Goal: Information Seeking & Learning: Learn about a topic

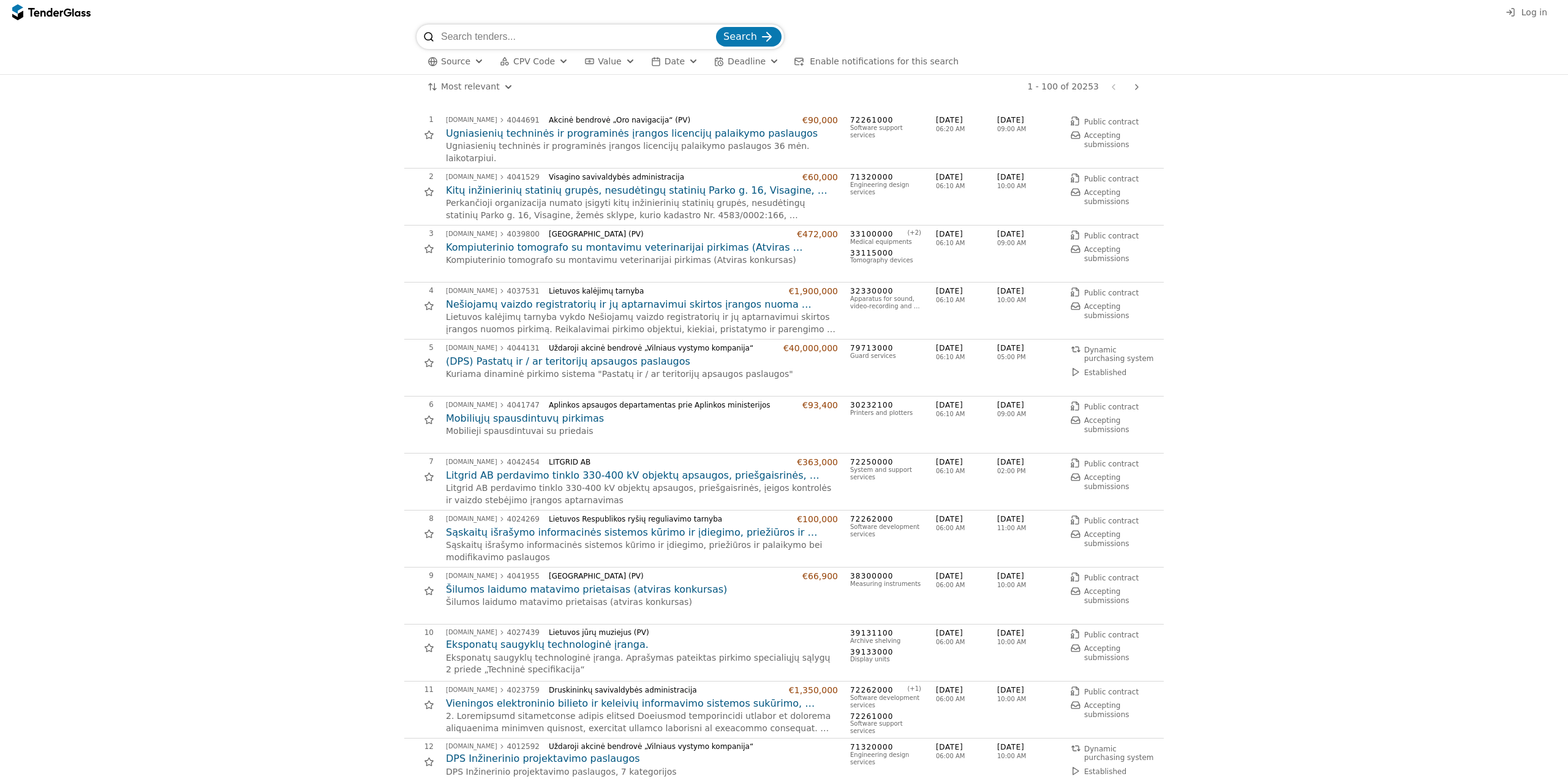
click at [473, 87] on html "Log in Search Source CPV Code Type Buyer Value Date Deadline Enable notificatio…" at bounding box center [784, 390] width 1568 height 779
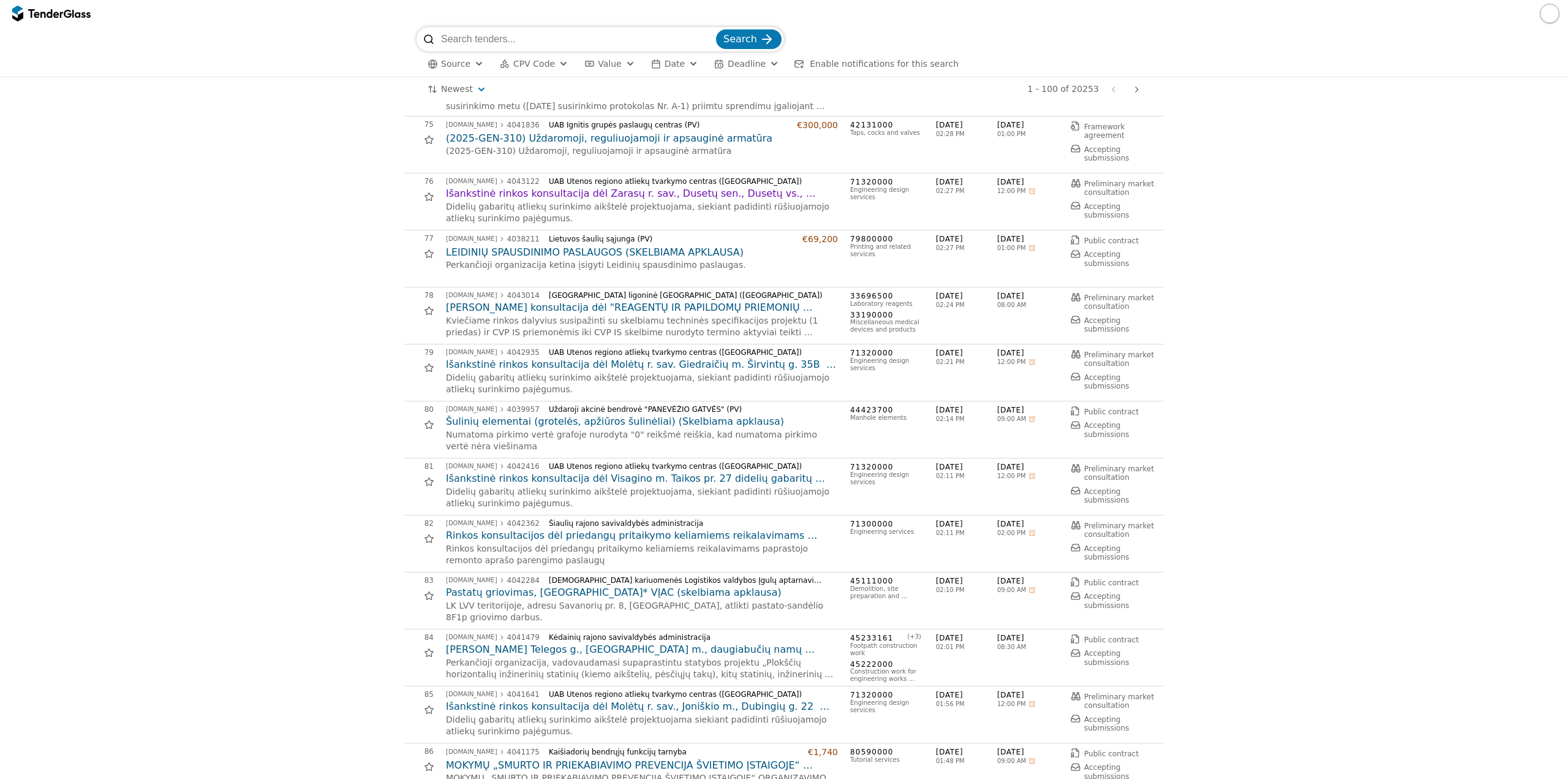
scroll to position [4228, 0]
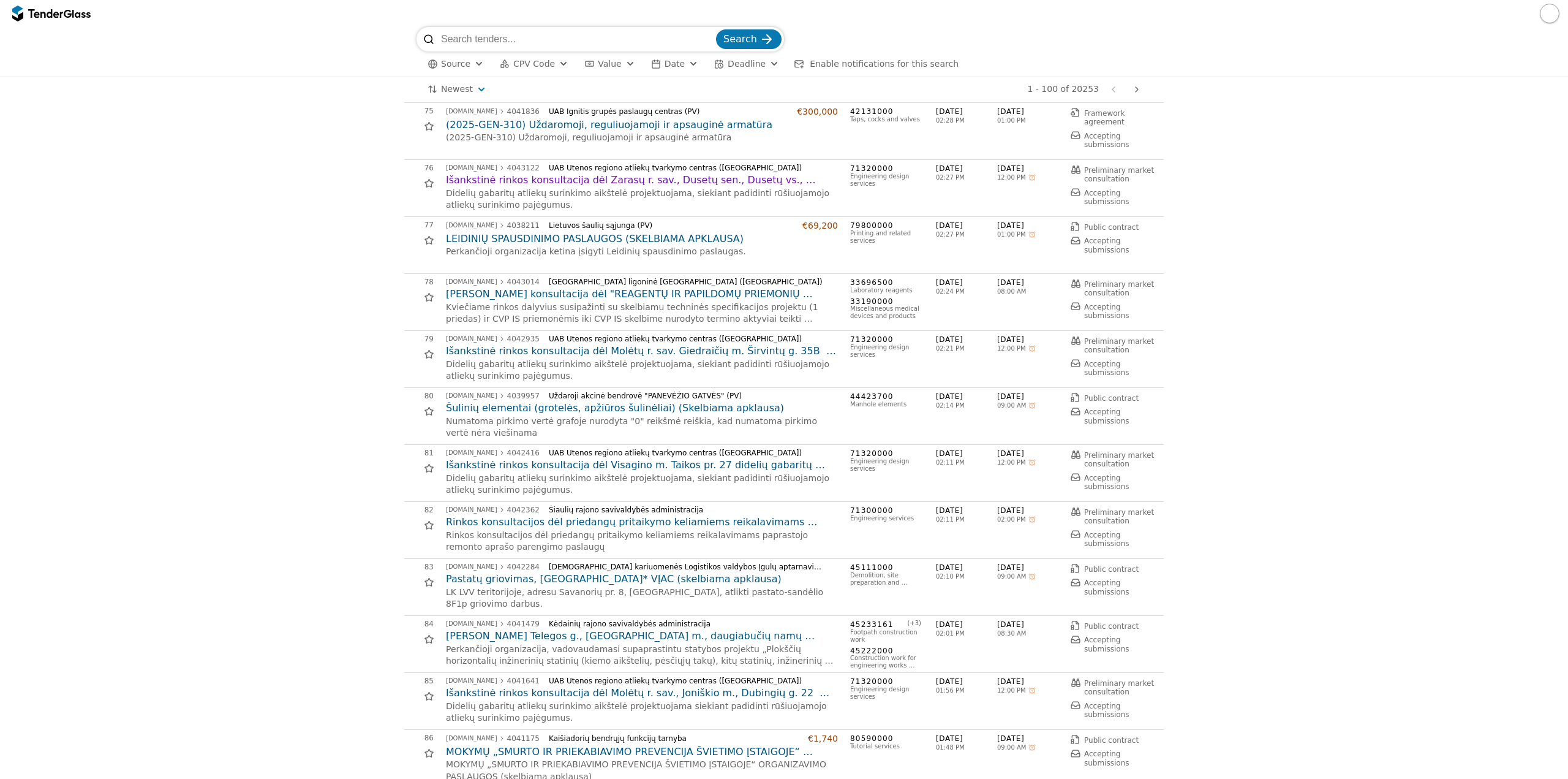
click at [1293, 80] on div "Newest Save this search 1 - 100 of 20253 Previous page Next page" at bounding box center [784, 90] width 1556 height 24
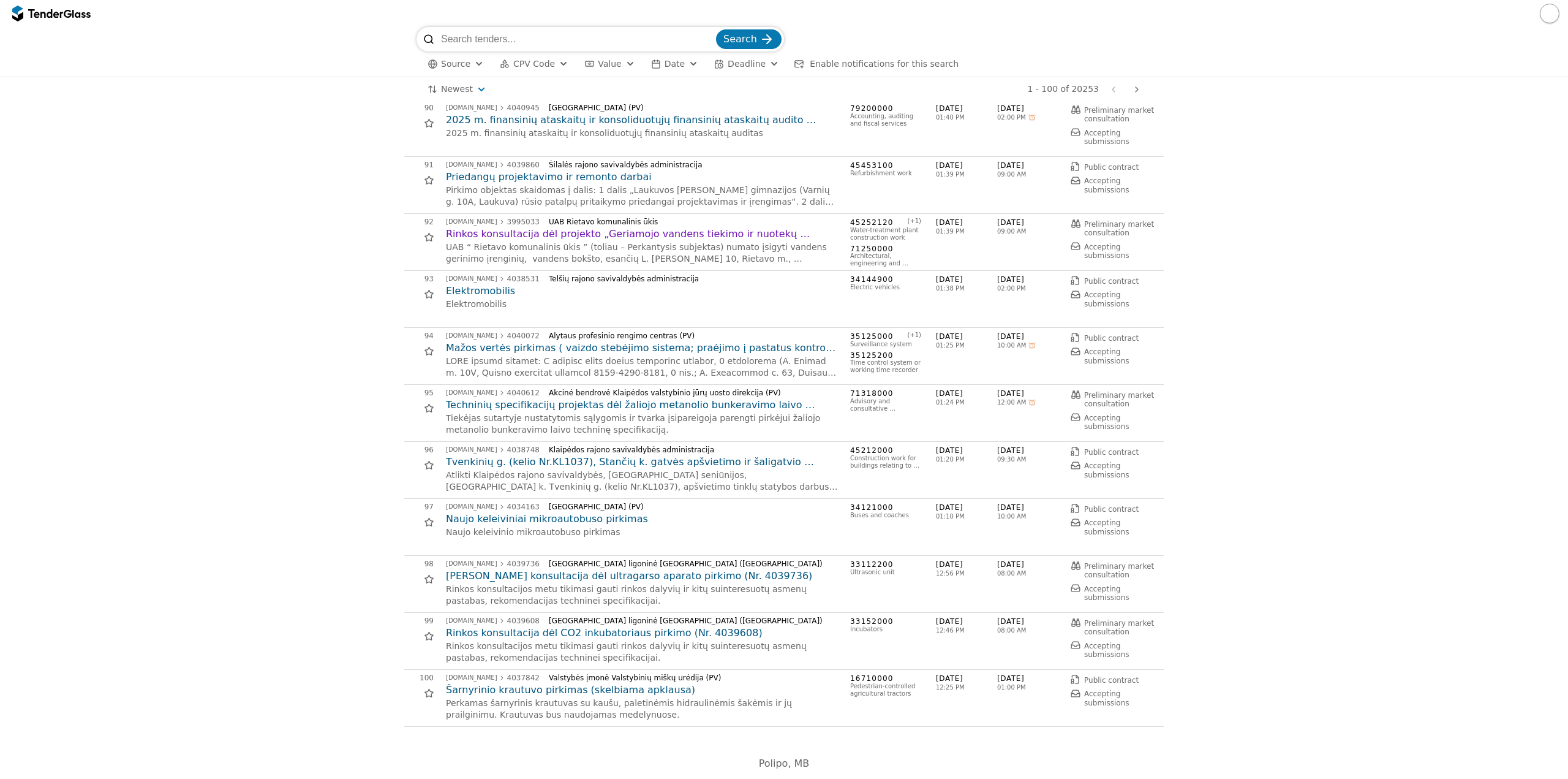
scroll to position [5088, 0]
click at [1141, 89] on div at bounding box center [1137, 89] width 29 height 32
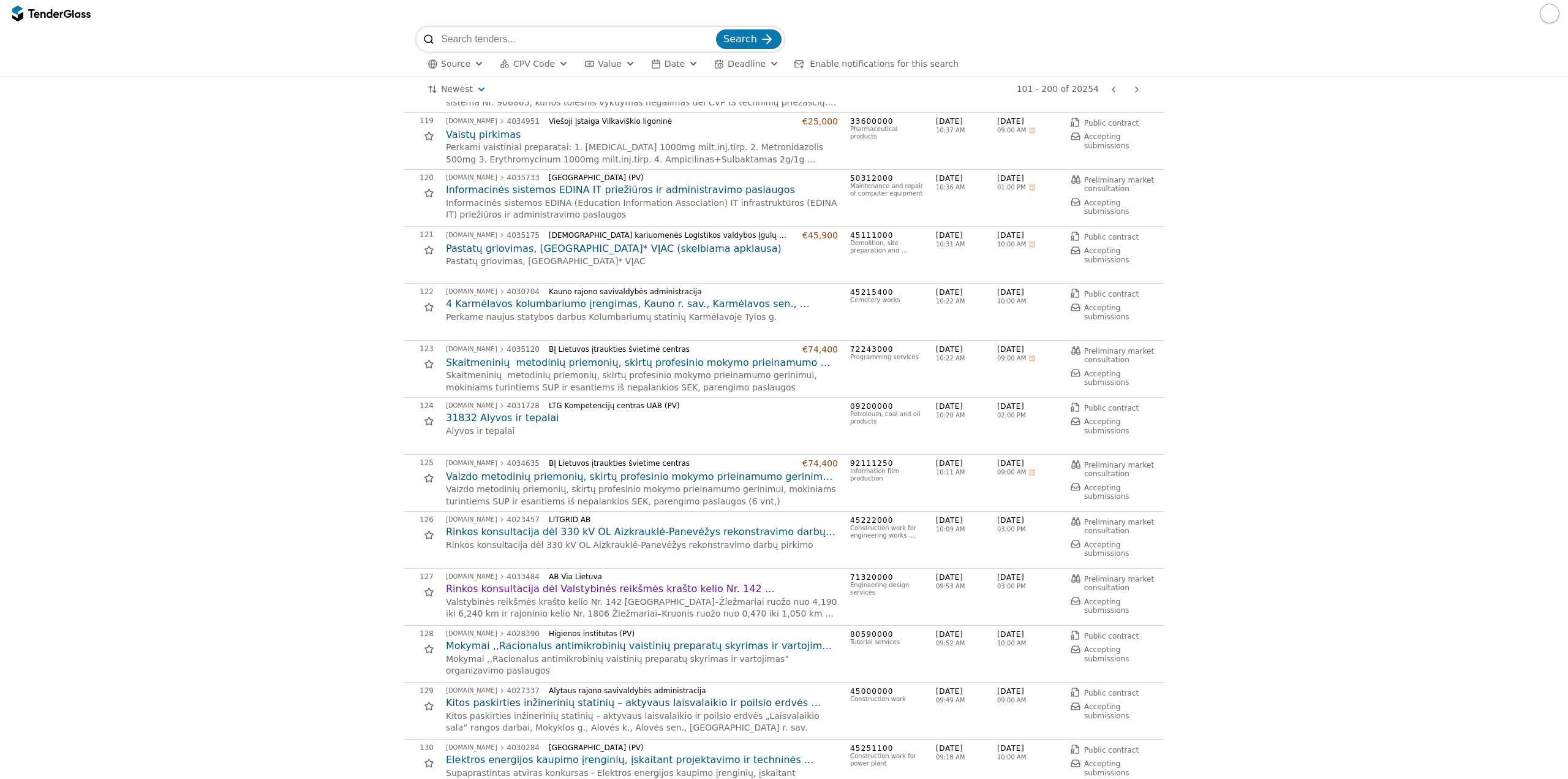
scroll to position [1103, 0]
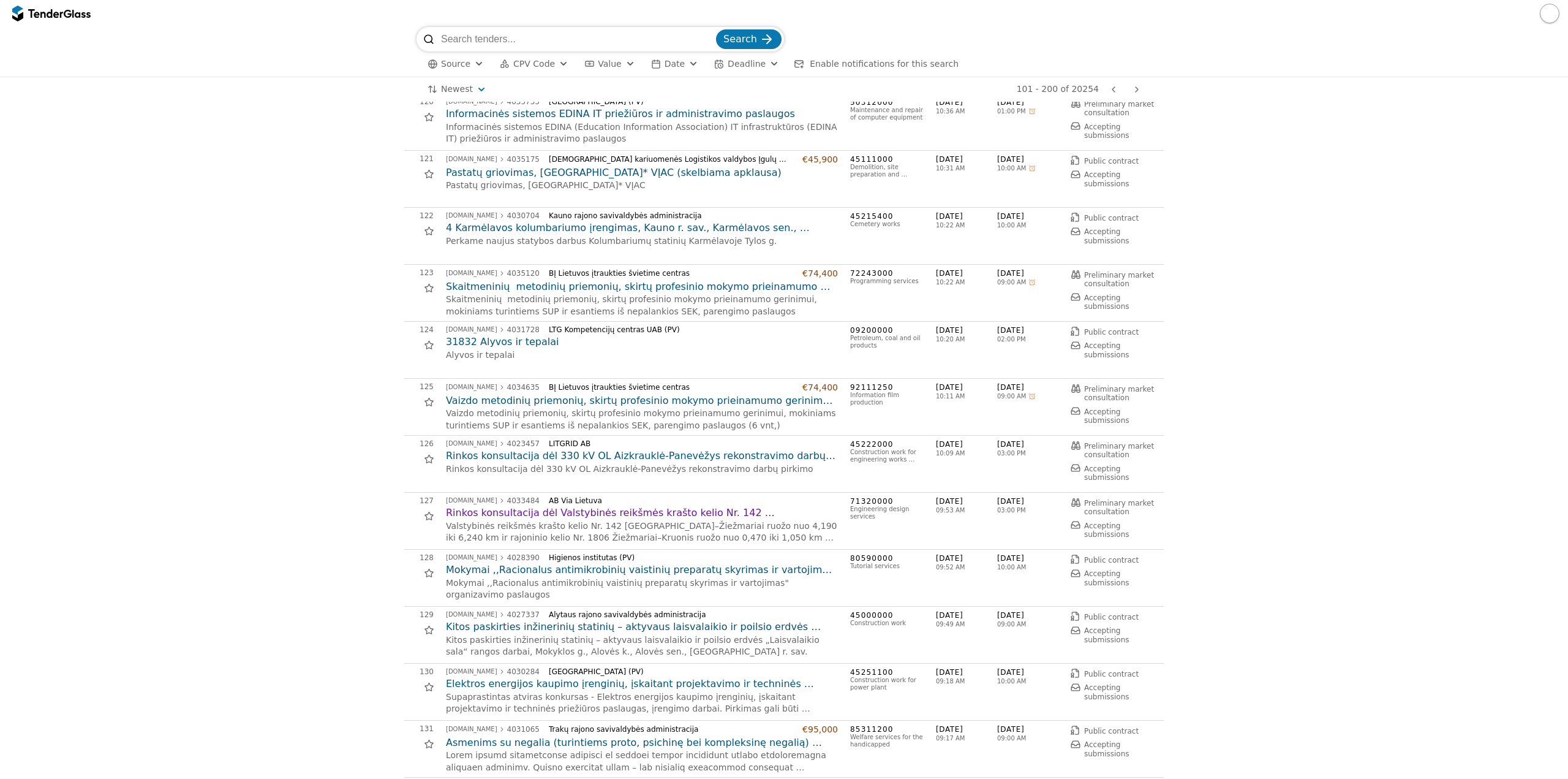
click at [706, 513] on h2 "Rinkos konsultacija dėl Valstybinės reikšmės krašto kelio Nr. 142 Kaišiadorys–Ž…" at bounding box center [641, 512] width 392 height 14
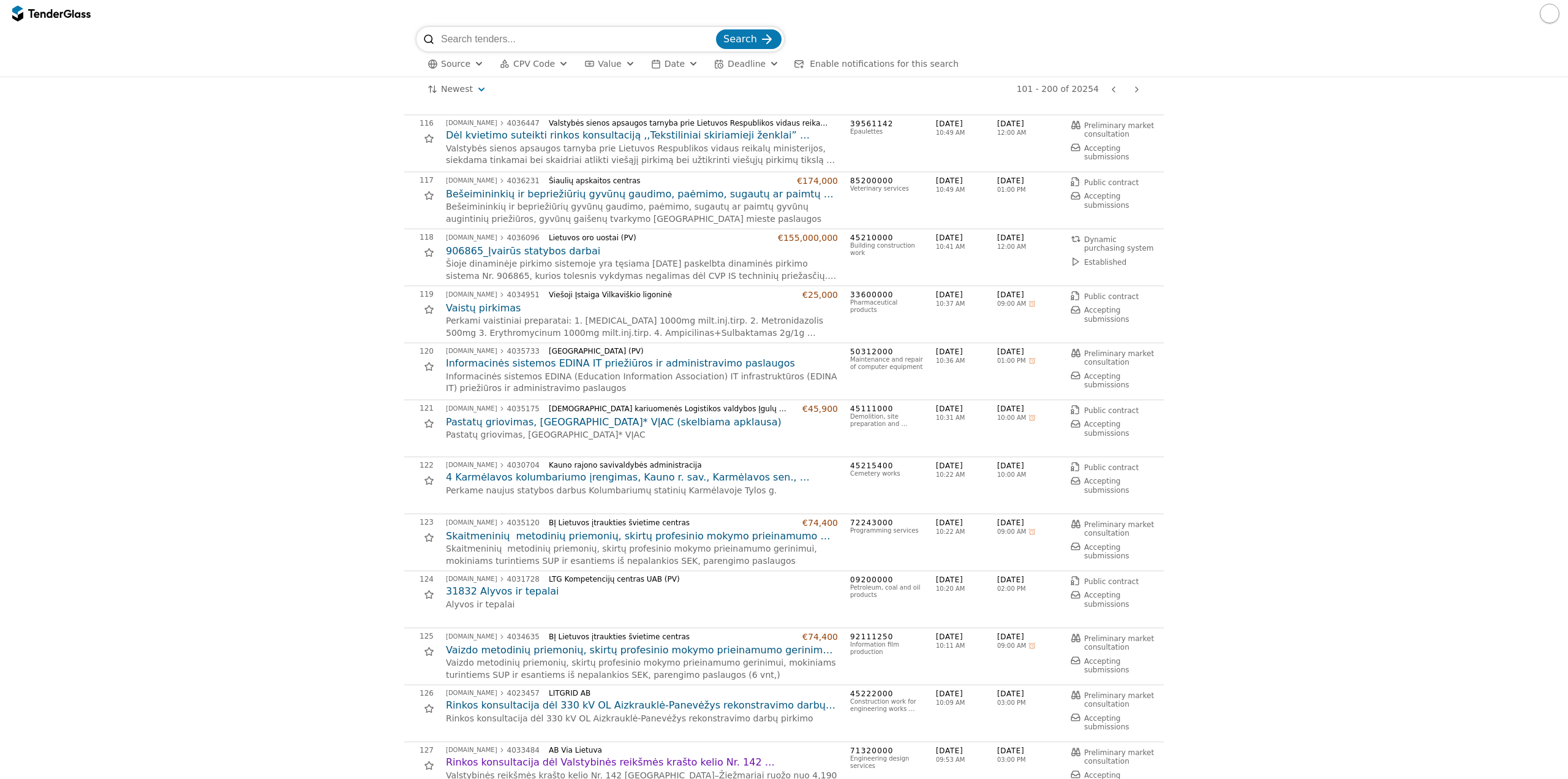
scroll to position [674, 0]
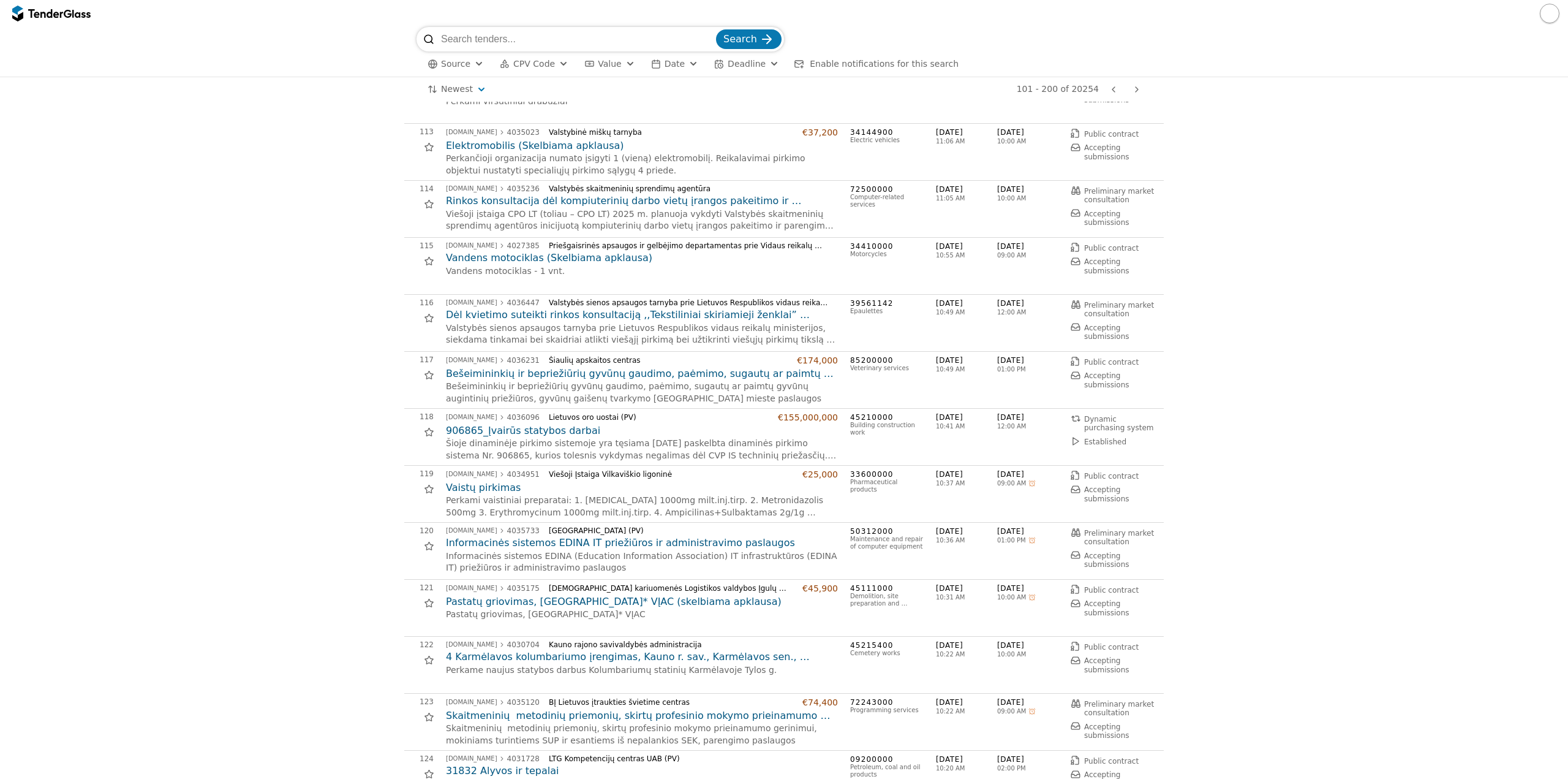
click at [1113, 87] on div at bounding box center [1113, 89] width 29 height 32
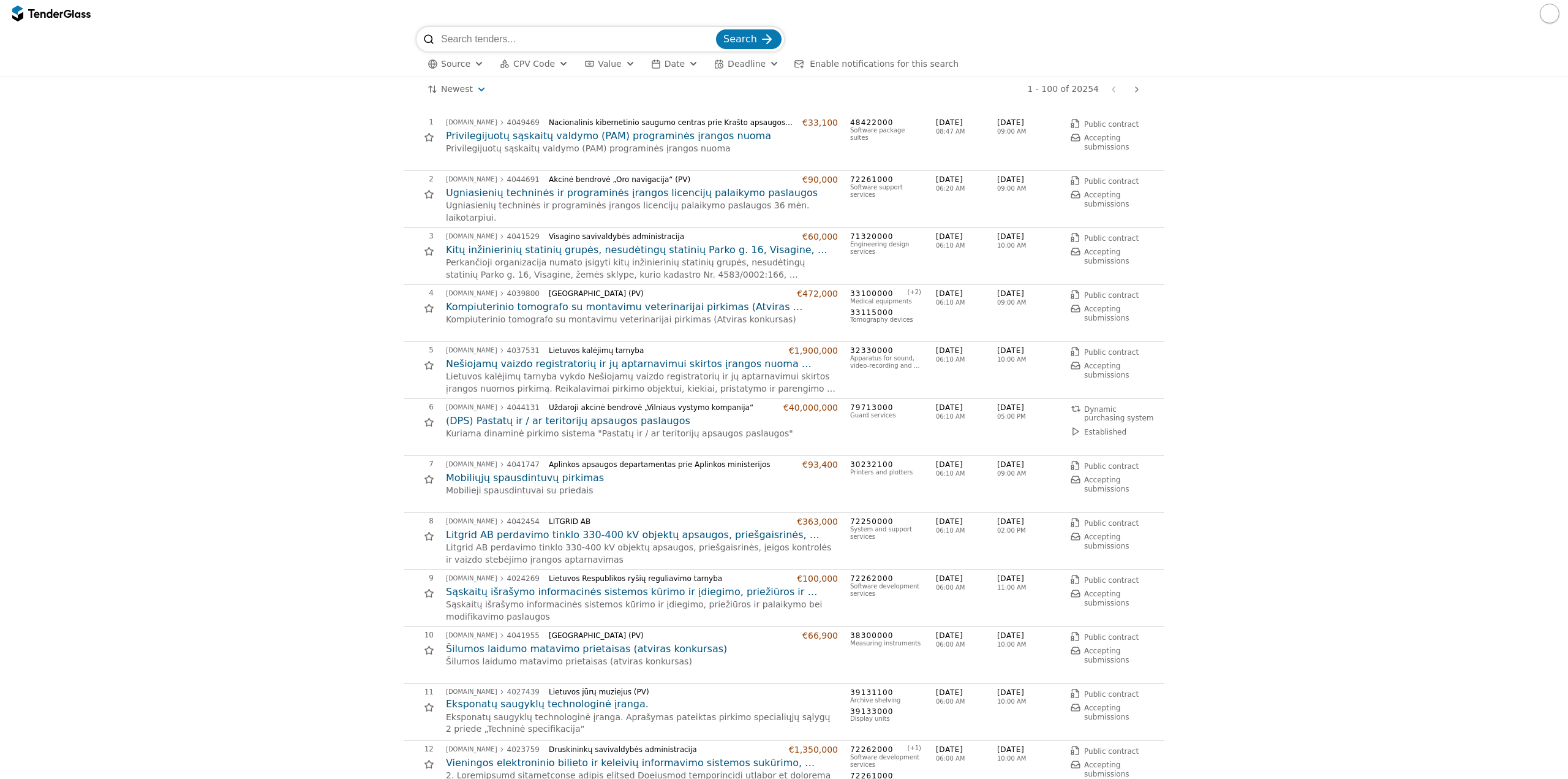
click at [477, 40] on input "search" at bounding box center [577, 39] width 272 height 24
click at [540, 67] on span "CPV Code" at bounding box center [534, 64] width 42 height 10
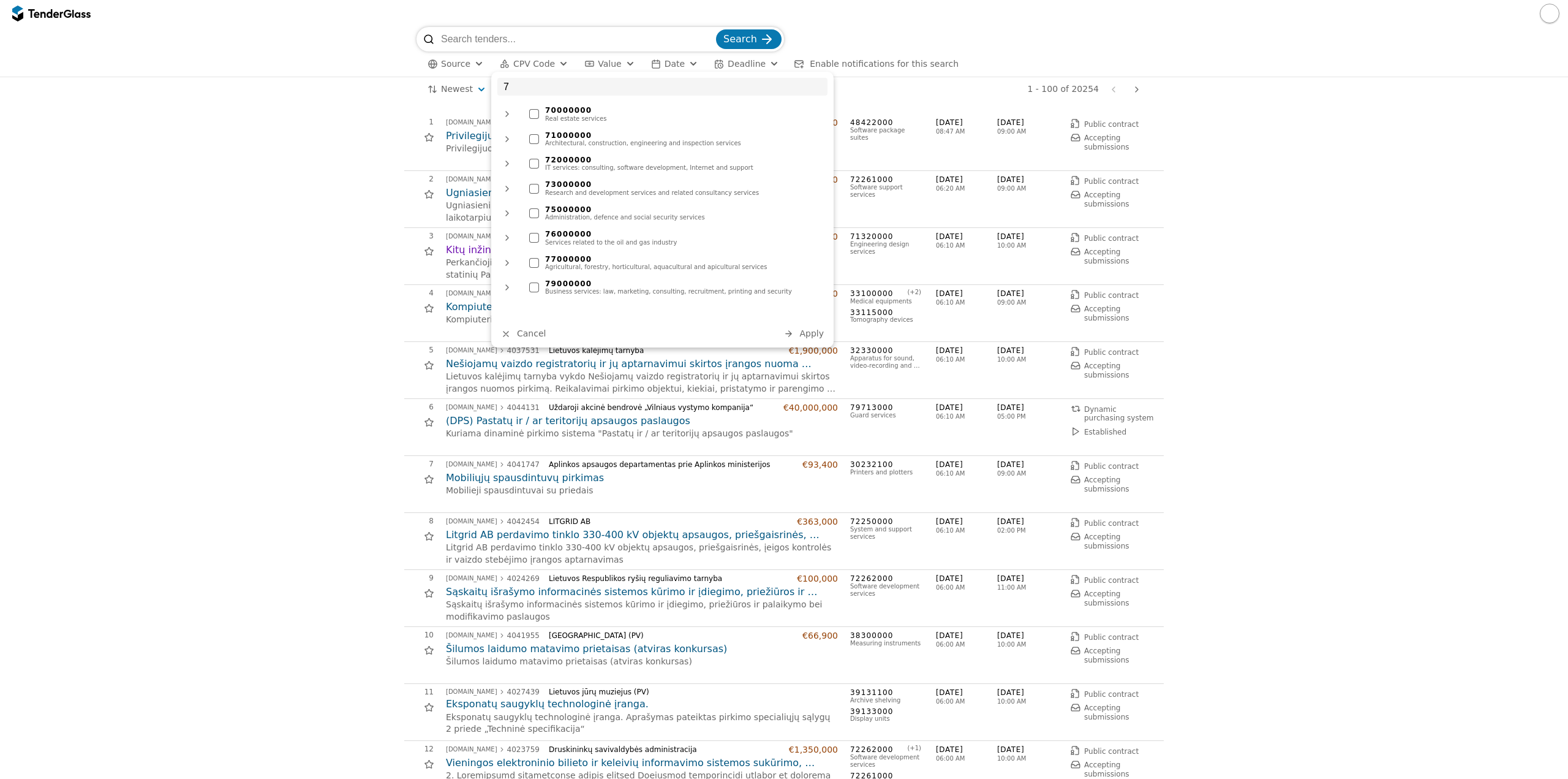
type input "7"
click at [564, 143] on div "Architectural, construction, engineering and inspection services" at bounding box center [683, 143] width 276 height 7
click at [814, 335] on span "Apply" at bounding box center [811, 333] width 24 height 10
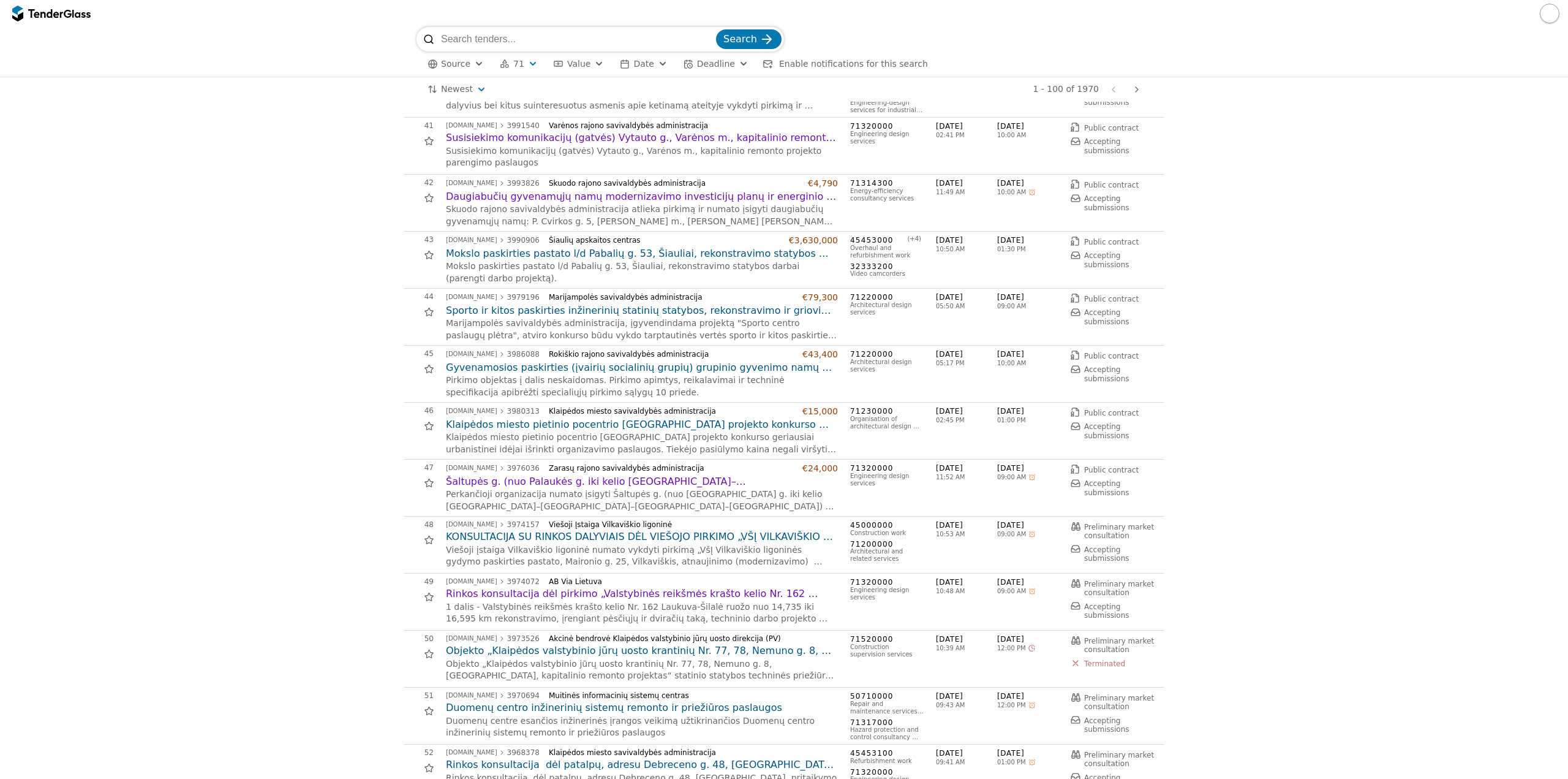
scroll to position [2267, 0]
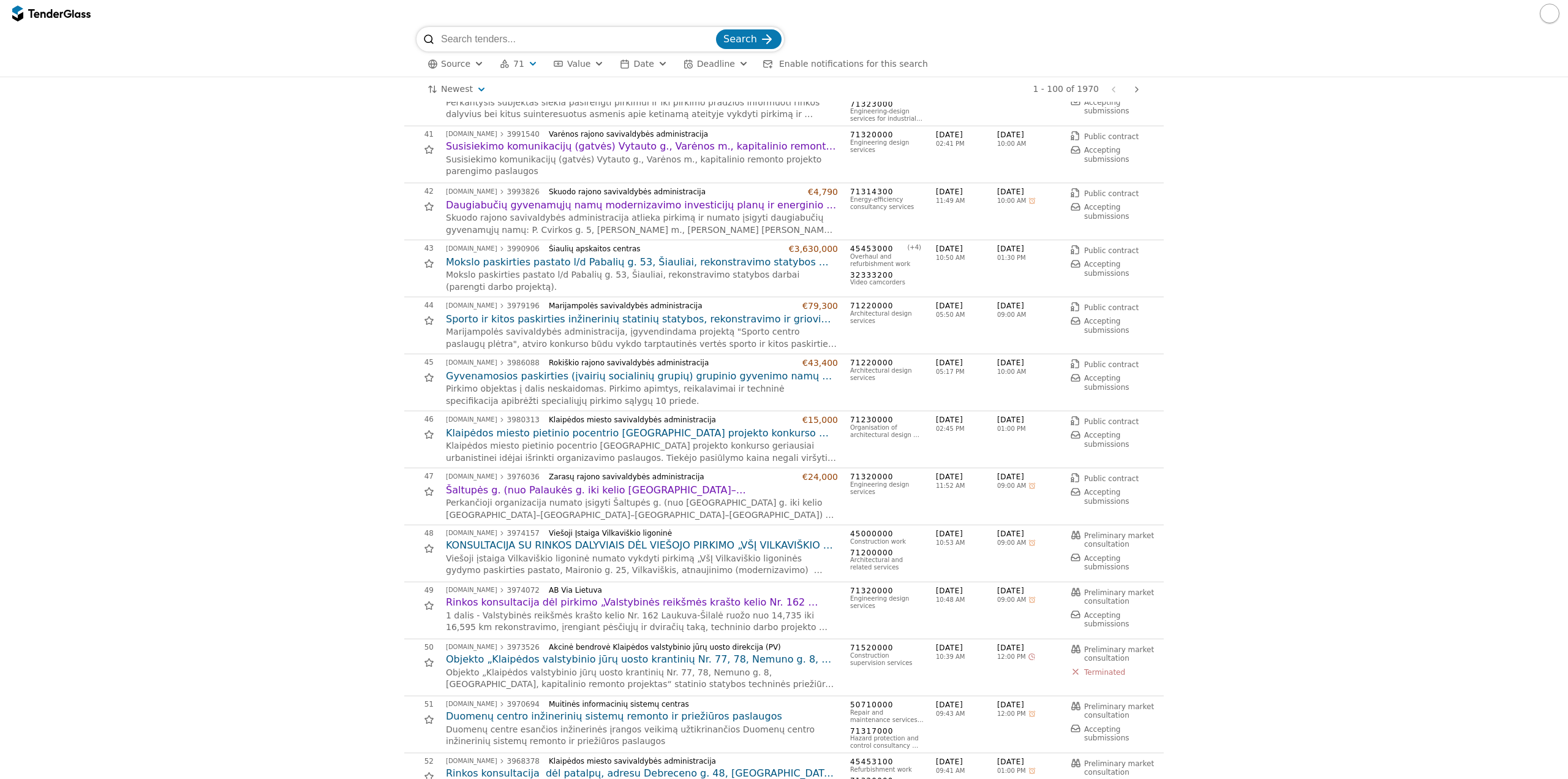
drag, startPoint x: 532, startPoint y: 42, endPoint x: 401, endPoint y: 46, distance: 131.1
click at [401, 46] on div "Search Source 71 Type Buyer Value Date Deadline Enable notifications for this s…" at bounding box center [784, 51] width 1556 height 49
paste input "UAB Utenos regiono atliekų tvarkymo centra"
type input "UAB Utenos regiono atliekų tvarkymo centra"
click at [716, 29] on button "Search" at bounding box center [748, 39] width 65 height 19
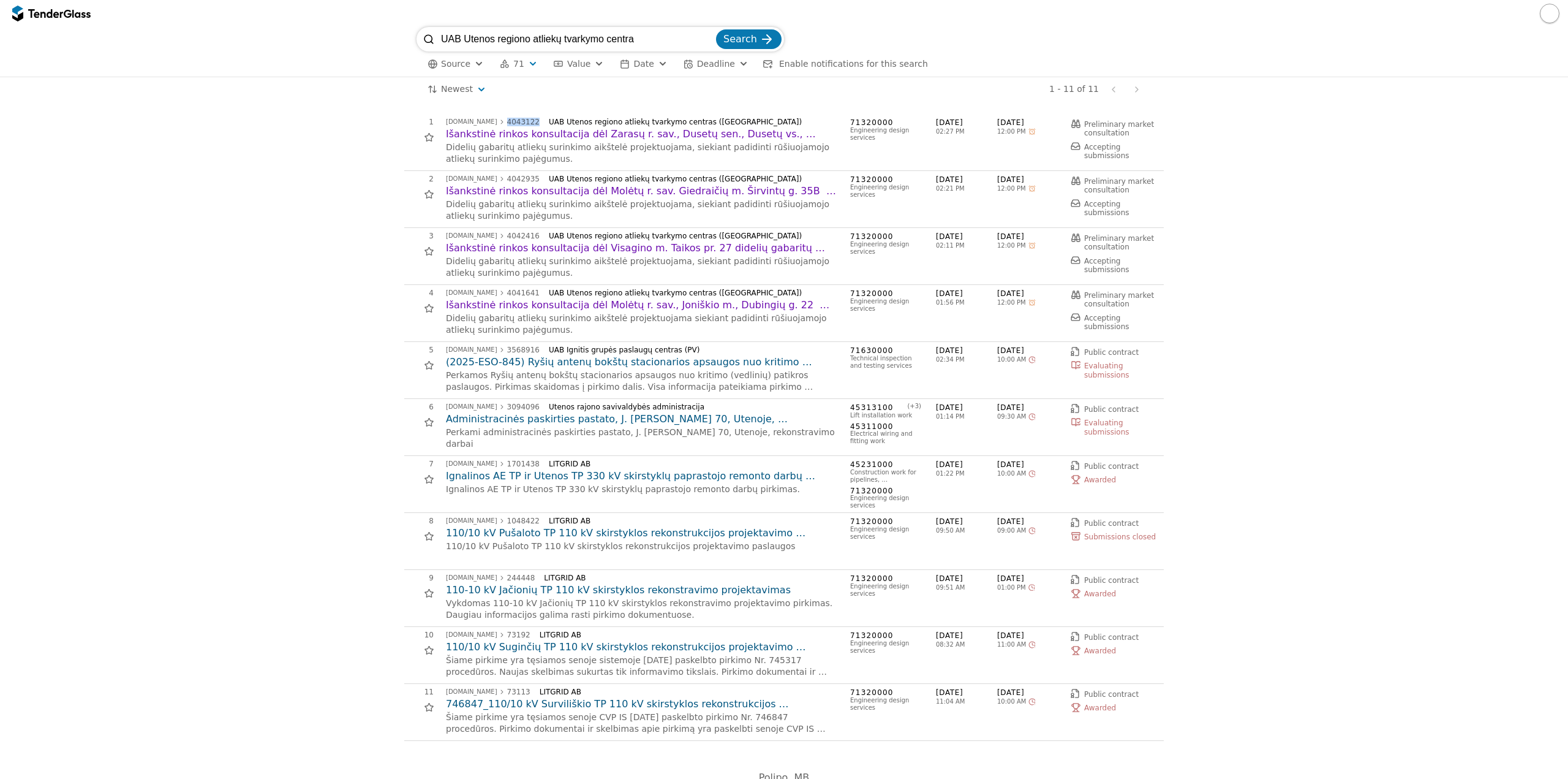
drag, startPoint x: 528, startPoint y: 120, endPoint x: 495, endPoint y: 123, distance: 33.1
click at [495, 123] on div "viesiejipirkimai.lt 4043122 UAB Utenos regiono atliekų tvarkymo centras (PV)" at bounding box center [641, 122] width 392 height 9
drag, startPoint x: 525, startPoint y: 290, endPoint x: 495, endPoint y: 294, distance: 30.3
click at [495, 294] on div "viesiejipirkimai.lt 4041641 UAB Utenos regiono atliekų tvarkymo centras (PV)" at bounding box center [641, 293] width 392 height 9
copy div "4041641"
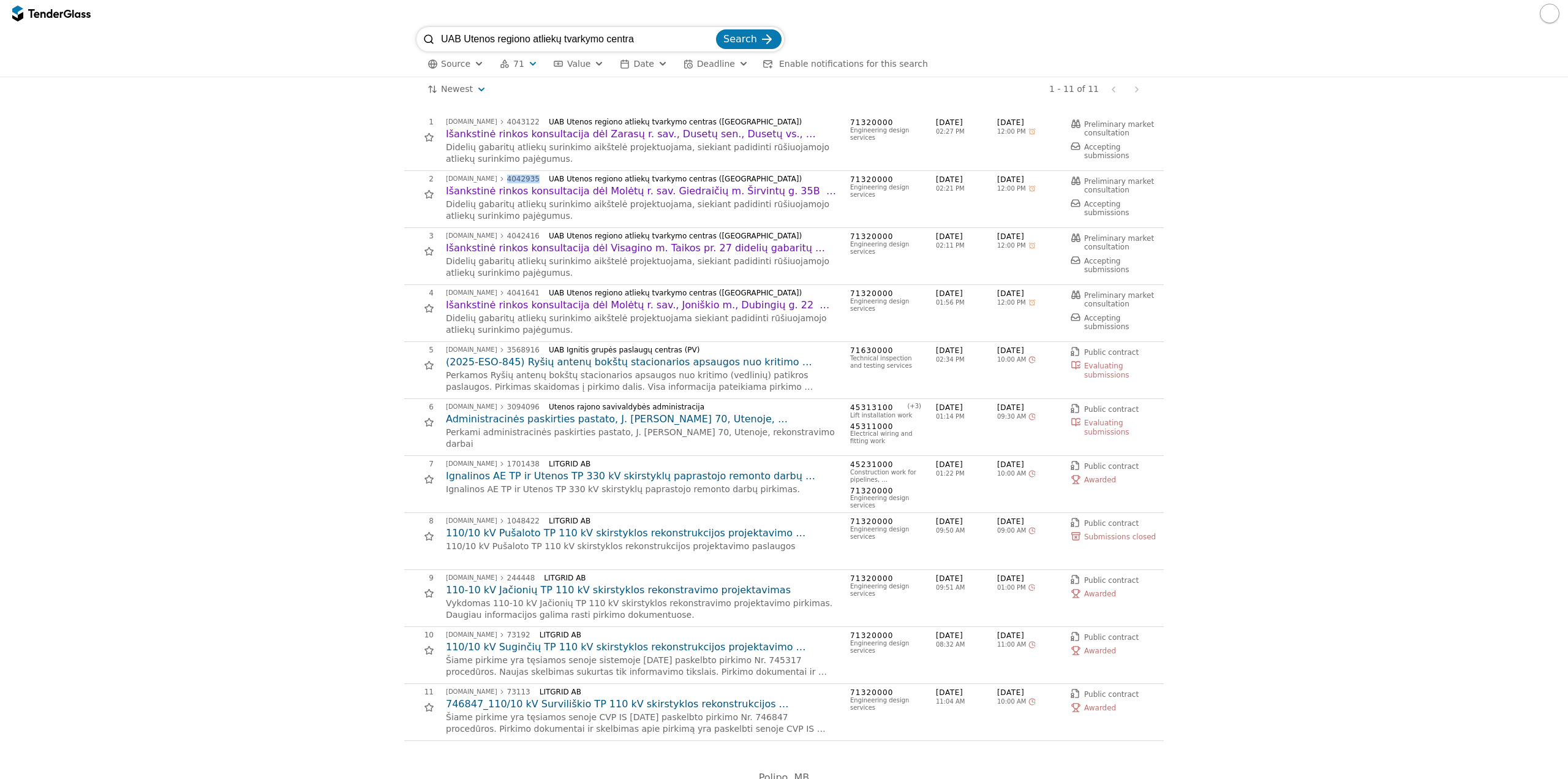
drag, startPoint x: 525, startPoint y: 179, endPoint x: 496, endPoint y: 178, distance: 29.0
click at [496, 178] on div "viesiejipirkimai.lt 4042935 UAB Utenos regiono atliekų tvarkymo centras (PV)" at bounding box center [641, 179] width 392 height 9
copy div "4042935"
drag, startPoint x: 1041, startPoint y: 180, endPoint x: 992, endPoint y: 176, distance: 49.2
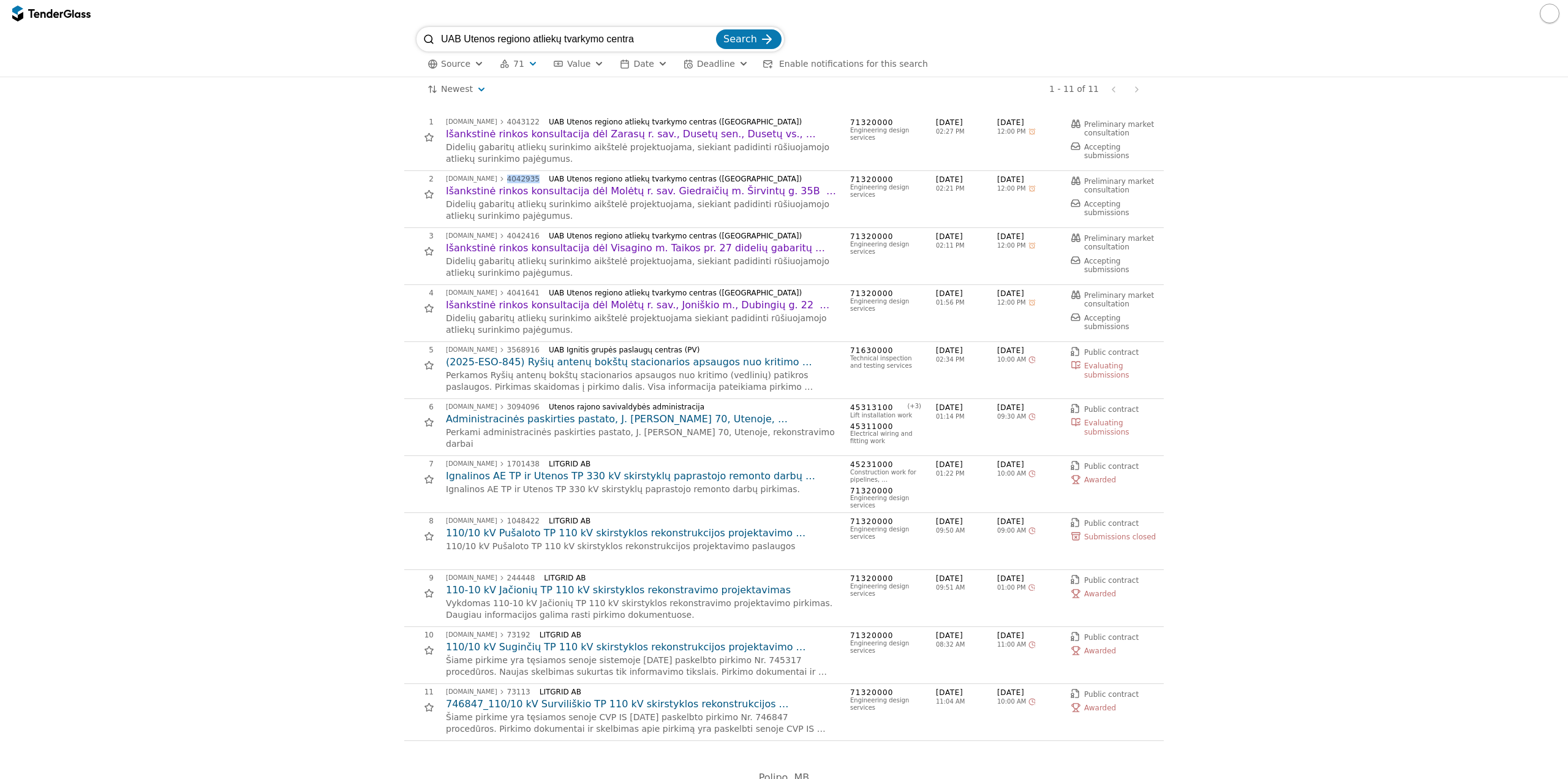
click at [992, 176] on div "08/08/2025 02:21 PM 08/14/2025 12:00 PM" at bounding box center [998, 183] width 123 height 18
click at [1007, 192] on div "2 viesiejipirkimai.lt 4042935 UAB Utenos regiono atliekų tvarkymo centras (PV) …" at bounding box center [780, 199] width 752 height 49
drag, startPoint x: 1024, startPoint y: 176, endPoint x: 993, endPoint y: 173, distance: 31.1
click at [993, 173] on div "2 viesiejipirkimai.lt 4042935 UAB Utenos regiono atliekų tvarkymo centras (PV) …" at bounding box center [784, 200] width 759 height 57
copy span "08/14/2025"
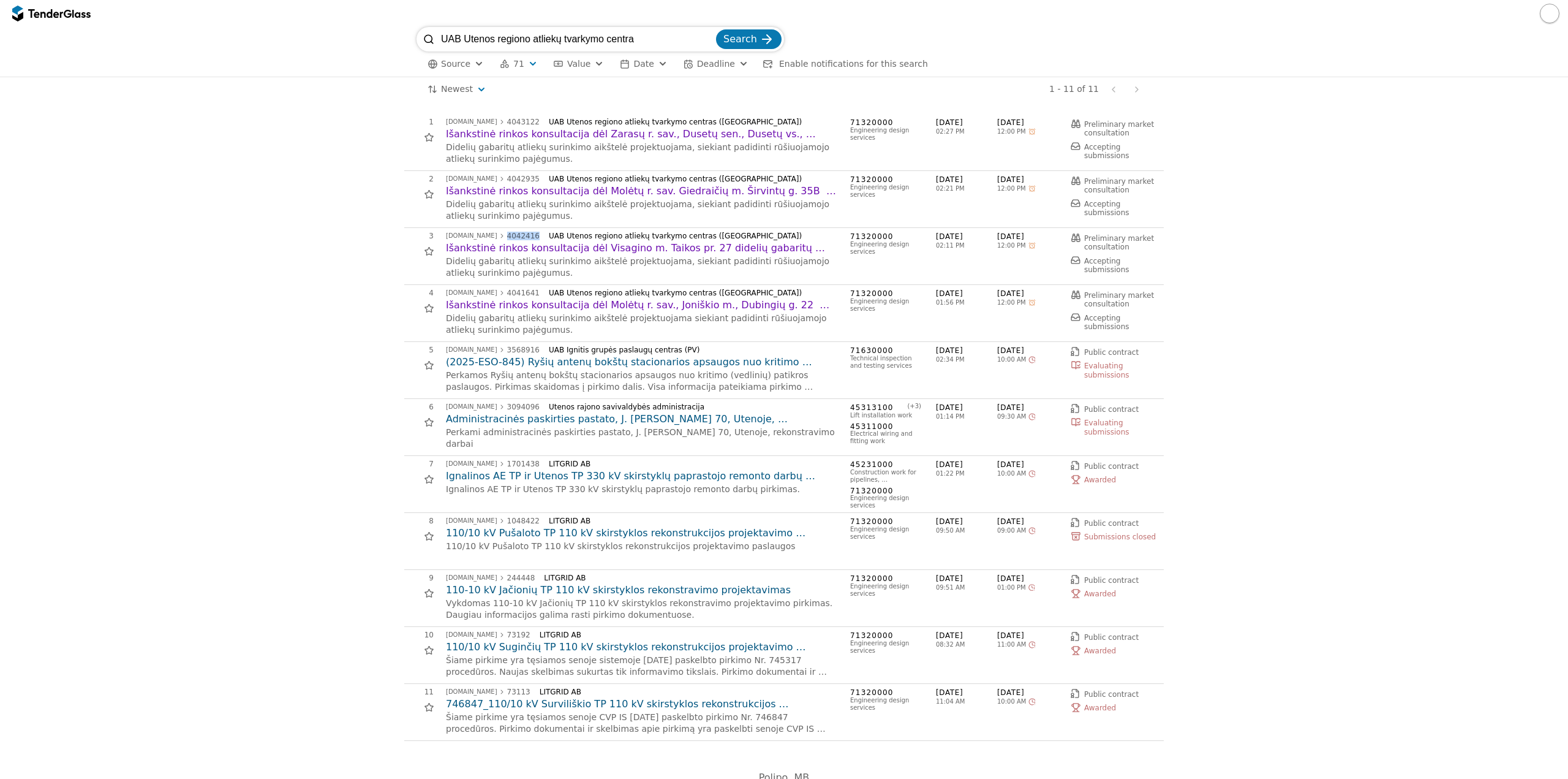
drag, startPoint x: 524, startPoint y: 237, endPoint x: 495, endPoint y: 237, distance: 29.0
click at [495, 237] on div "viesiejipirkimai.lt 4042416 UAB Utenos regiono atliekų tvarkymo centras (PV)" at bounding box center [641, 236] width 392 height 9
copy div "4042416"
drag, startPoint x: 525, startPoint y: 121, endPoint x: 497, endPoint y: 120, distance: 28.0
click at [497, 120] on div "viesiejipirkimai.lt 4043122 UAB Utenos regiono atliekų tvarkymo centras (PV)" at bounding box center [641, 122] width 392 height 9
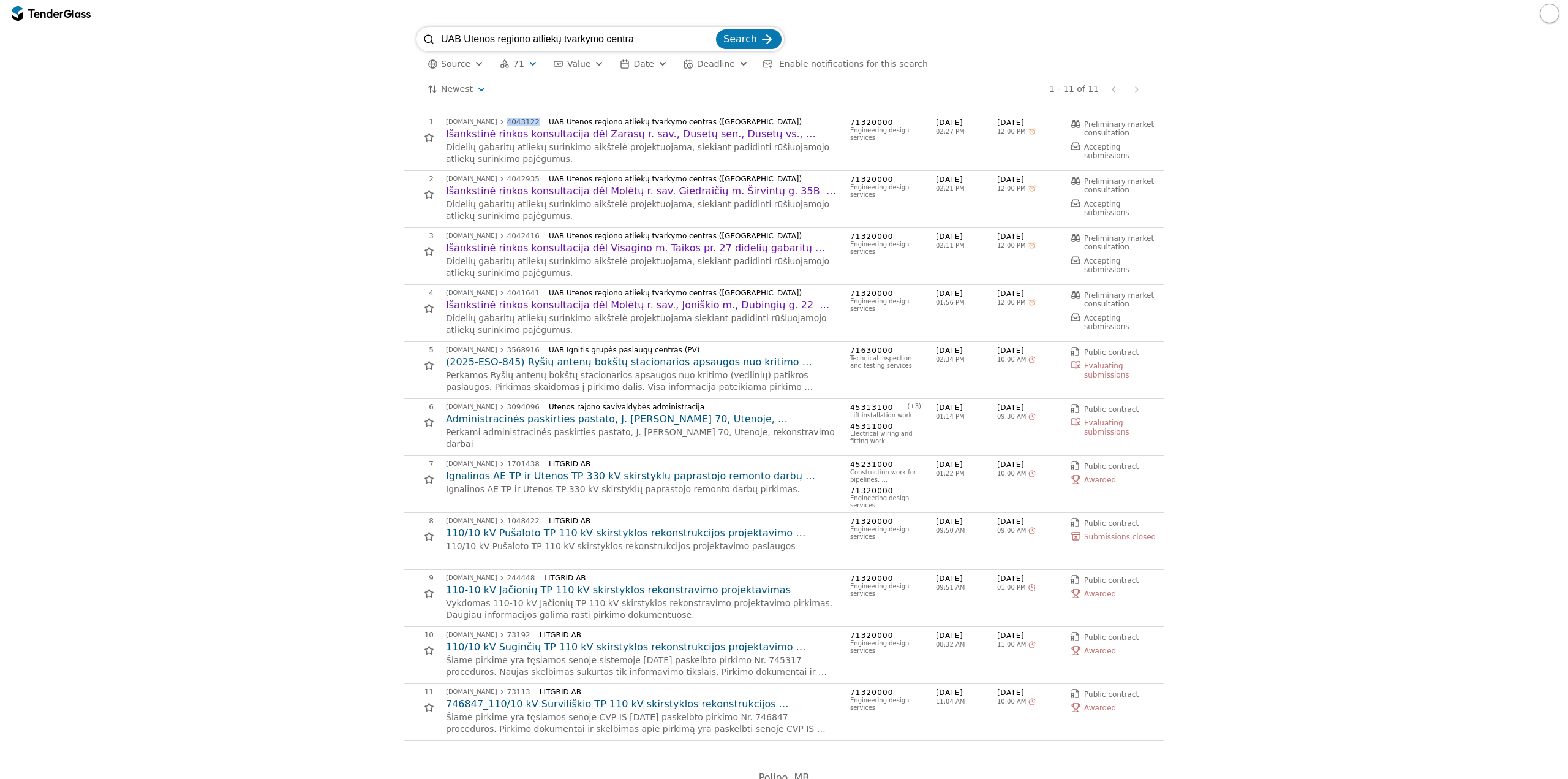
copy div "4043122"
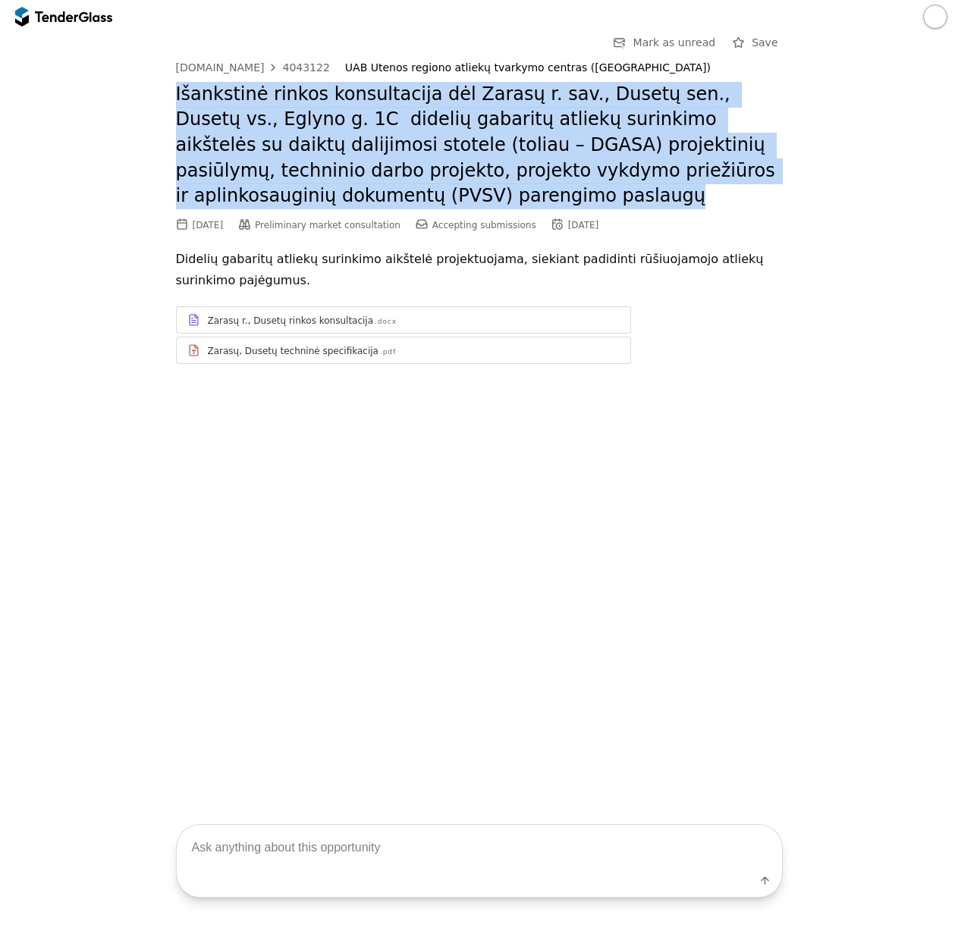
drag, startPoint x: 373, startPoint y: 194, endPoint x: 156, endPoint y: 87, distance: 241.8
click at [156, 87] on div "Go Back Mark as unread Save viesiejipirkimai.lt 4043122 UAB Utenos regiono atli…" at bounding box center [479, 210] width 942 height 354
copy h2 "Išankstinė rinkos konsultacija dėl Zarasų r. sav., Dusetų sen., Dusetų vs., Egl…"
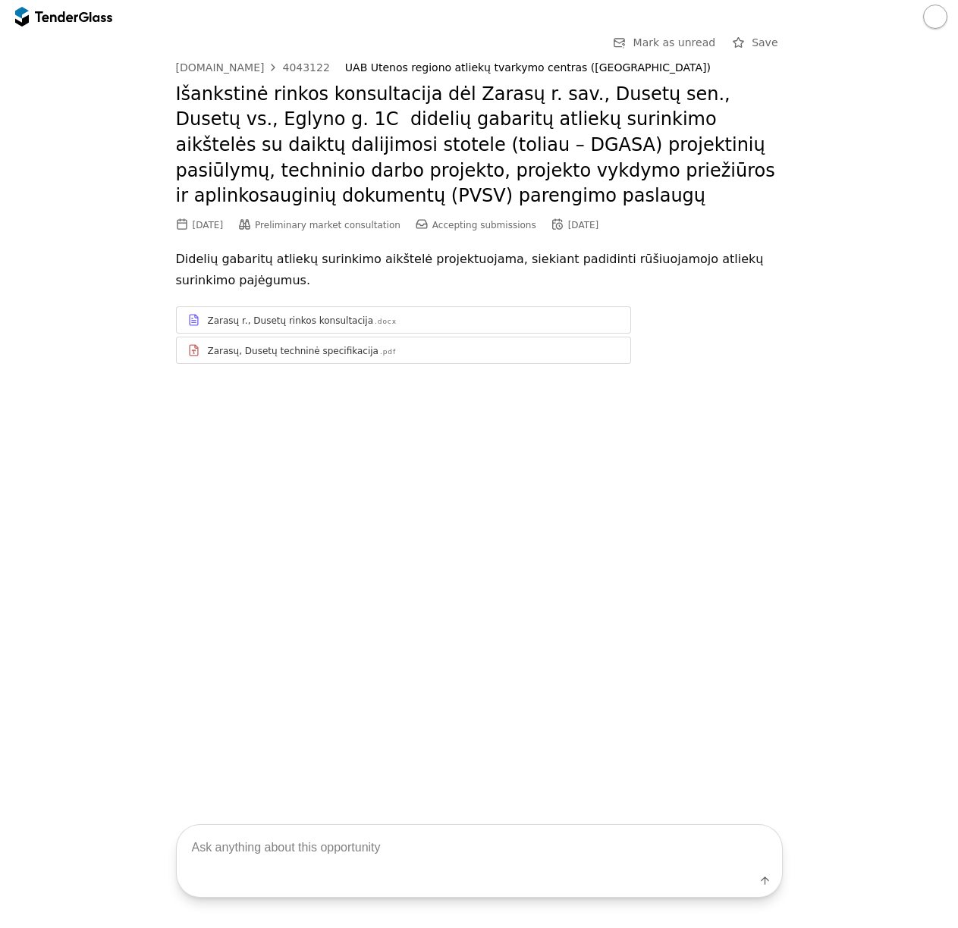
click at [293, 249] on p "Didelių gabaritų atliekų surinkimo aikštelė projektuojama, siekiant padidinti r…" at bounding box center [479, 270] width 607 height 42
click at [234, 69] on div "[DOMAIN_NAME]" at bounding box center [220, 67] width 89 height 11
click at [285, 328] on div "Zarasų r., Dusetų rinkos konsultacija .docx" at bounding box center [403, 320] width 453 height 19
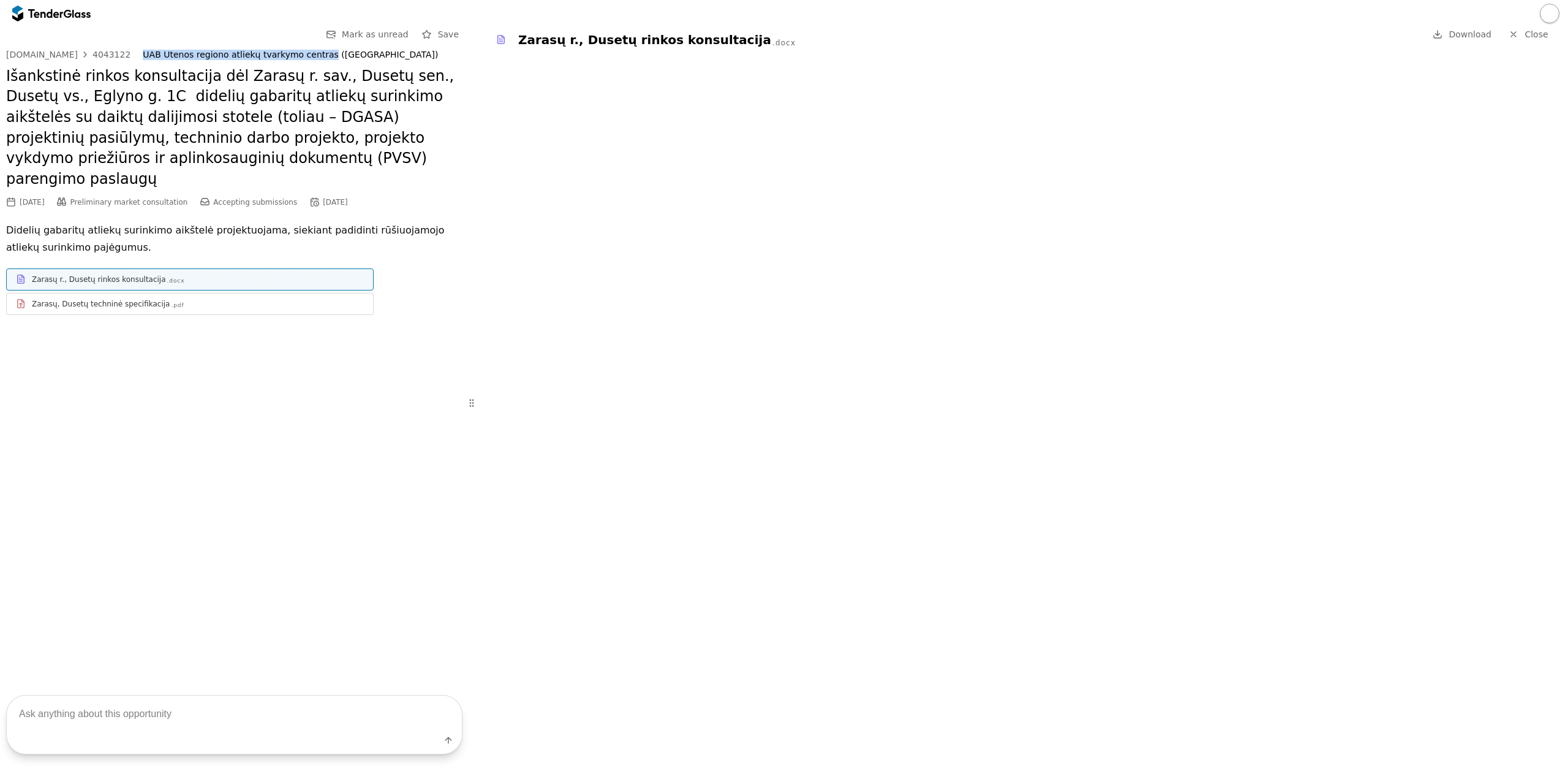
drag, startPoint x: 132, startPoint y: 52, endPoint x: 296, endPoint y: 50, distance: 164.0
click at [296, 52] on div "viesiejipirkimai.lt 4043122 UAB Utenos regiono atliekų tvarkymo centras (PV)" at bounding box center [234, 54] width 456 height 11
copy div "UAB Utenos regiono atliekų tvarkymo centra"
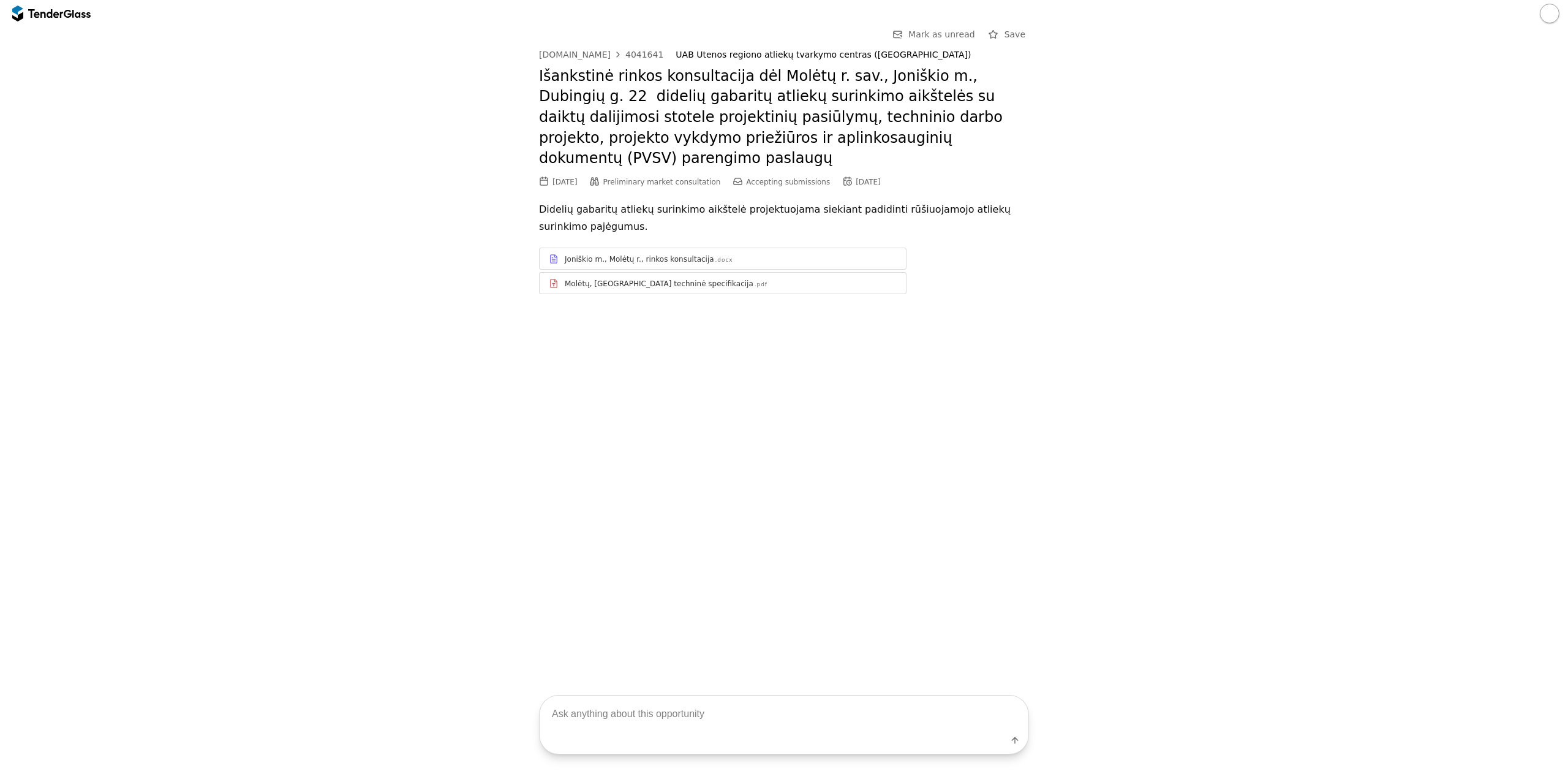
click at [664, 255] on div "Joniškio m., Molėtų r., rinkos konsultacija" at bounding box center [639, 259] width 149 height 10
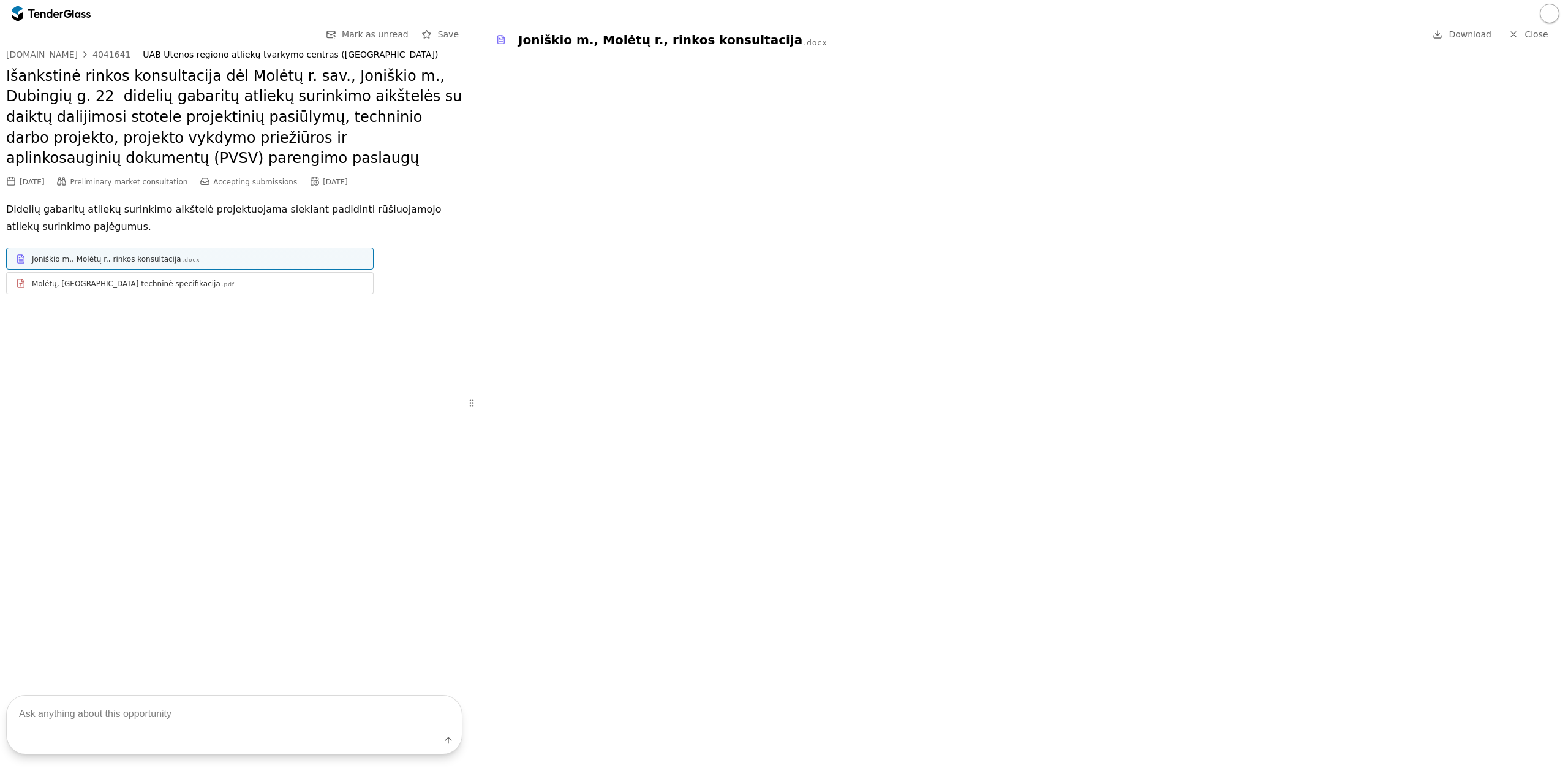
click at [121, 285] on div "Molėtų, Joniškio techninė specifikacija" at bounding box center [126, 284] width 189 height 10
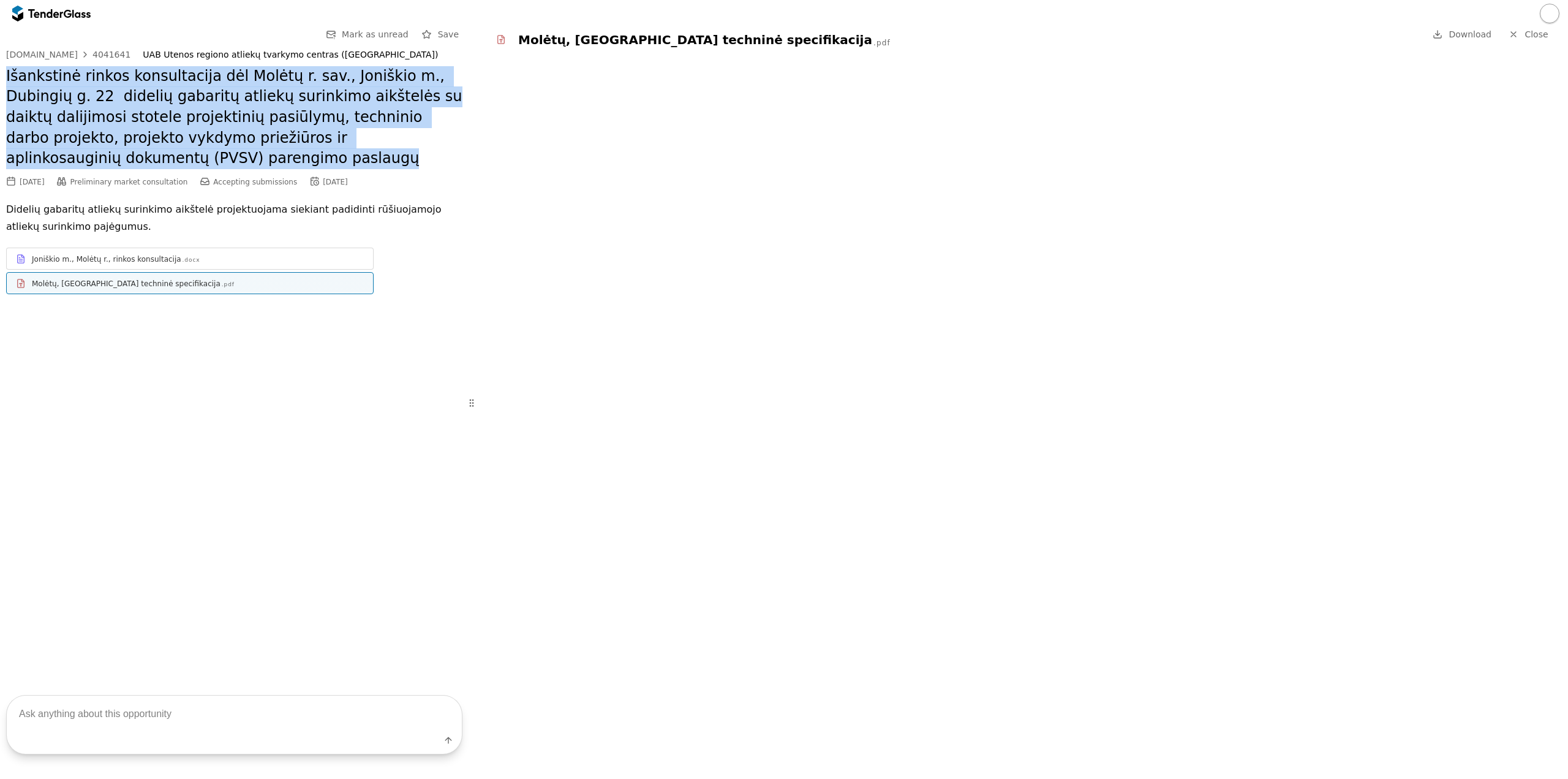
drag, startPoint x: 0, startPoint y: 73, endPoint x: 196, endPoint y: 163, distance: 215.7
click at [196, 163] on div "Go Back Mark as unread Save viesiejipirkimai.lt 4041641 UAB Utenos regiono atli…" at bounding box center [234, 348] width 469 height 643
copy h2 "Išankstinė rinkos konsultacija dėl Molėtų r. sav., Joniškio m., Dubingių g. 22 …"
click at [310, 183] on div "08/08/2025 Preliminary market consultation Accepting submissions 08/15/2025" at bounding box center [234, 182] width 456 height 14
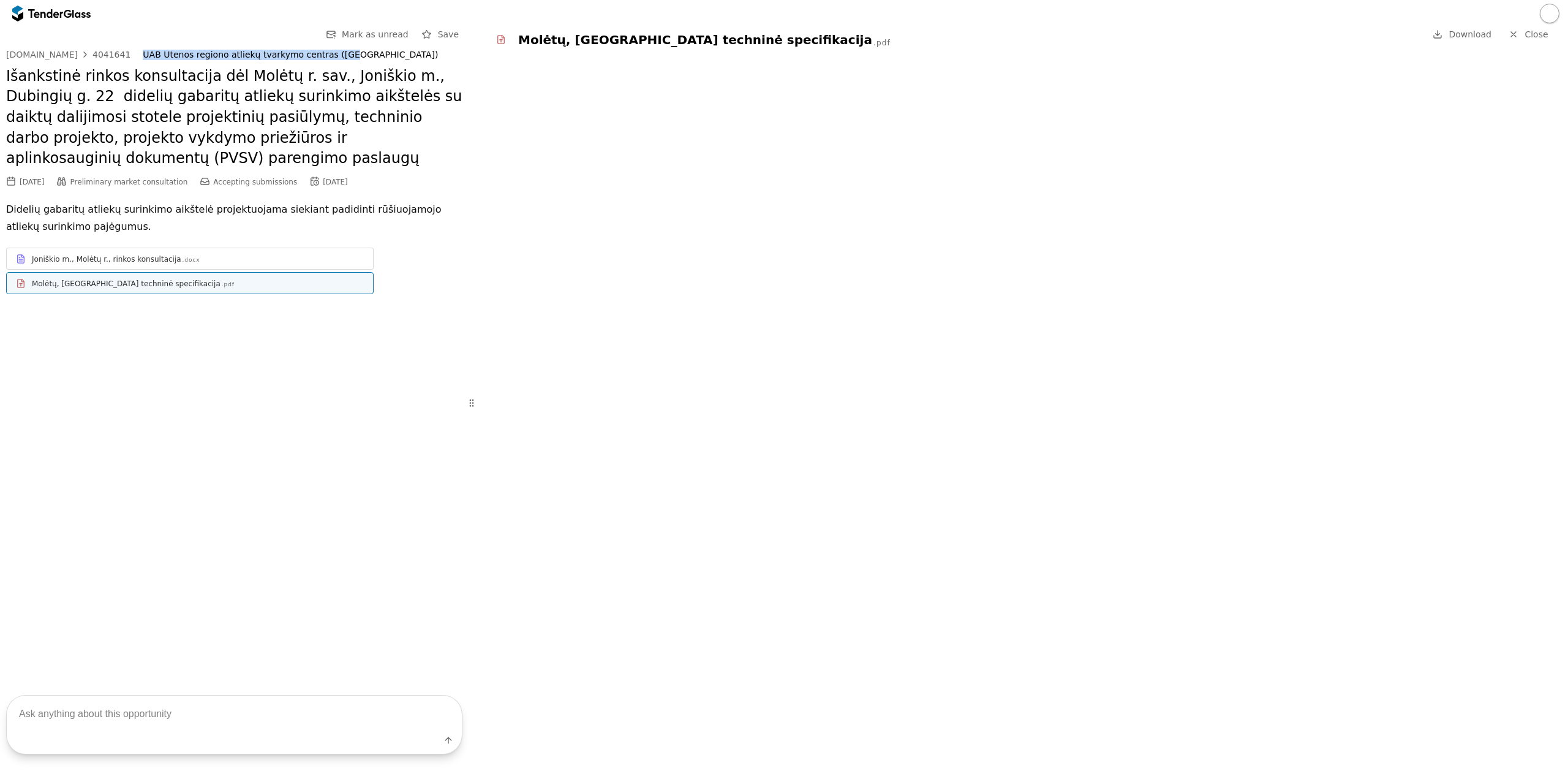
drag, startPoint x: 330, startPoint y: 53, endPoint x: 123, endPoint y: 54, distance: 207.0
click at [123, 54] on div "viesiejipirkimai.lt 4041641 UAB Utenos regiono atliekų tvarkymo centras (PV)" at bounding box center [234, 54] width 456 height 11
copy div "UAB Utenos regiono atliekų tvarkymo centras (PV)"
click at [29, 60] on div "Išankstinė rinkos konsultacija dėl Molėtų r. sav., Joniškio m., Dubingių g. 22 …" at bounding box center [234, 117] width 456 height 116
click at [31, 56] on div "[DOMAIN_NAME]" at bounding box center [42, 54] width 72 height 9
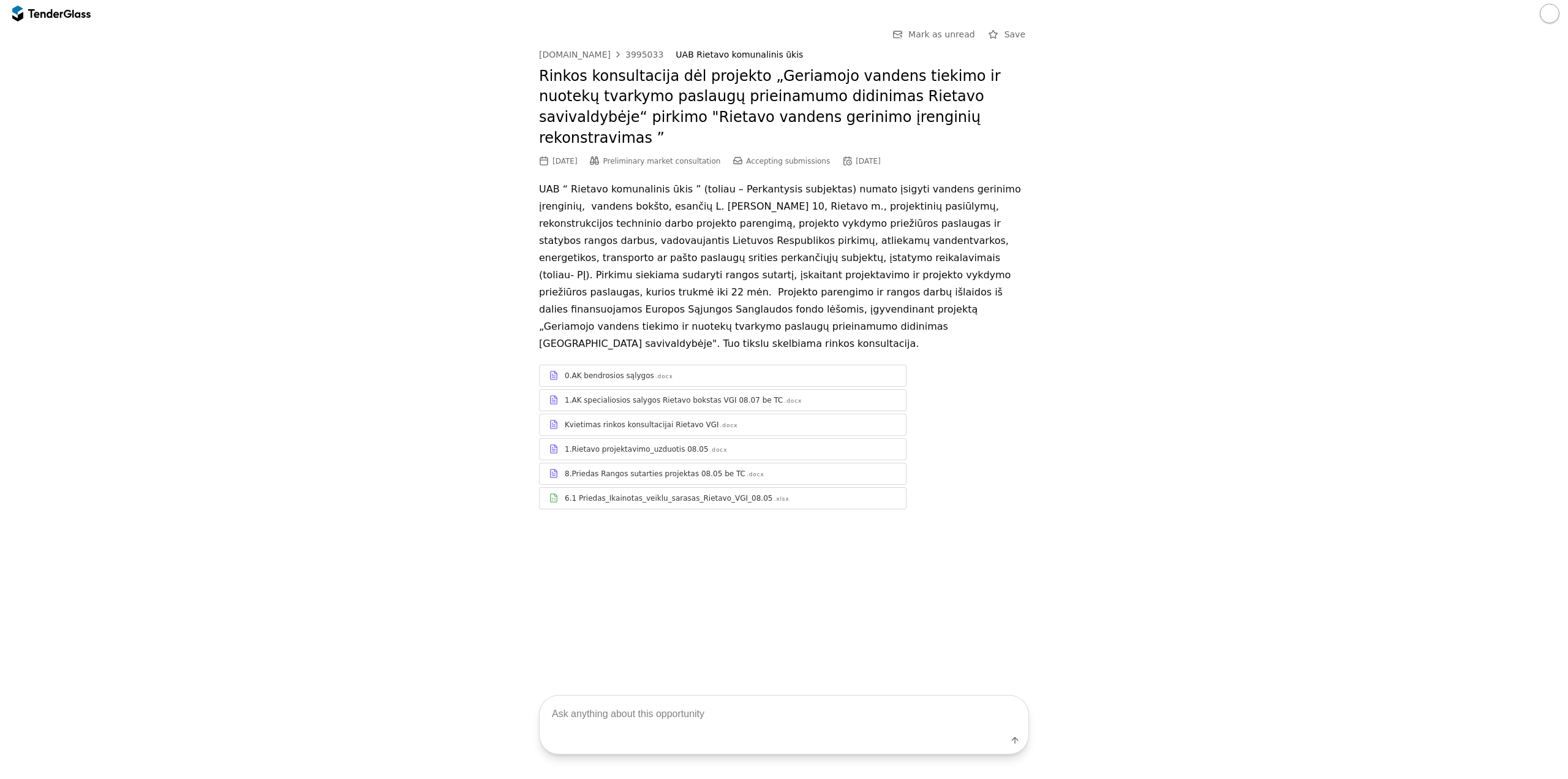
click at [749, 419] on div "Kvietimas rinkos konsultacijai Rietavo VGI .docx" at bounding box center [730, 424] width 332 height 10
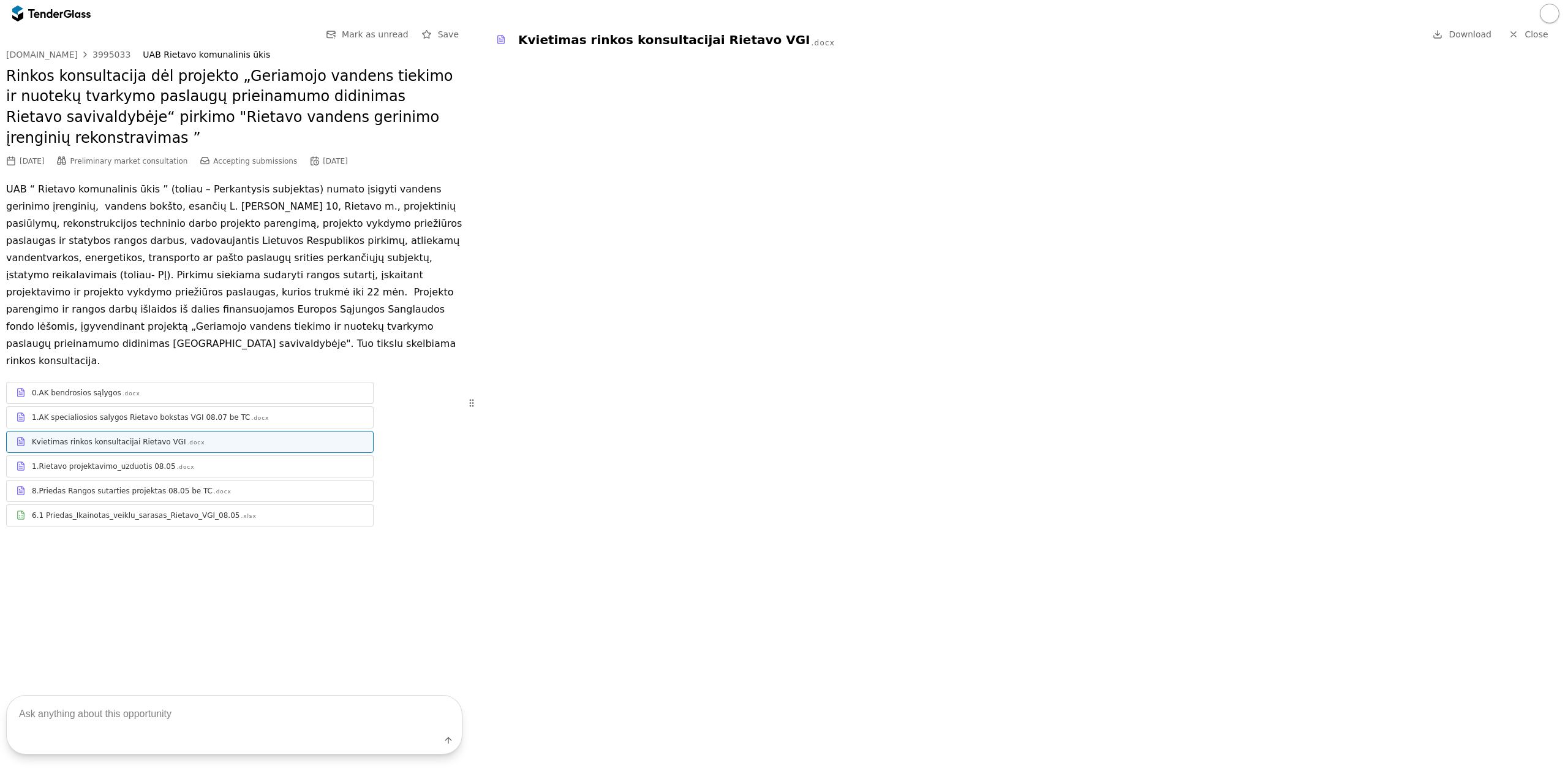
click at [111, 461] on div at bounding box center [197, 461] width 332 height 1
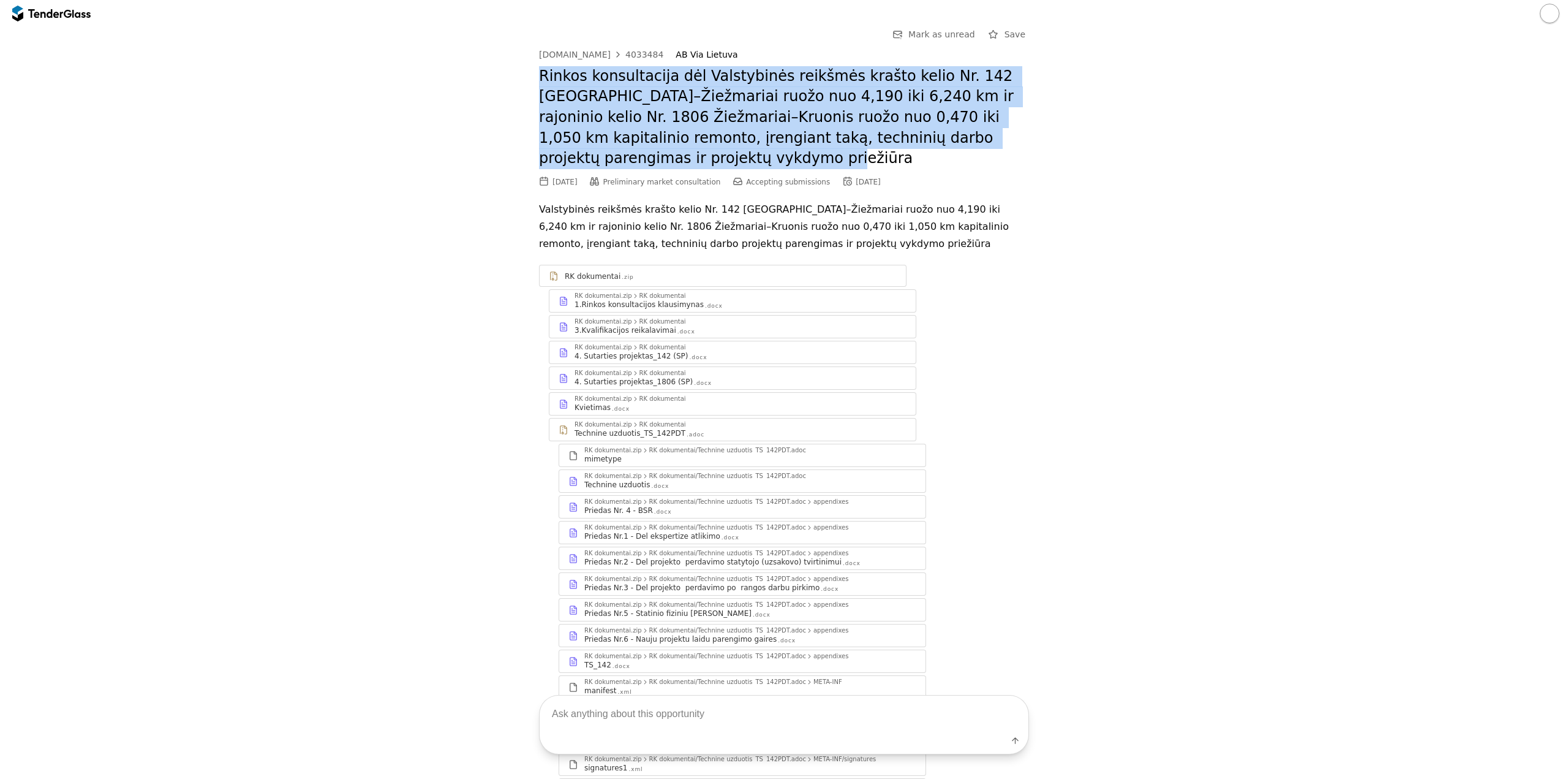
drag, startPoint x: 603, startPoint y: 159, endPoint x: 505, endPoint y: 75, distance: 129.1
click at [505, 75] on div "Go Back Mark as unread Save viesiejipirkimai.lt 4033484 AB Via Lietuva Rinkos k…" at bounding box center [784, 745] width 1556 height 1437
copy h2 "Rinkos konsultacija dėl Valstybinės reikšmės krašto kelio Nr. 142 Kaišiadorys–Ž…"
click at [588, 55] on div "[DOMAIN_NAME]" at bounding box center [574, 54] width 72 height 9
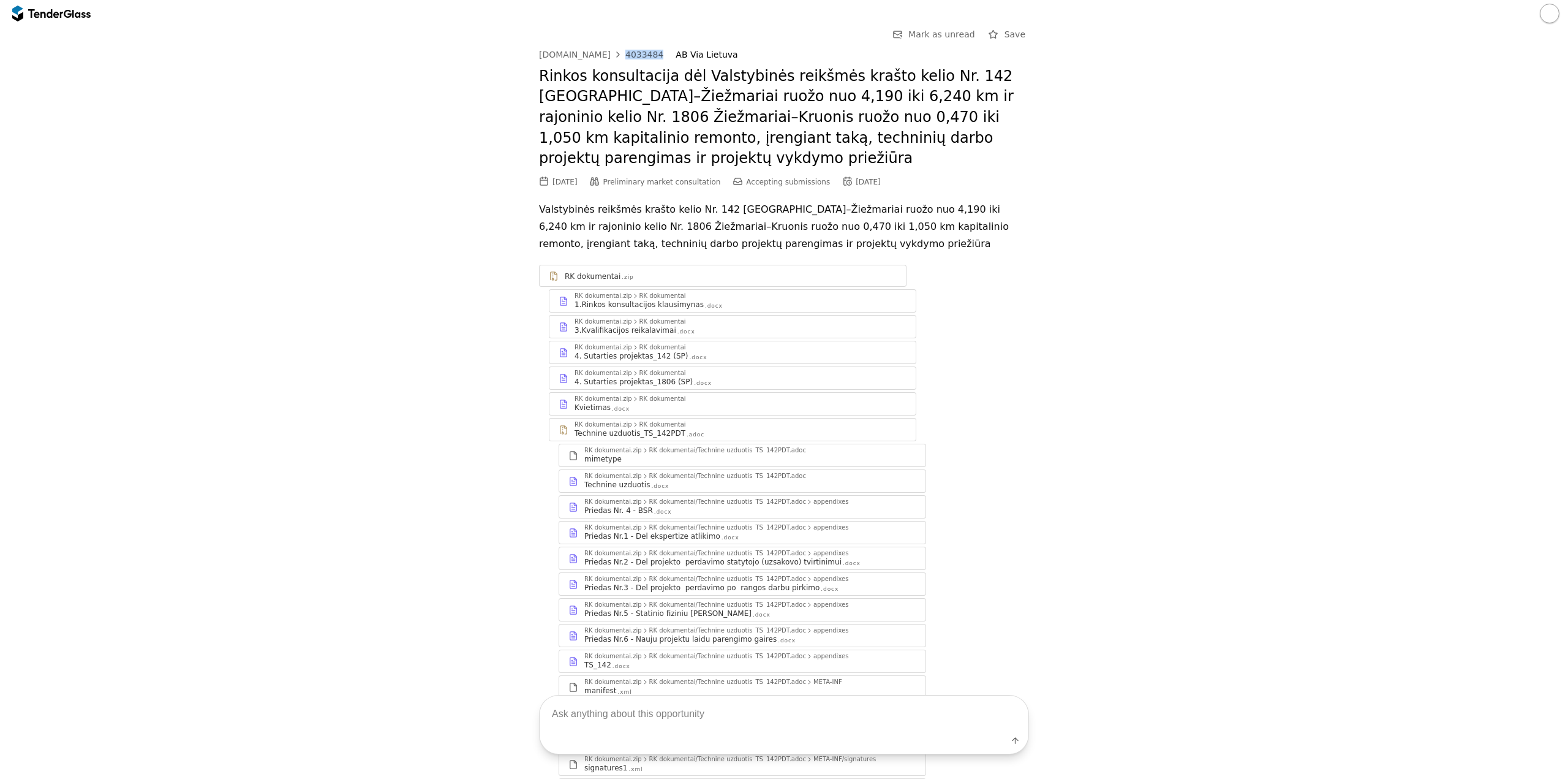
drag, startPoint x: 645, startPoint y: 56, endPoint x: 612, endPoint y: 56, distance: 33.0
click at [612, 56] on div "viesiejipirkimai.lt 4033484 AB Via Lietuva" at bounding box center [784, 54] width 490 height 11
copy div "4033484"
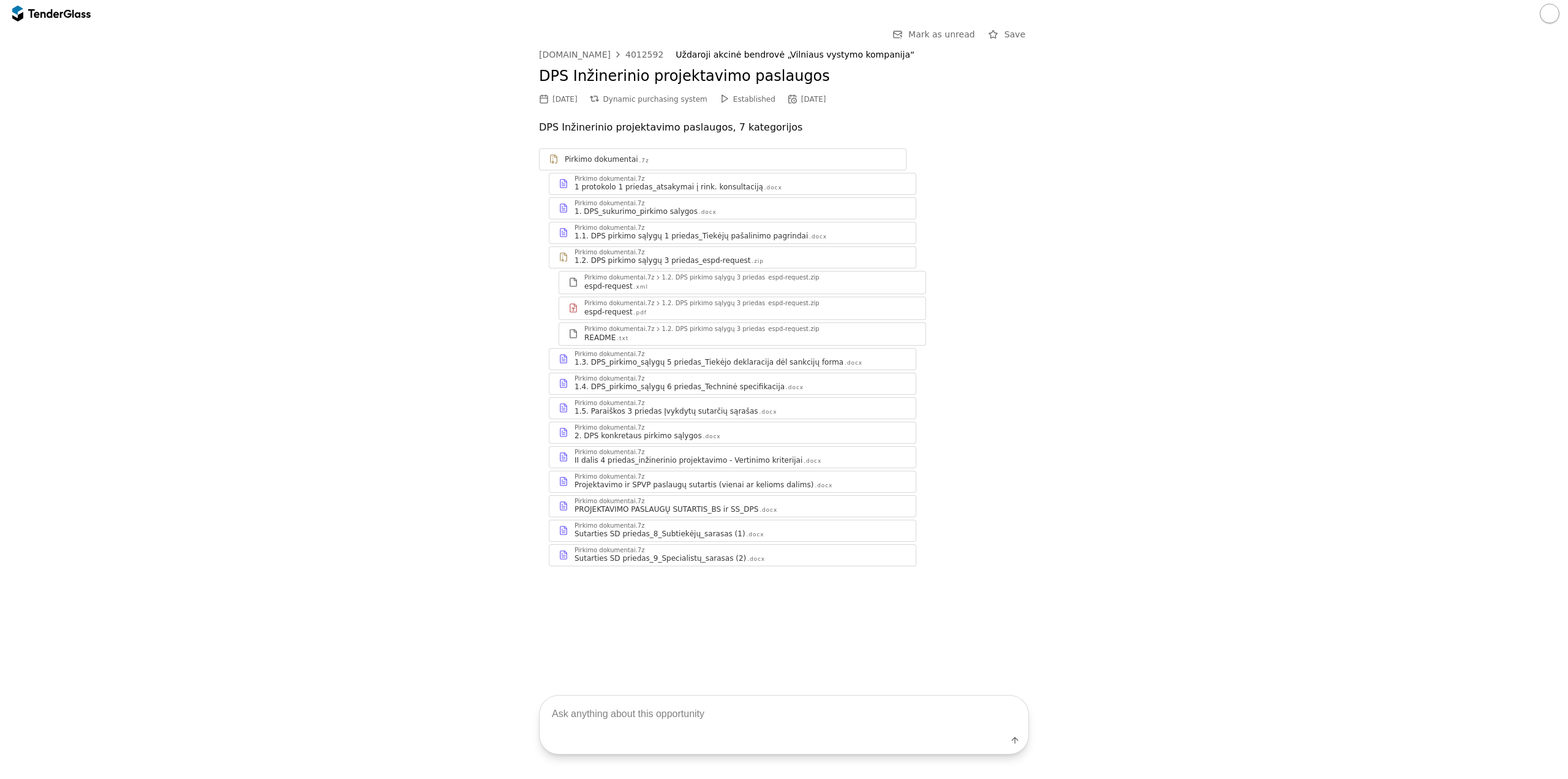
click at [662, 164] on div "Pirkimo dokumentai .7z" at bounding box center [730, 159] width 332 height 10
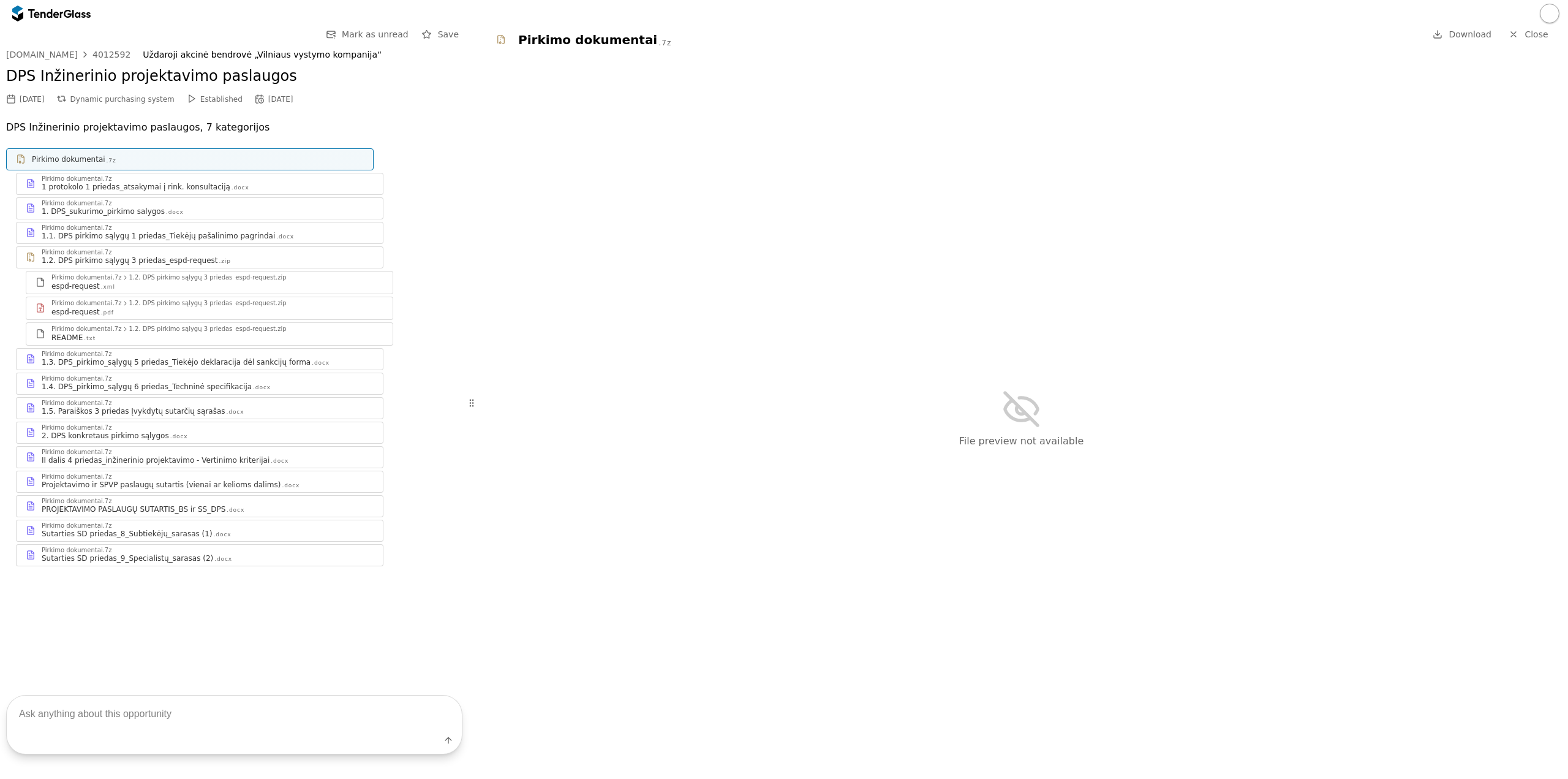
click at [164, 236] on div "1.1. DPS pirkimo sąlygų 1 priedas_Tiekėjų pašalinimo pagrindai" at bounding box center [158, 236] width 233 height 10
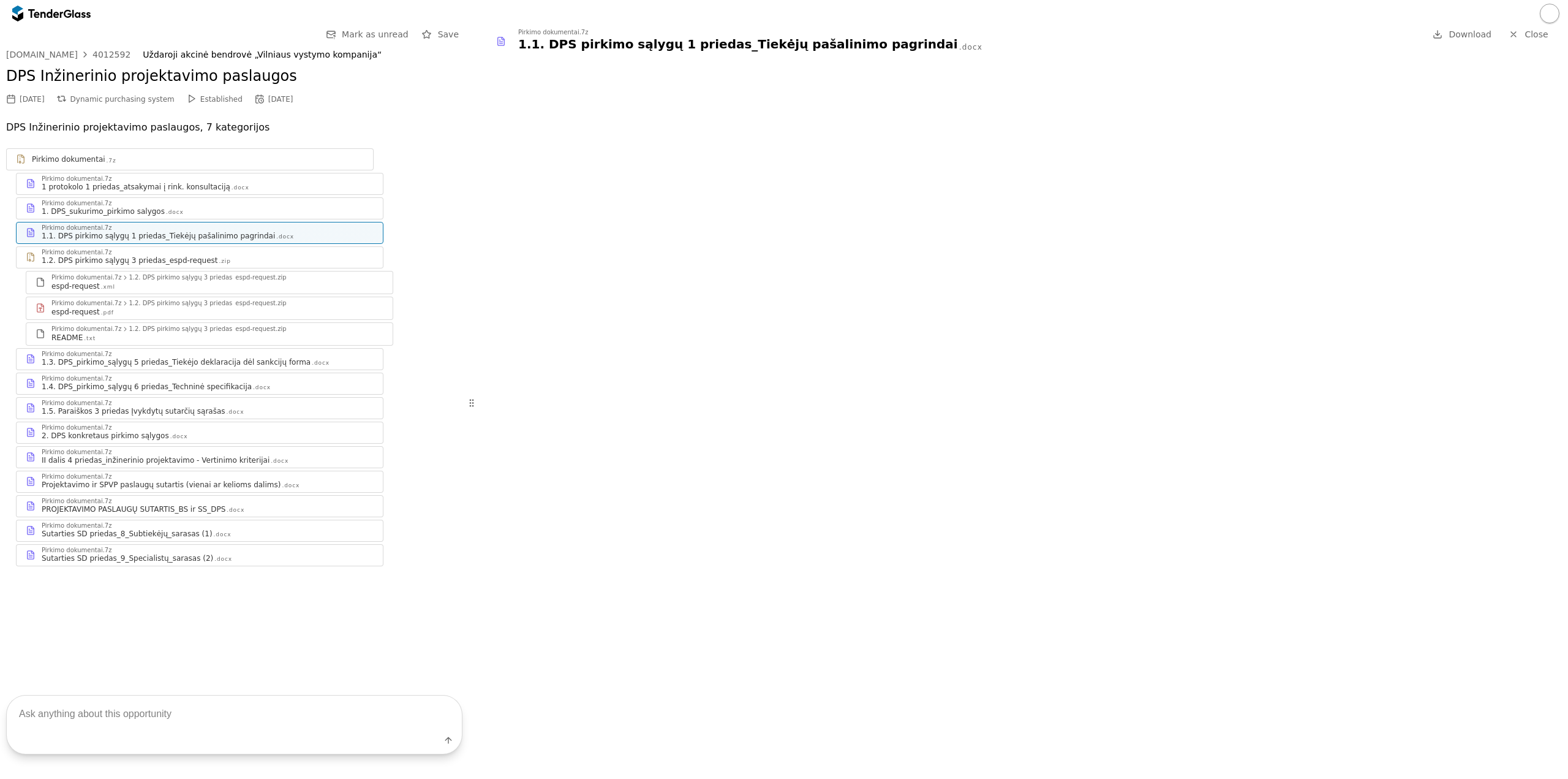
click at [98, 187] on div "1 protokolo 1 priedas_atsakymai į rink. konsultaciją" at bounding box center [137, 187] width 189 height 10
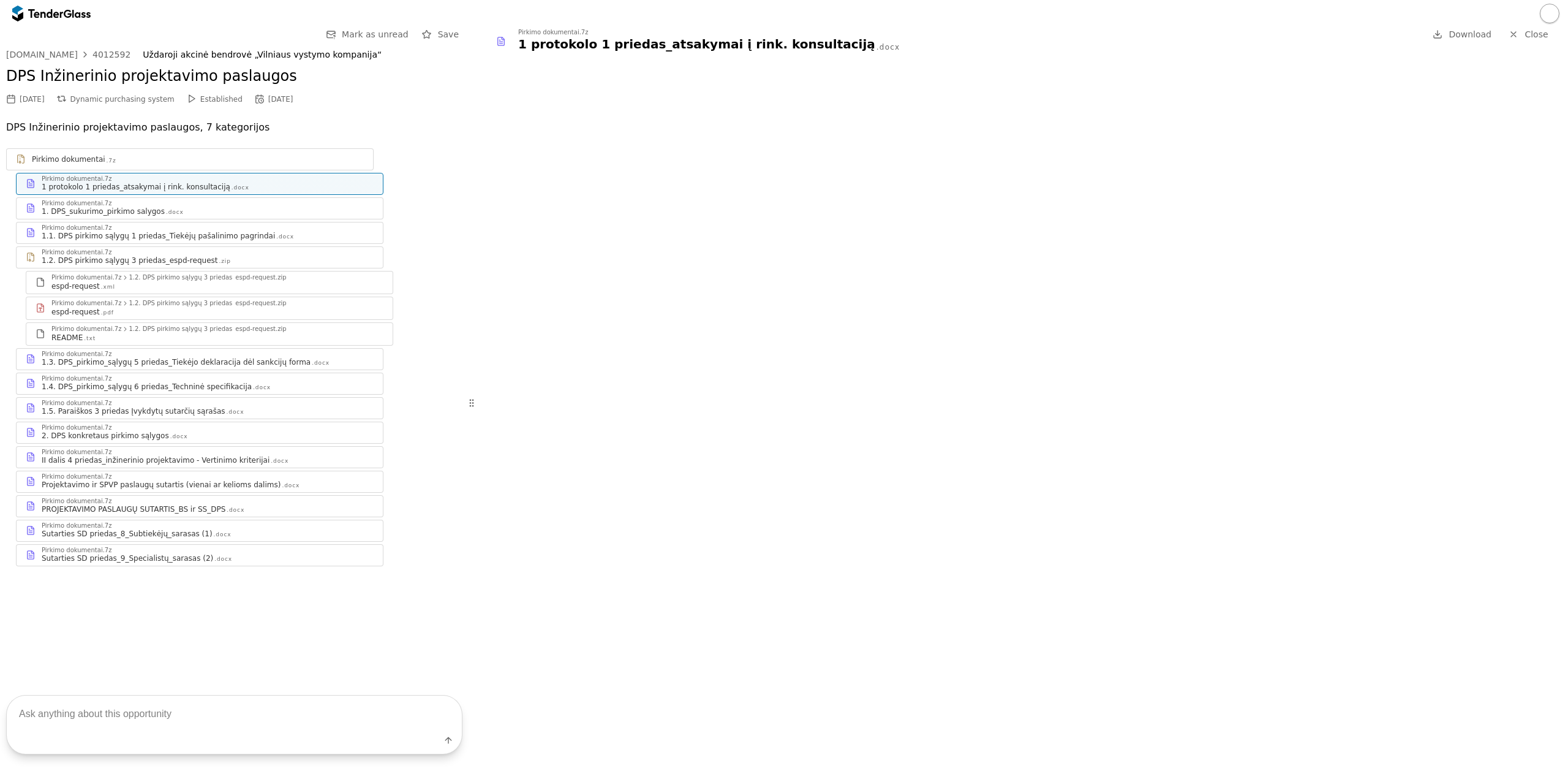
click at [131, 214] on div "1. DPS_sukurimo_pirkimo salygos" at bounding box center [103, 212] width 123 height 10
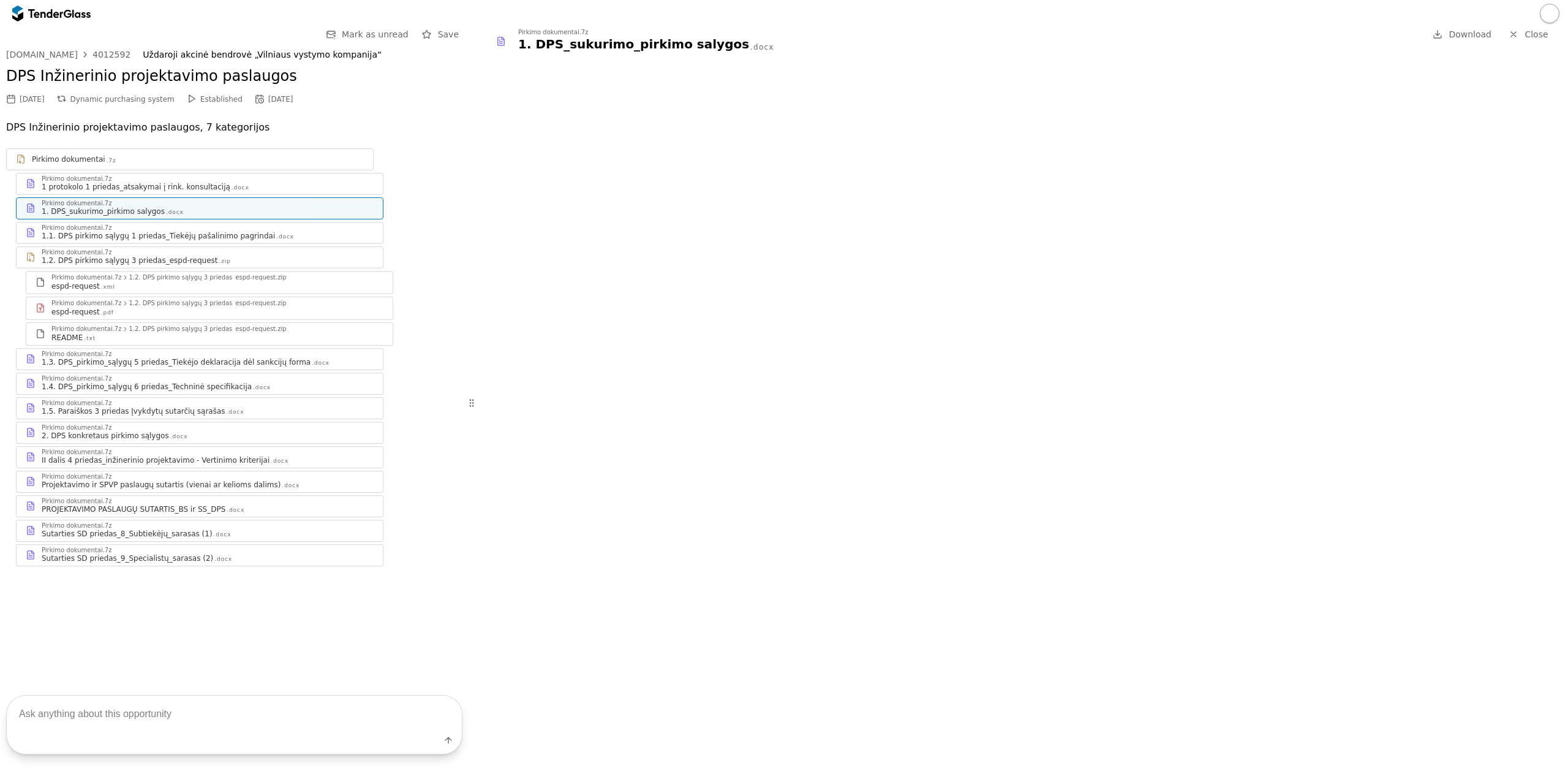
click at [133, 368] on div "Pirkimo dokumentai.7z 1.3. DPS_pirkimo_sąlygų 5 priedas_Tiekėjo deklaracija dėl…" at bounding box center [199, 359] width 366 height 21
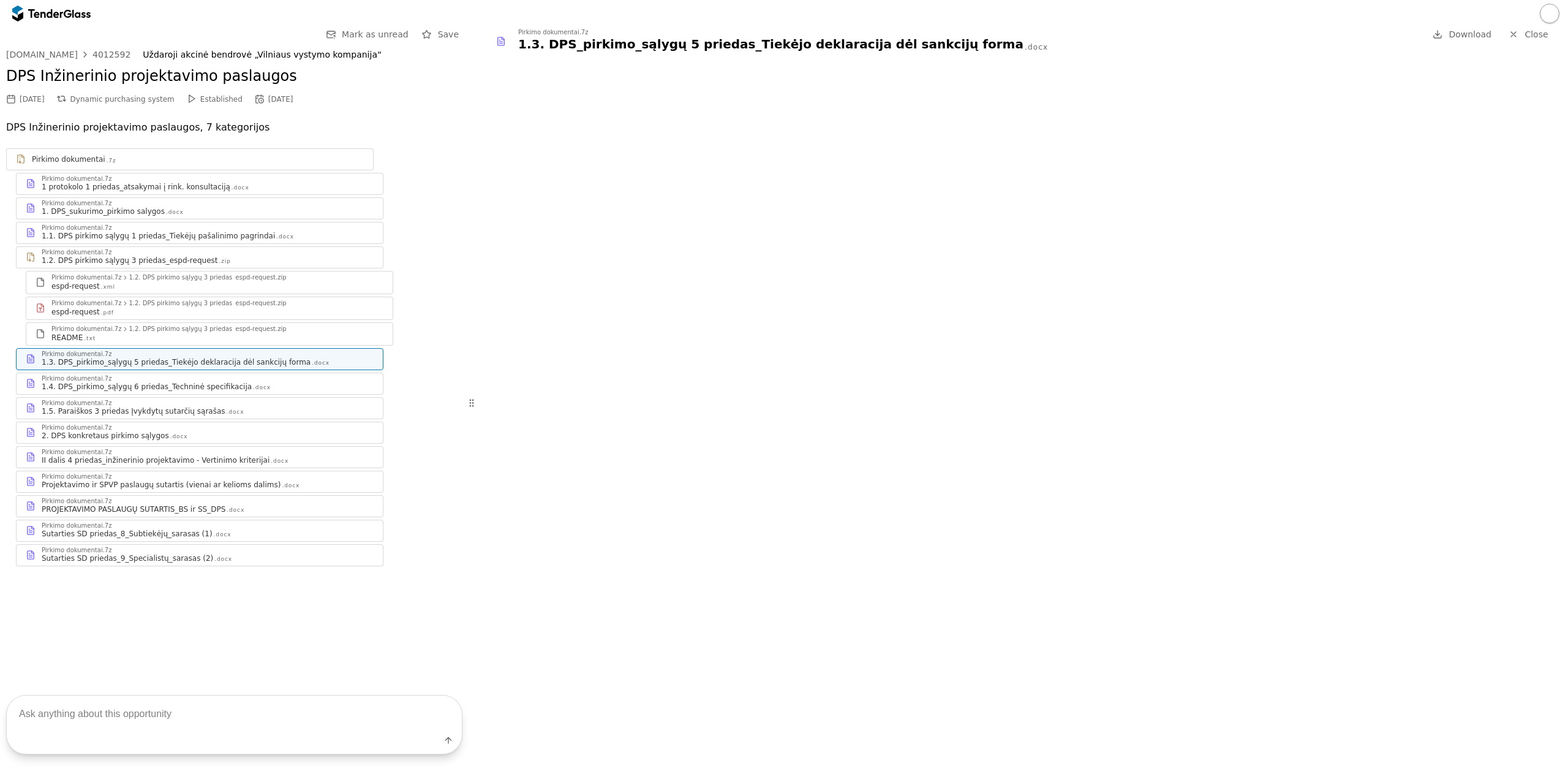
click at [128, 181] on div "Pirkimo dokumentai.7z" at bounding box center [208, 179] width 332 height 6
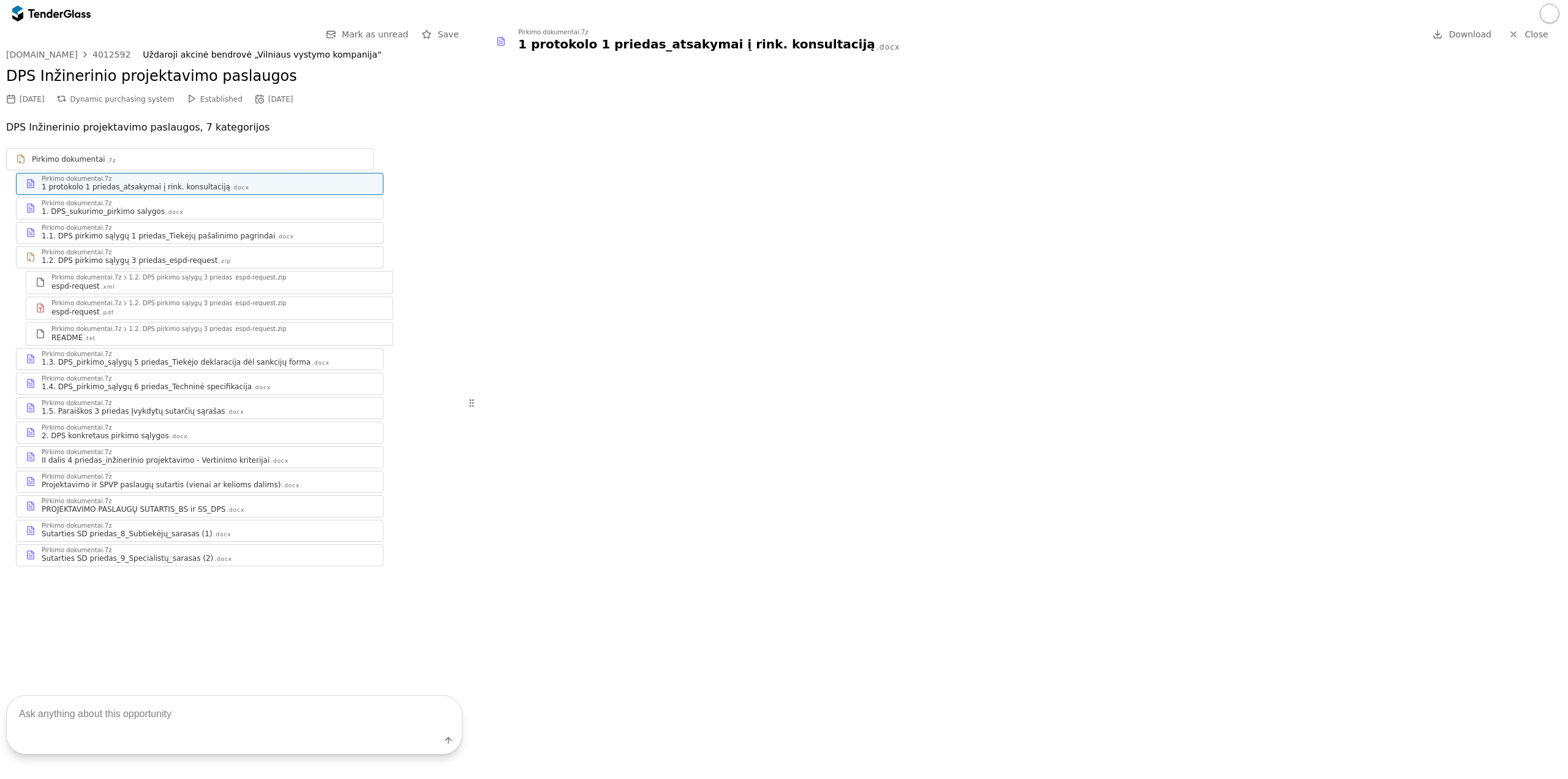
click at [153, 207] on div "1. DPS_sukurimo_pirkimo salygos .docx" at bounding box center [208, 212] width 332 height 10
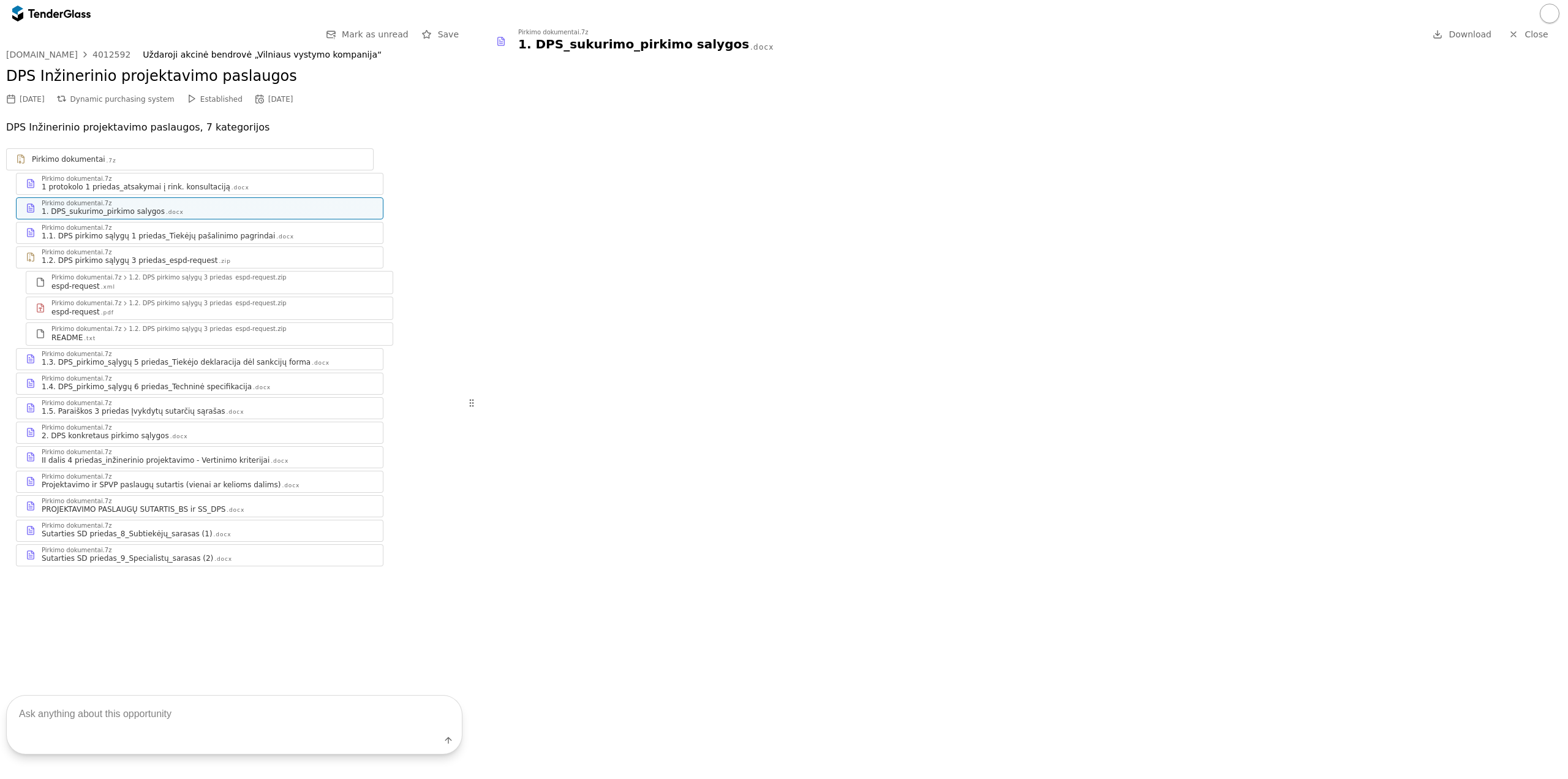
click at [147, 265] on div "1.2. DPS pirkimo sąlygų 3 priedas_espd-request" at bounding box center [130, 260] width 176 height 10
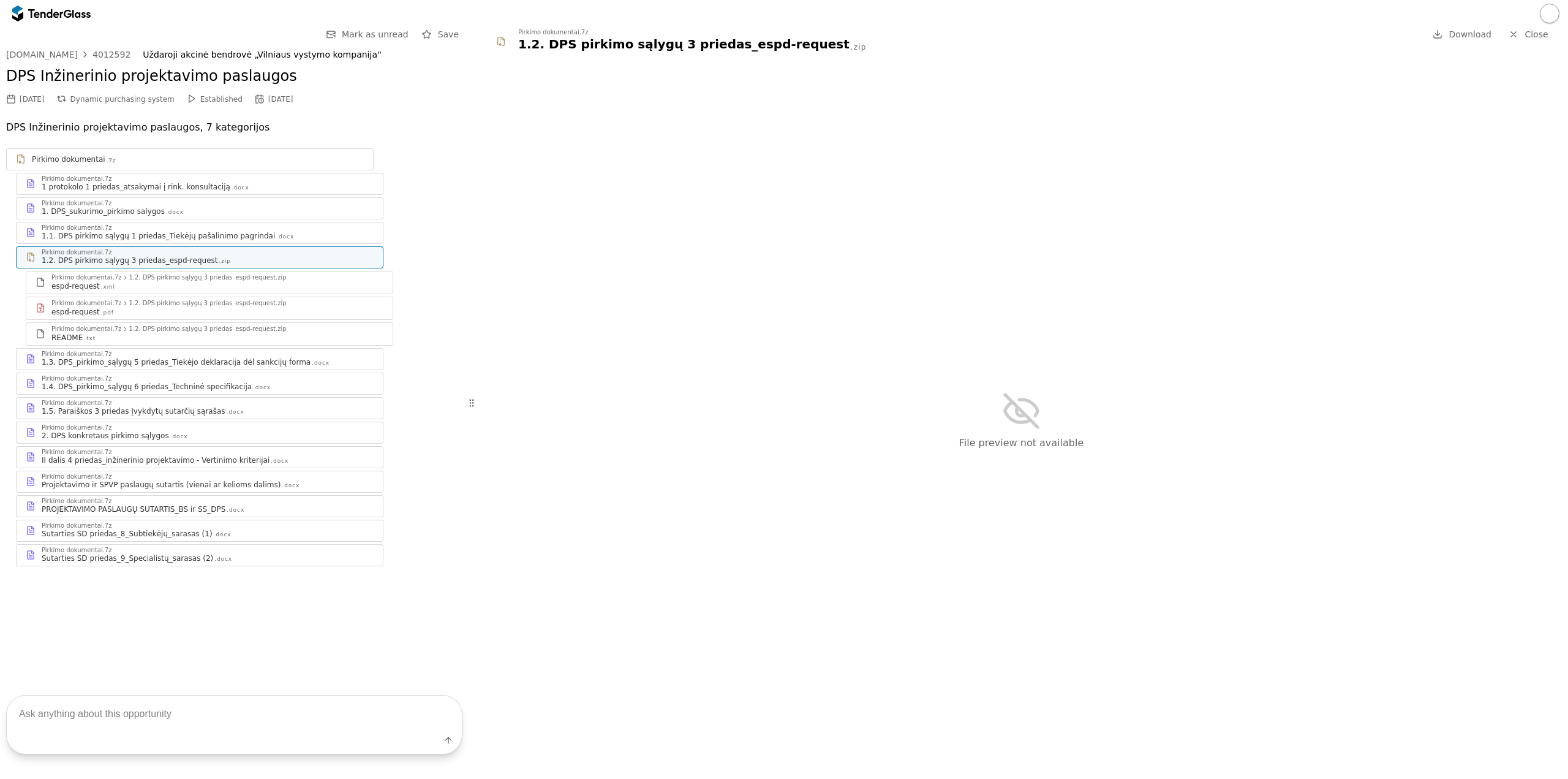
click at [140, 226] on div "Pirkimo dokumentai.7z" at bounding box center [208, 228] width 332 height 6
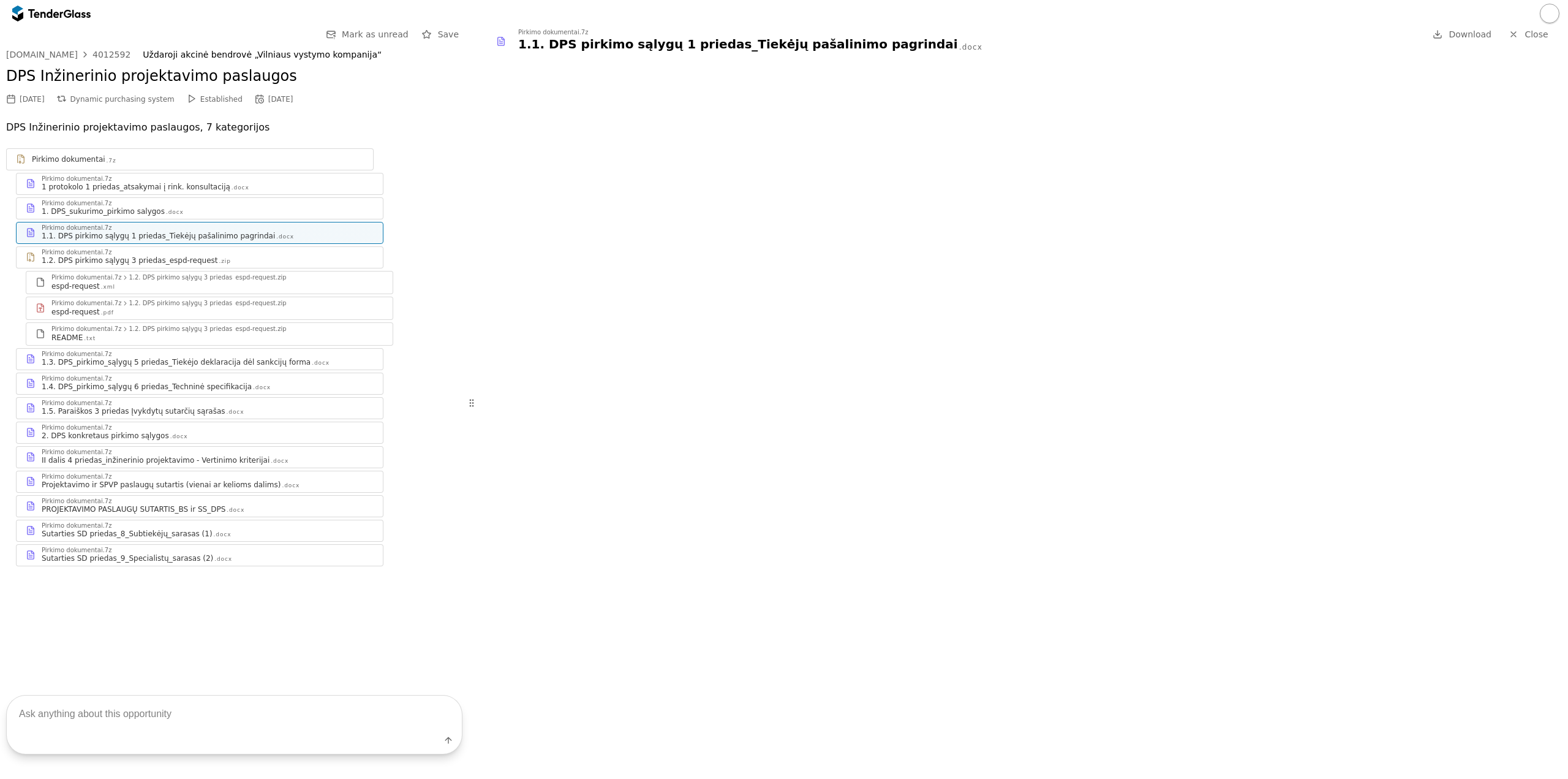
click at [143, 216] on div "1. DPS_sukurimo_pirkimo salygos" at bounding box center [103, 212] width 123 height 10
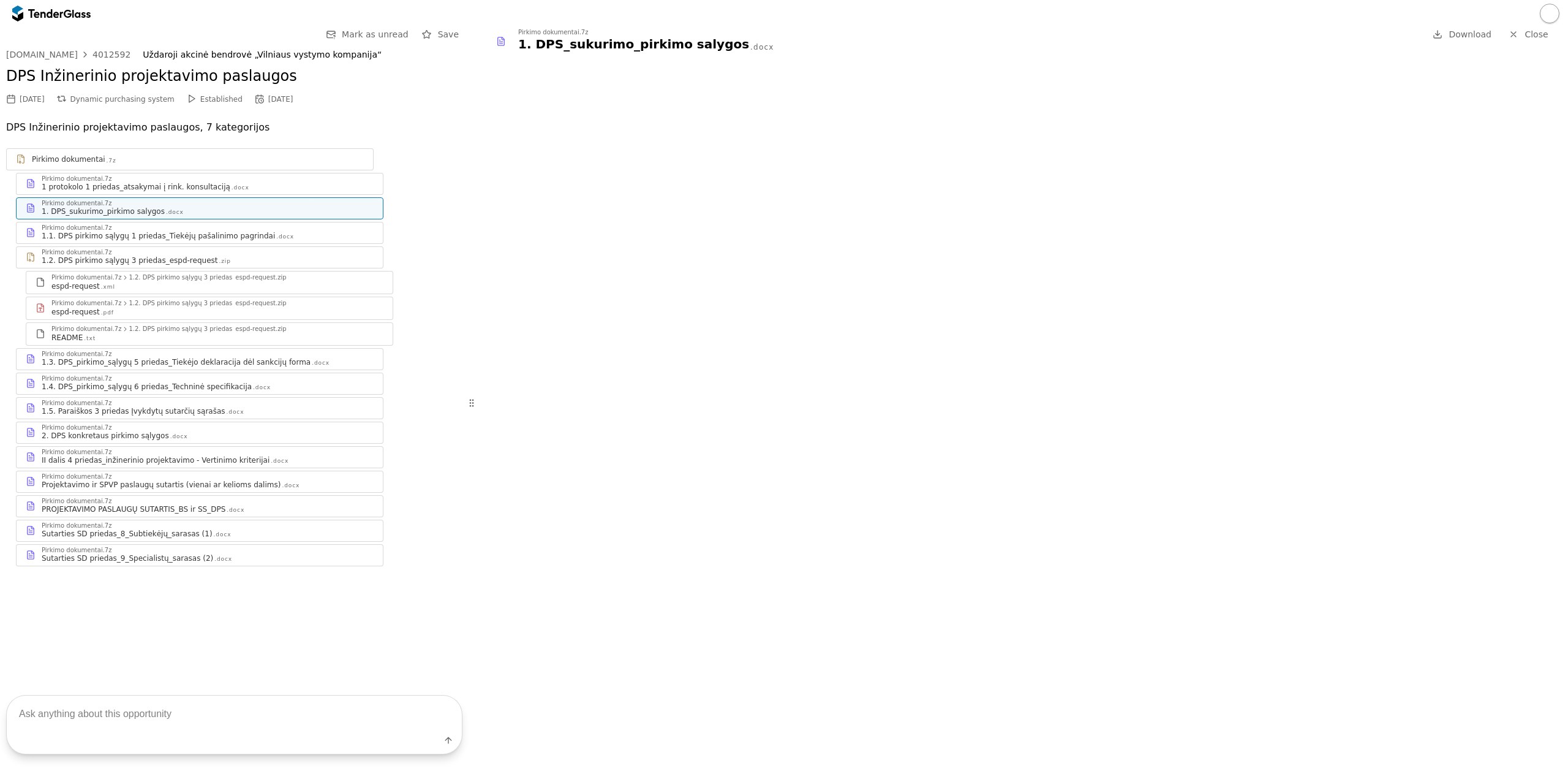
click at [180, 225] on div "Pirkimo dokumentai.7z" at bounding box center [208, 228] width 332 height 6
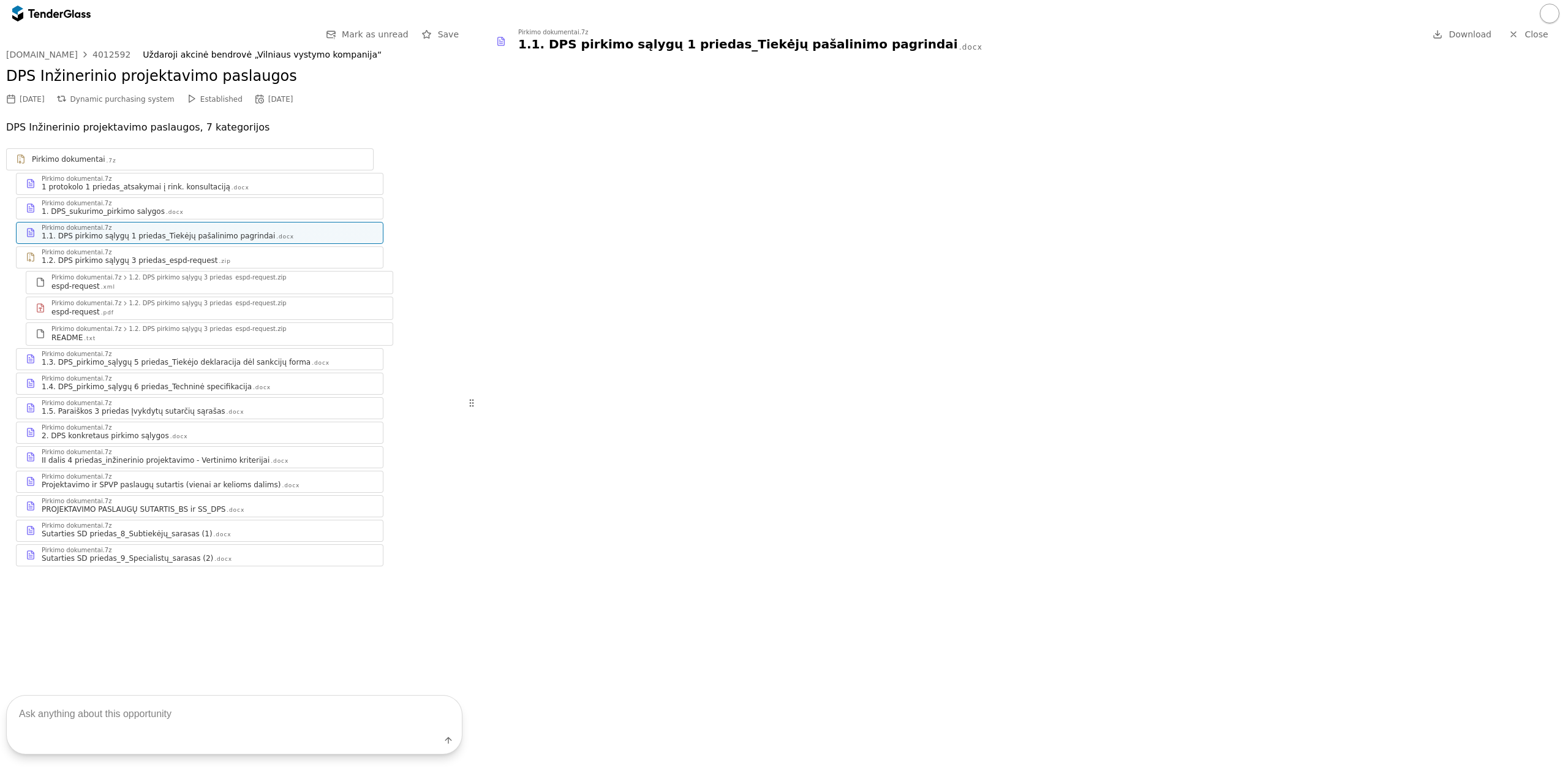
click at [90, 204] on div "Pirkimo dokumentai.7z" at bounding box center [77, 204] width 69 height 6
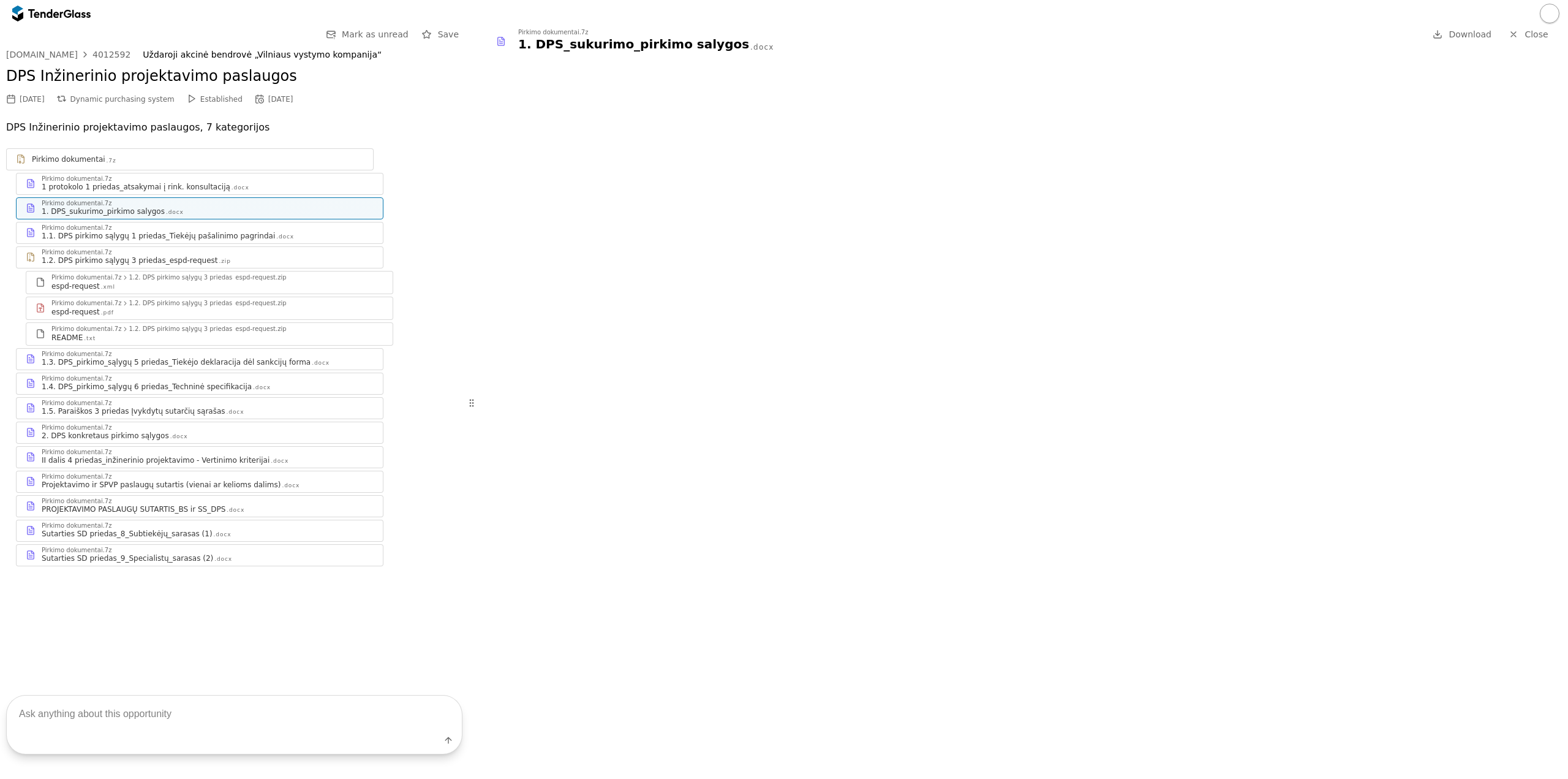
click at [90, 229] on div "Pirkimo dokumentai.7z" at bounding box center [77, 228] width 69 height 6
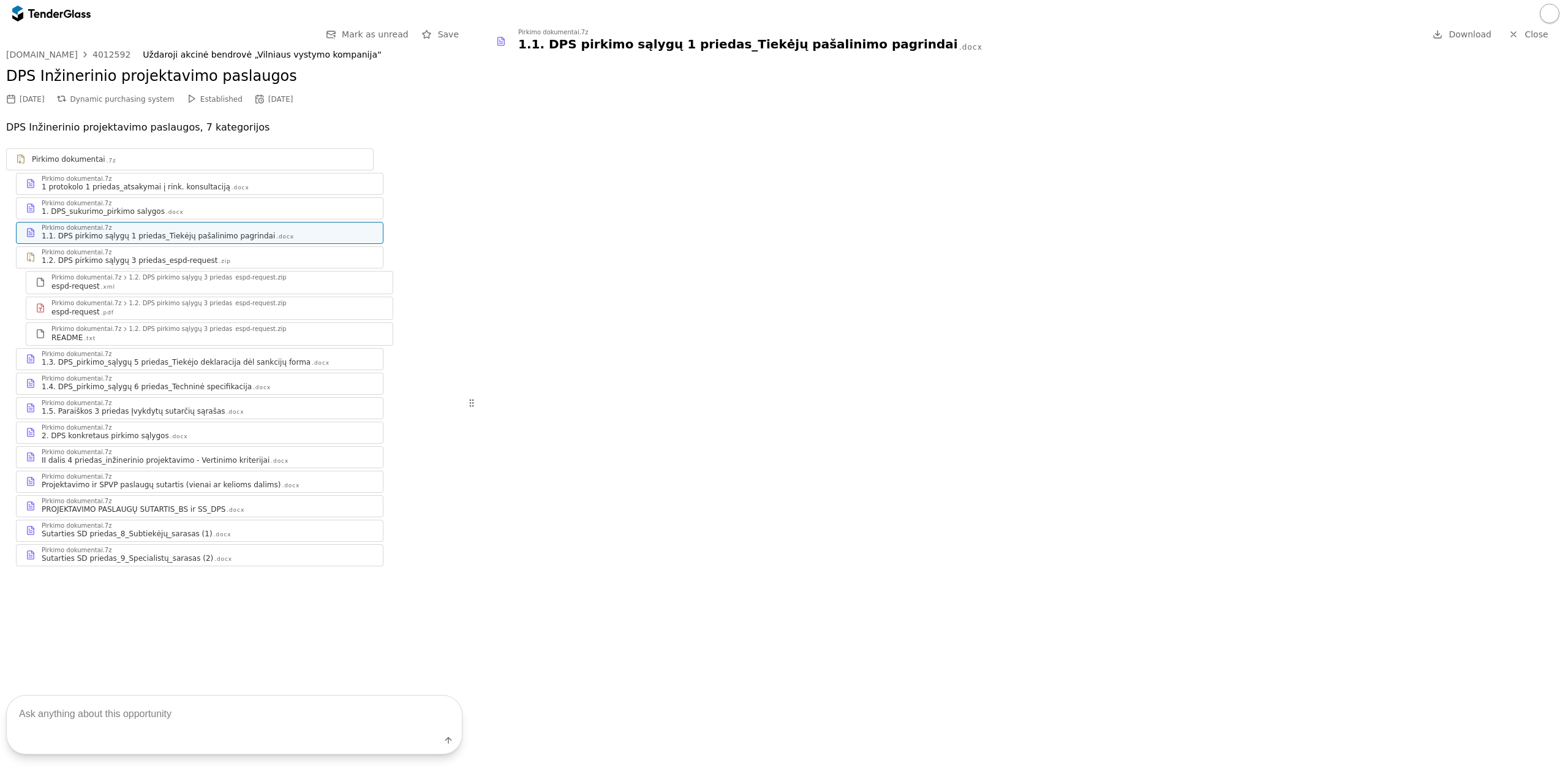
click at [147, 461] on div "II dalis 4 priedas_inžinerinio projektavimo - Vertinimo kriterijai" at bounding box center [156, 460] width 228 height 10
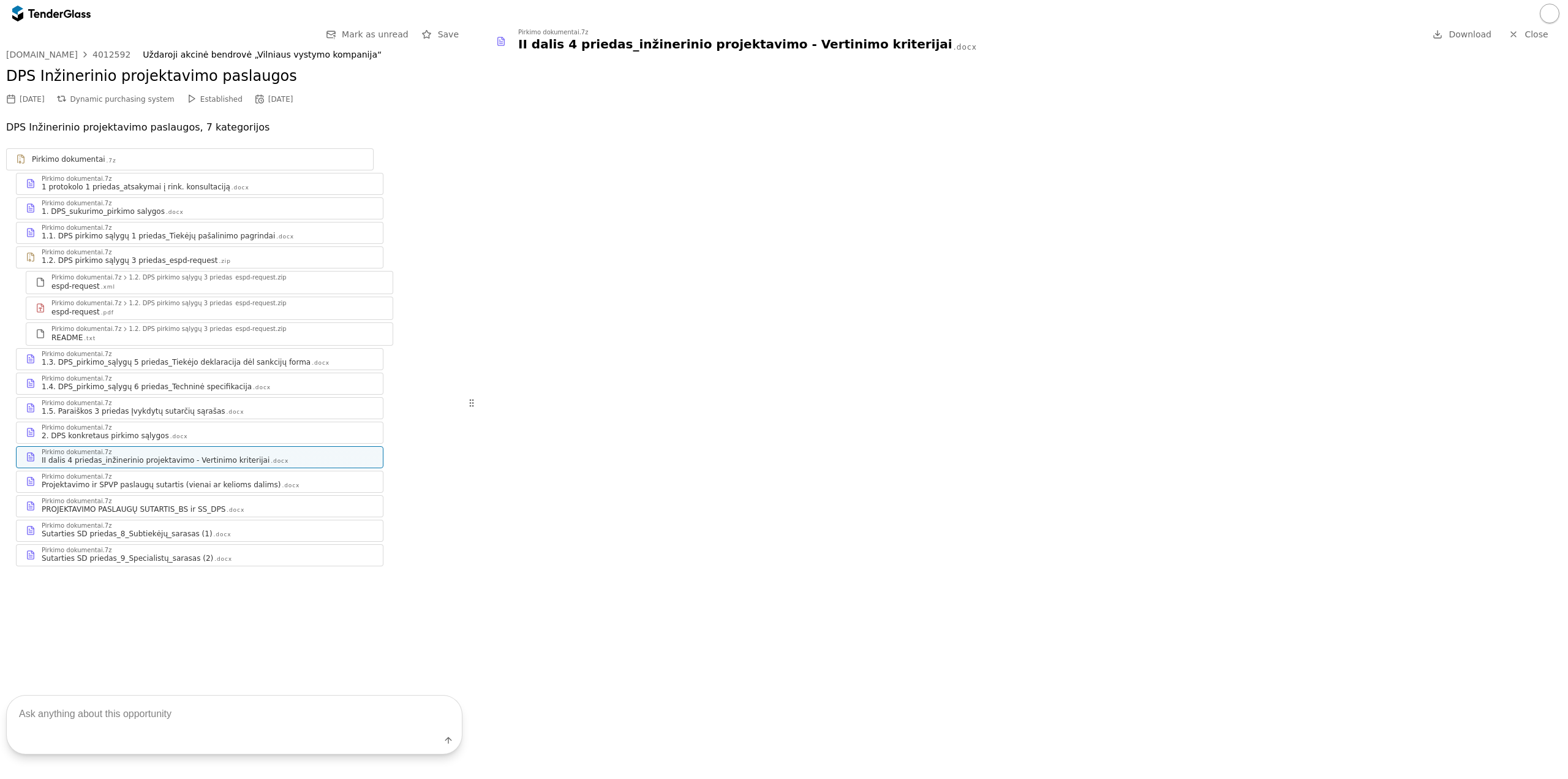
click at [141, 435] on div "2. DPS konkretaus pirkimo sąlygos" at bounding box center [106, 436] width 128 height 10
click at [154, 453] on div "Pirkimo dokumentai.7z" at bounding box center [208, 453] width 332 height 6
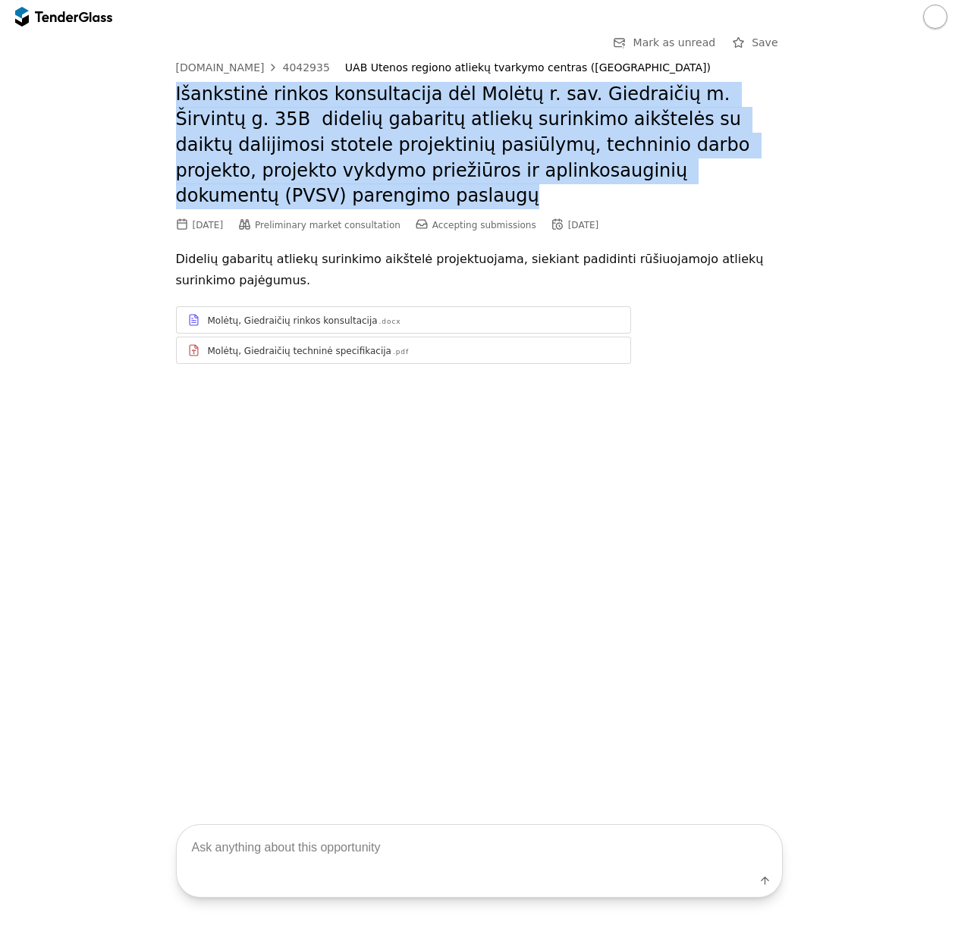
drag, startPoint x: 732, startPoint y: 175, endPoint x: 130, endPoint y: 99, distance: 606.8
click at [130, 99] on div "Go Back Mark as unread Save [DOMAIN_NAME] 4042935 UAB Utenos regiono atliekų tv…" at bounding box center [479, 210] width 942 height 354
copy h2 "Išankstinė rinkos konsultacija dėl Molėtų r. sav. Giedraičių m. Širvintų g. 35B…"
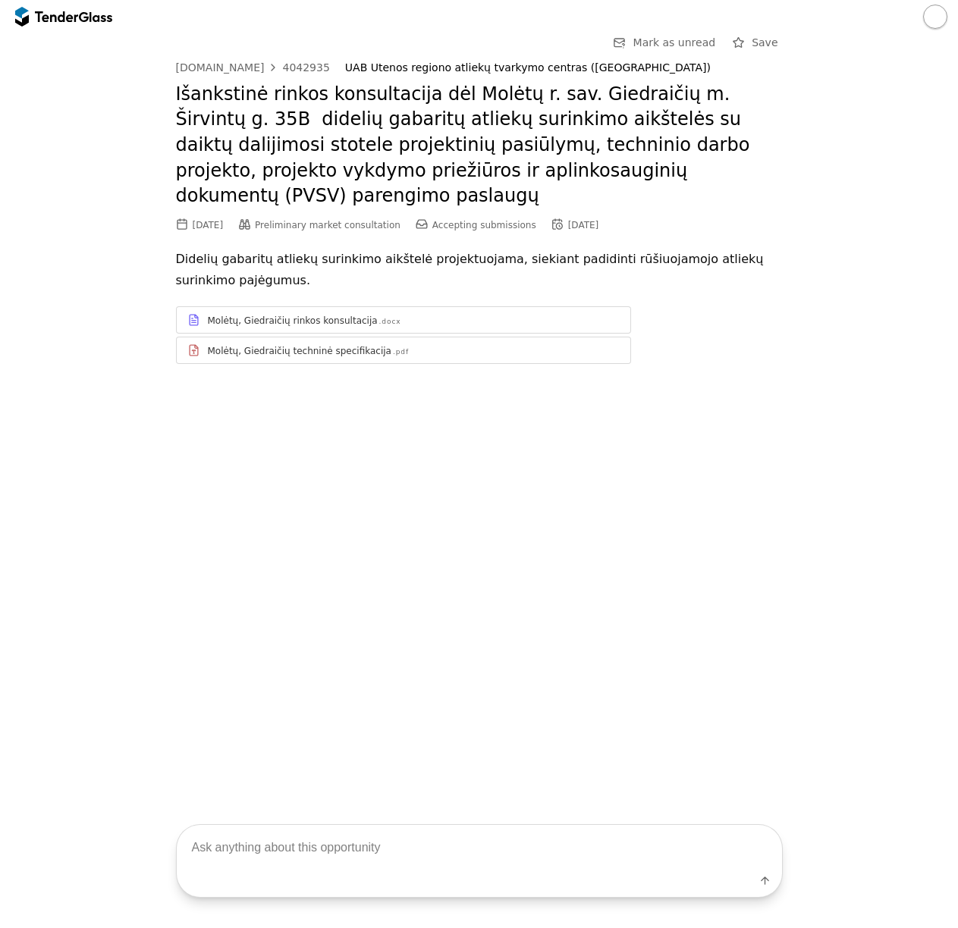
click at [472, 446] on div "Go Back Mark as unread Save [DOMAIN_NAME] 4042935 UAB Utenos regiono atliekų tv…" at bounding box center [479, 413] width 958 height 760
click at [243, 65] on div "[DOMAIN_NAME]" at bounding box center [220, 67] width 89 height 11
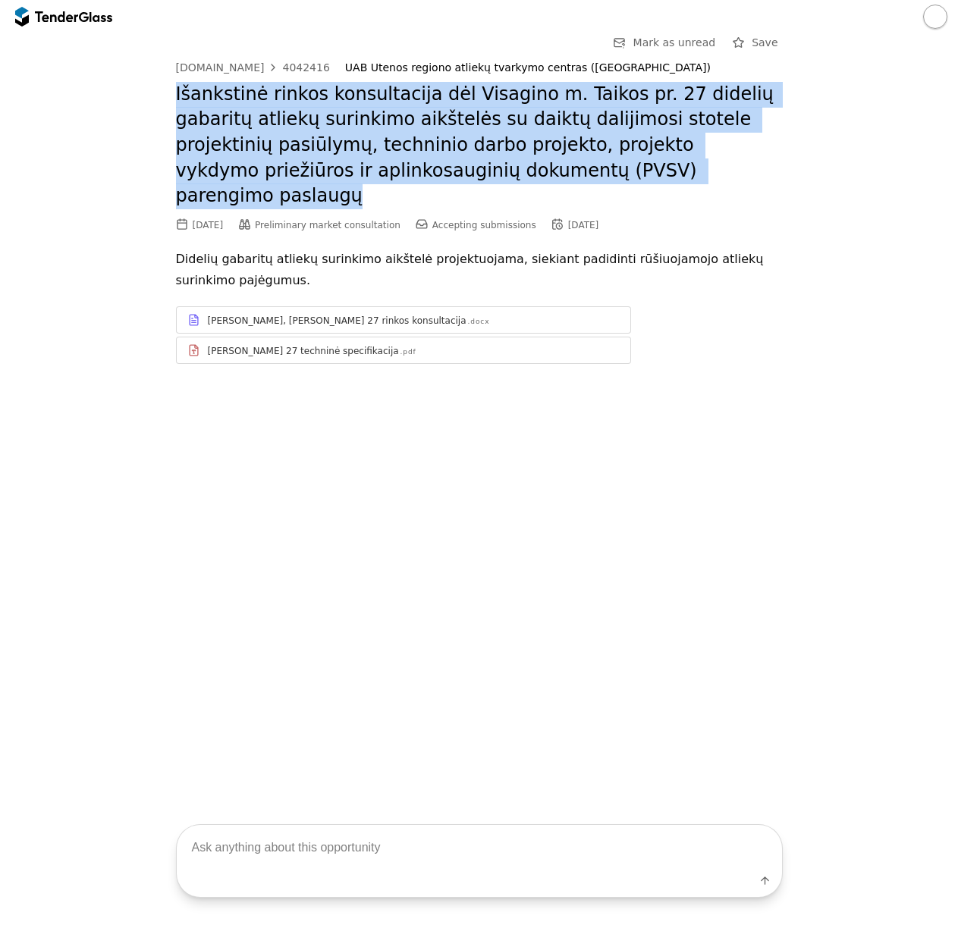
drag, startPoint x: 640, startPoint y: 174, endPoint x: 118, endPoint y: 95, distance: 527.7
click at [118, 95] on div "Go Back Mark as unread Save [DOMAIN_NAME] 4042416 UAB Utenos regiono atliekų tv…" at bounding box center [479, 210] width 942 height 354
copy h2 "Išankstinė rinkos konsultacija dėl Visagino m. Taikos pr. 27 didelių gabaritų a…"
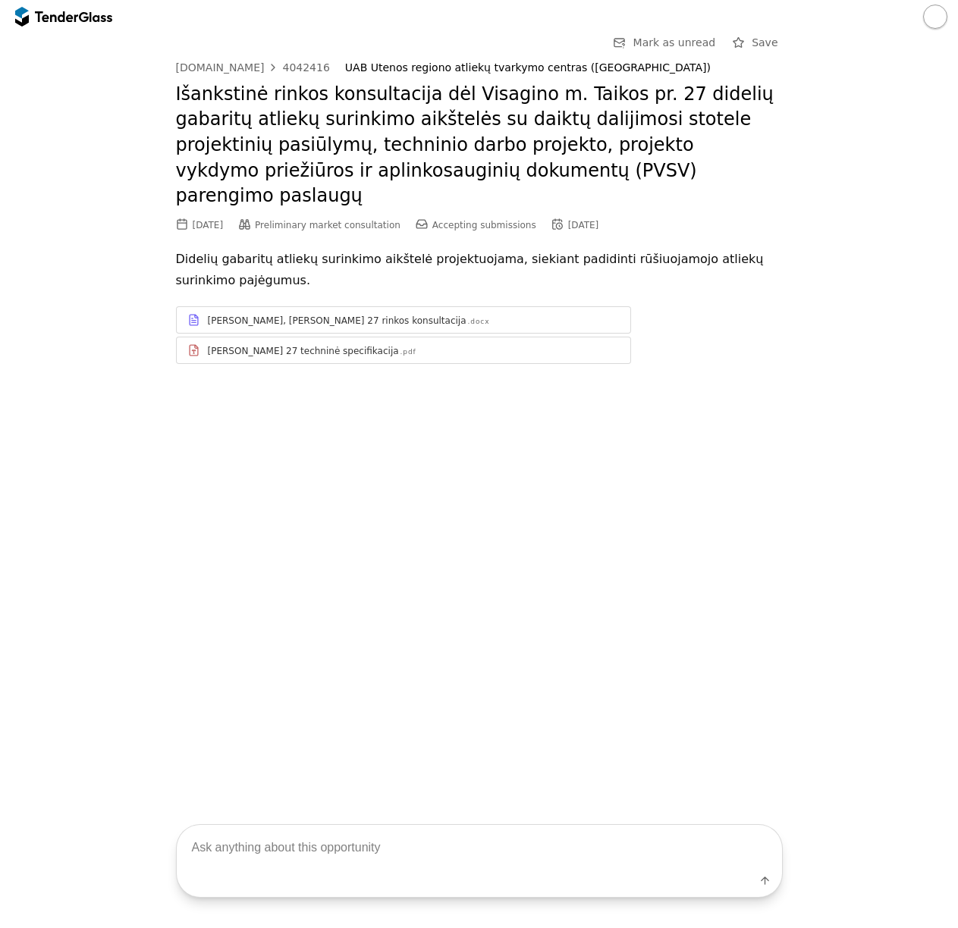
click at [240, 507] on div "Go Back Mark as unread Save [DOMAIN_NAME] 4042416 UAB Utenos regiono atliekų tv…" at bounding box center [479, 413] width 958 height 760
click at [239, 65] on div "[DOMAIN_NAME]" at bounding box center [220, 67] width 89 height 11
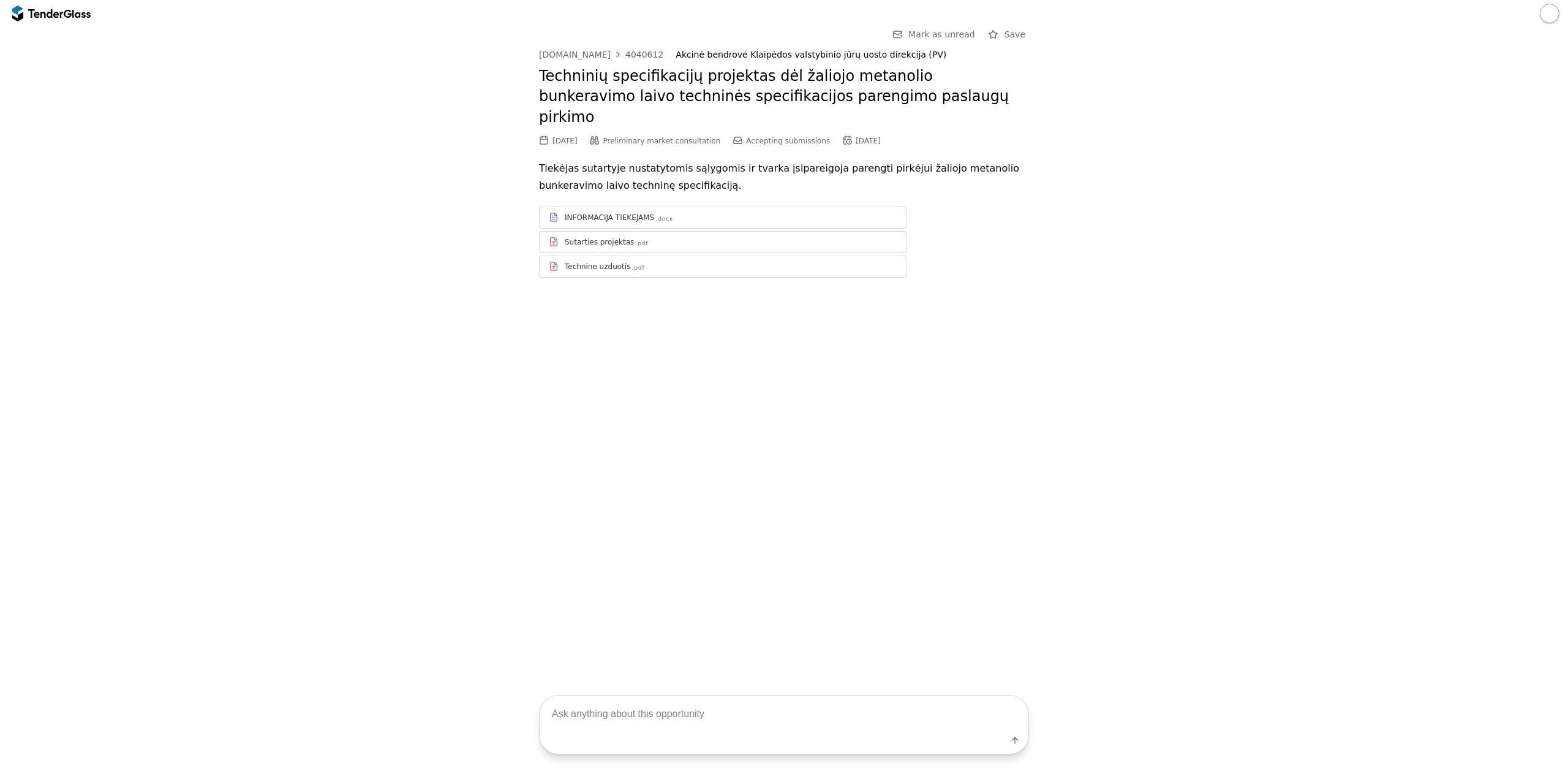
click at [621, 213] on div "INFORMACIJA TIEKEJAMS" at bounding box center [609, 217] width 90 height 10
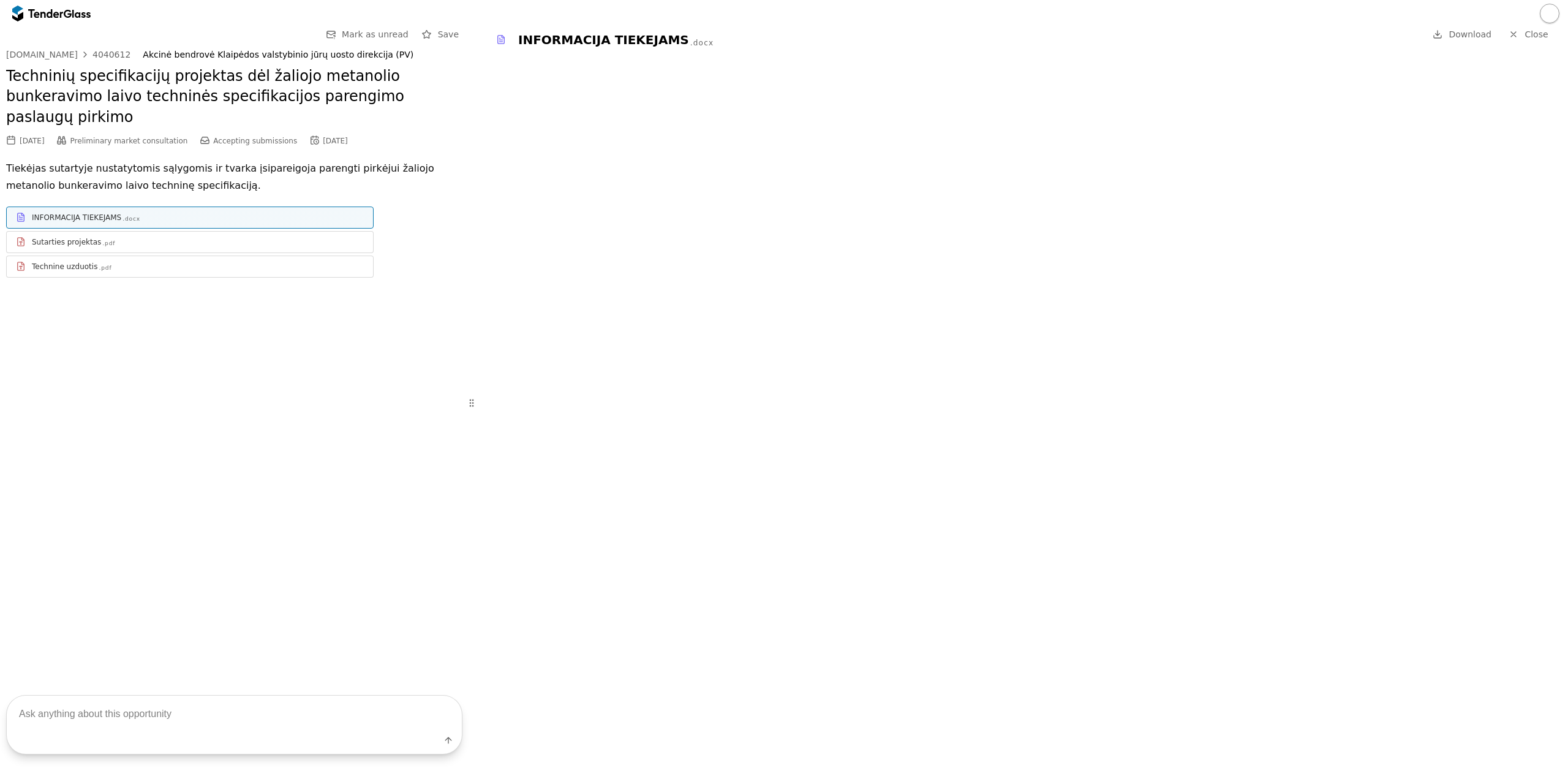
click at [86, 262] on div "Technine uzduotis" at bounding box center [64, 267] width 65 height 10
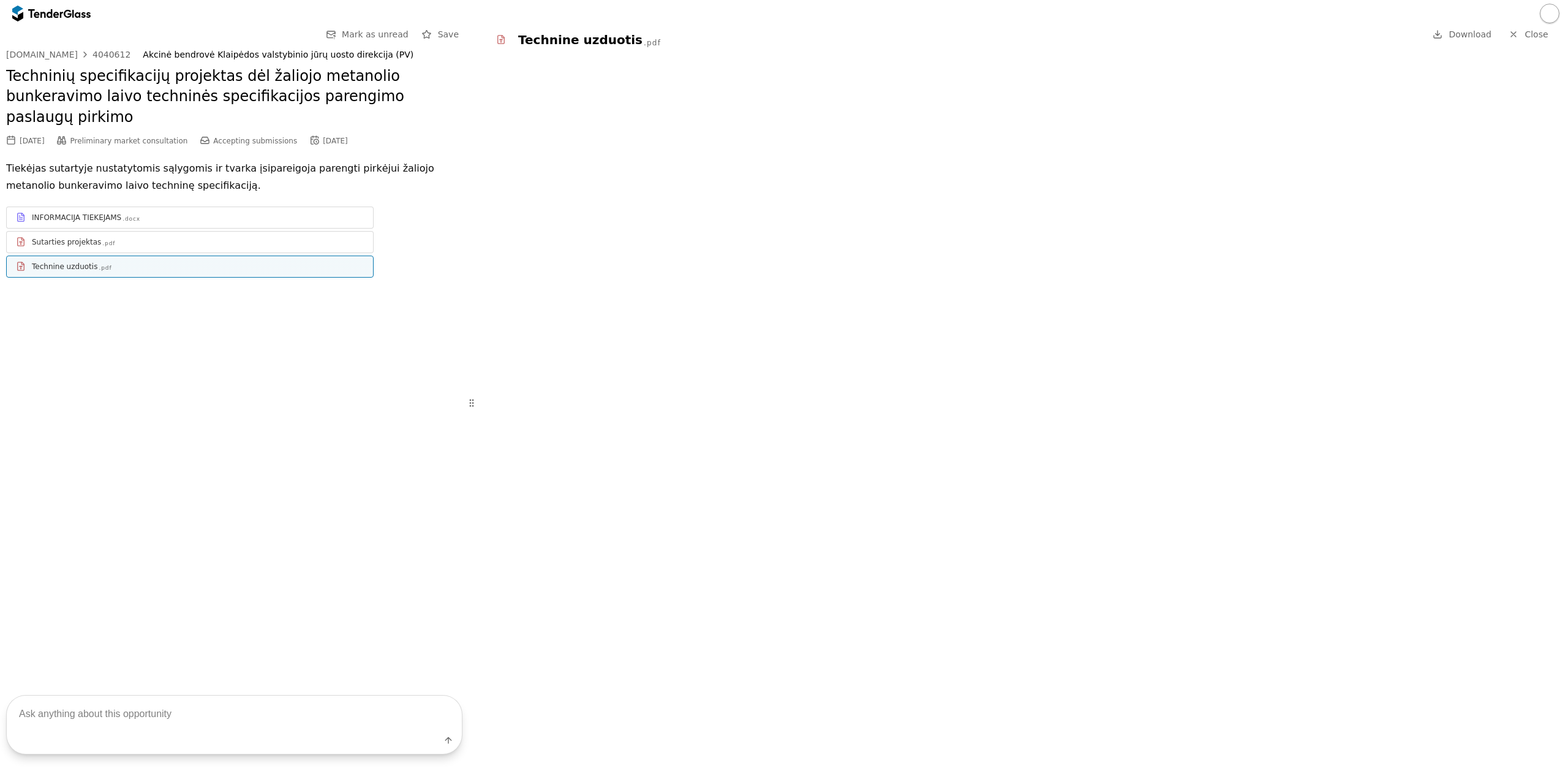
click at [404, 207] on div "INFORMACIJA TIEKEJAMS .docx Sutarties projektas .pdf Technine uzduotis .pdf" at bounding box center [234, 242] width 456 height 71
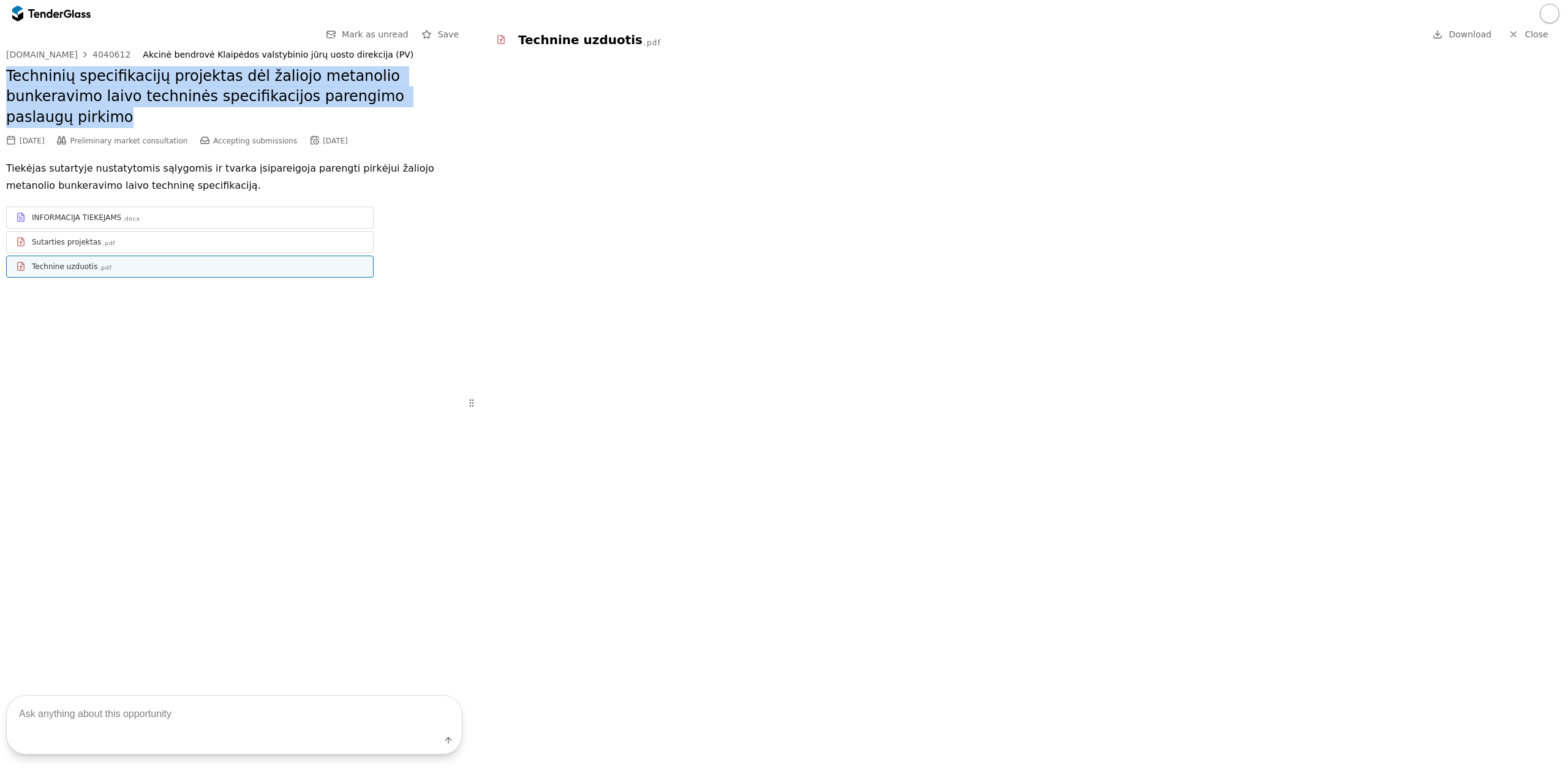
drag, startPoint x: 396, startPoint y: 97, endPoint x: 2, endPoint y: 85, distance: 394.2
click at [2, 85] on div "Go Back Mark as unread Save viesiejipirkimai.lt 4040612 Akcinė bendrovė Klaipėd…" at bounding box center [234, 348] width 469 height 643
copy h2 "Techninių specifikacijų projektas dėl žaliojo metanolio bunkeravimo laivo techn…"
click at [184, 213] on div "INFORMACIJA TIEKEJAMS .docx" at bounding box center [197, 217] width 332 height 10
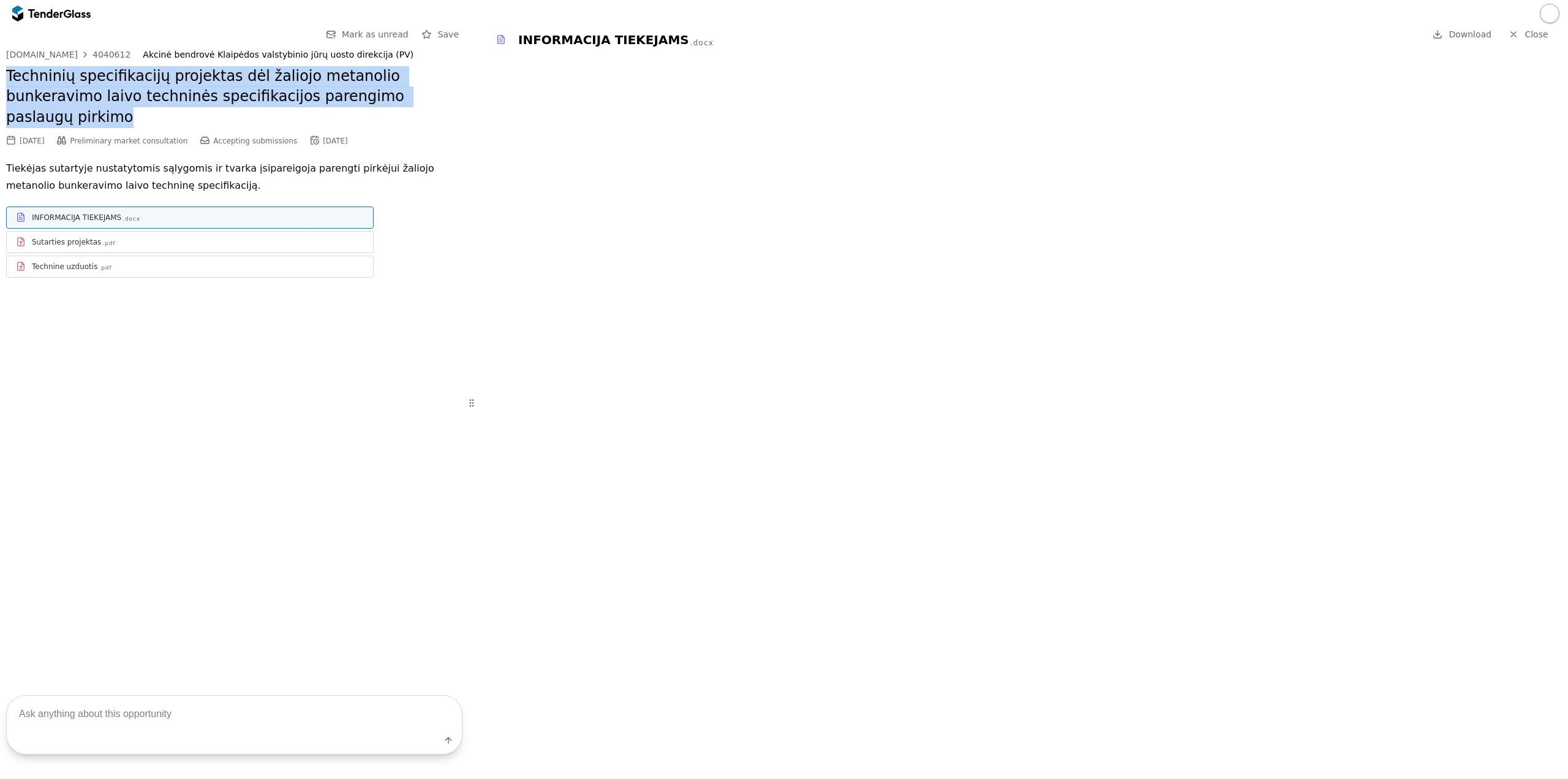
click at [264, 237] on div "Sutarties projektas .pdf" at bounding box center [197, 242] width 332 height 10
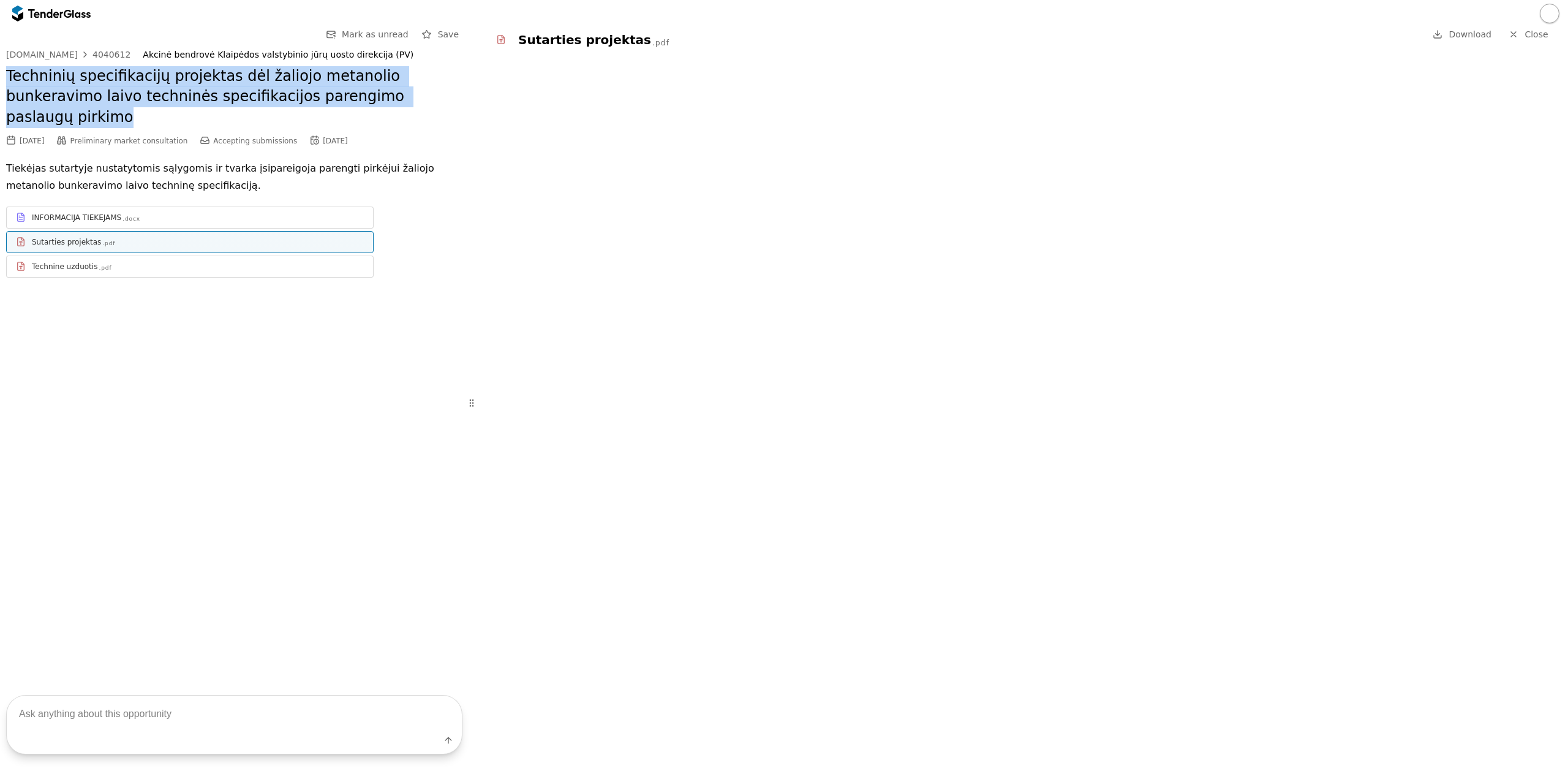
click at [1470, 29] on span "Download" at bounding box center [1469, 34] width 43 height 10
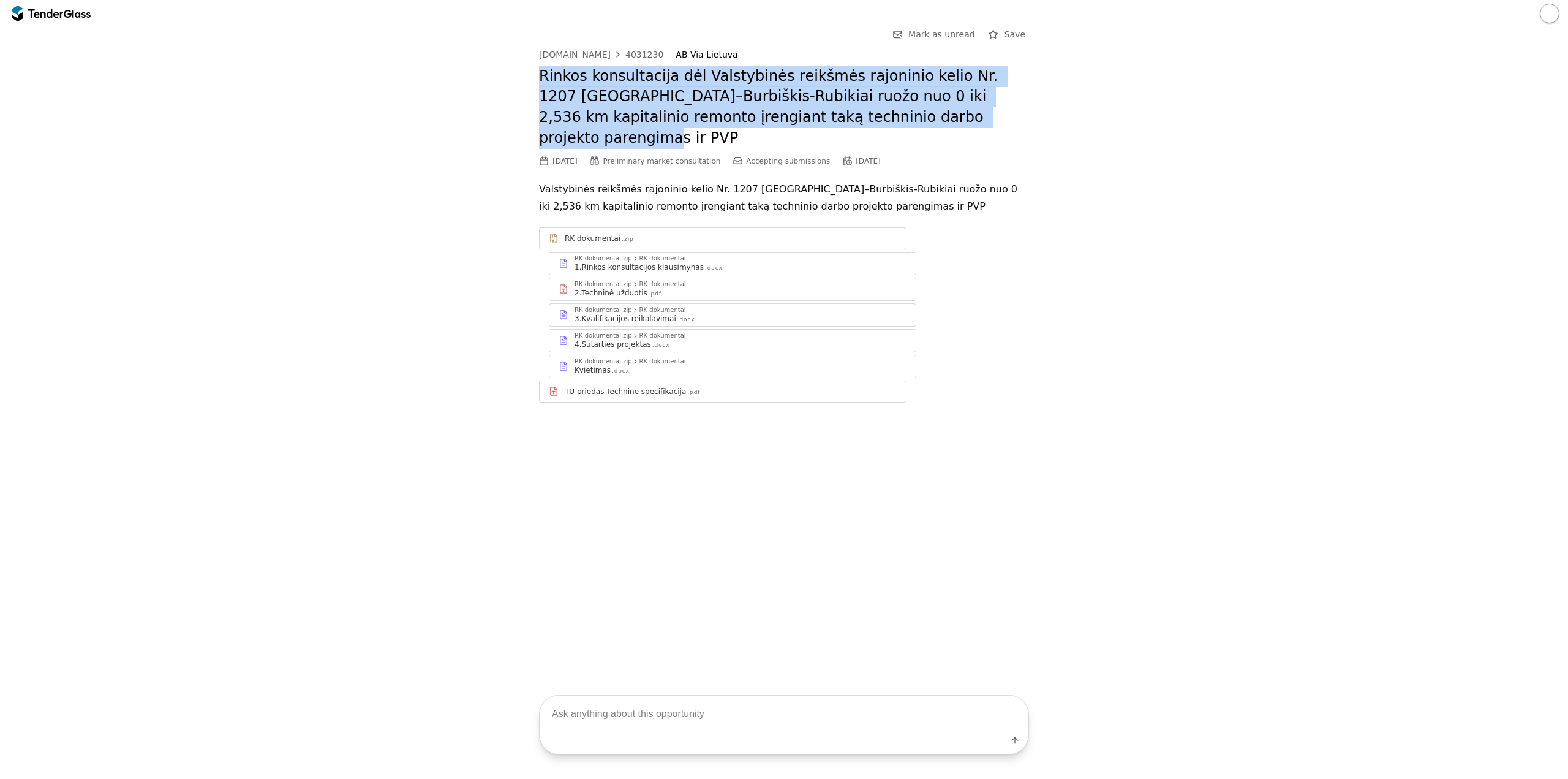
drag, startPoint x: 948, startPoint y: 112, endPoint x: 540, endPoint y: 84, distance: 409.0
click at [540, 84] on h2 "Rinkos konsultacija dėl Valstybinės reikšmės rajoninio kelio Nr. 1207 [GEOGRAPH…" at bounding box center [784, 107] width 490 height 82
copy h2 "Rinkos konsultacija dėl Valstybinės reikšmės rajoninio kelio Nr. 1207 [GEOGRAPH…"
click at [604, 52] on div at bounding box center [618, 54] width 29 height 32
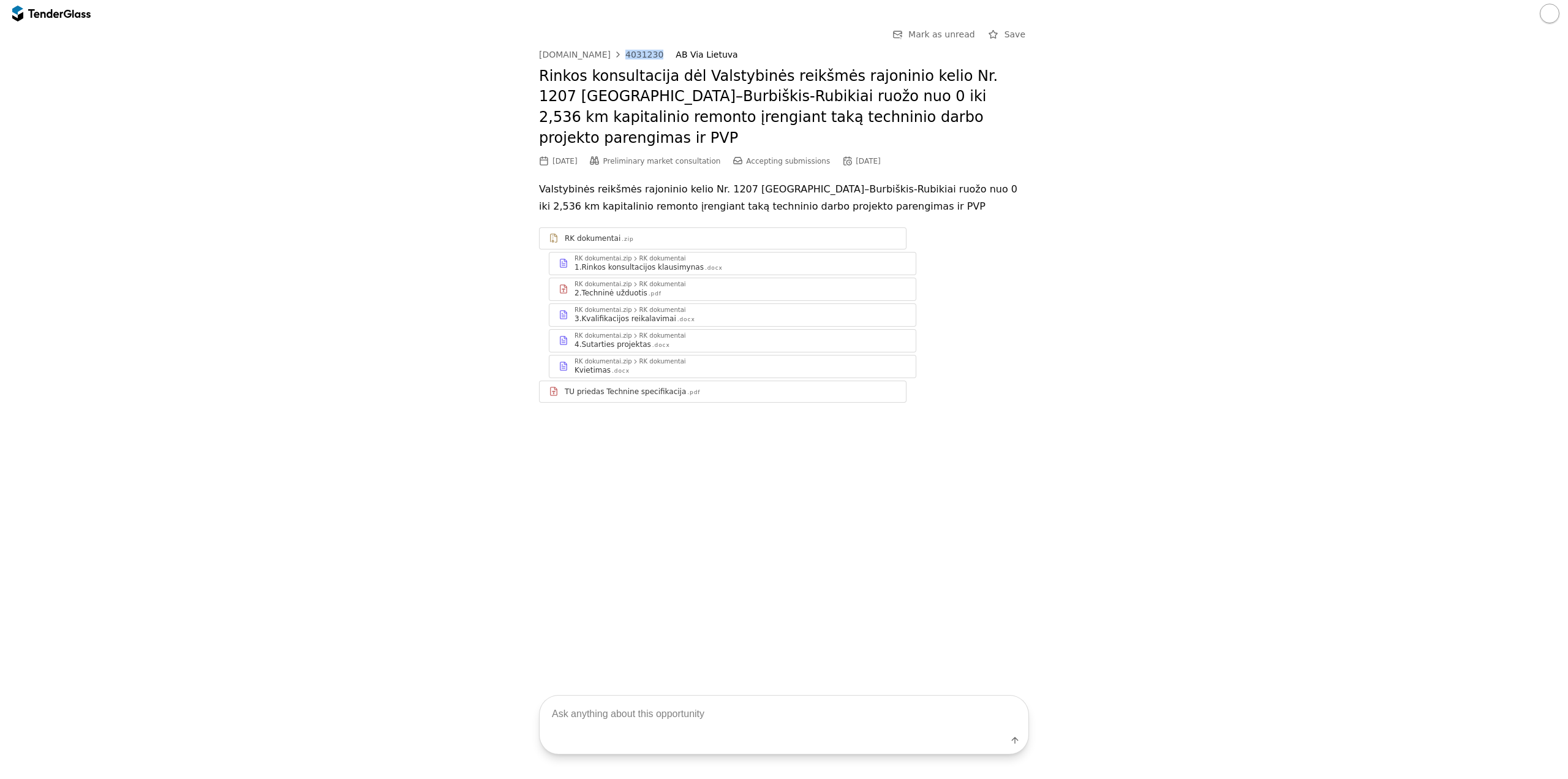
drag, startPoint x: 653, startPoint y: 53, endPoint x: 617, endPoint y: 57, distance: 36.2
click at [617, 57] on div "[DOMAIN_NAME] 4031230 AB [GEOGRAPHIC_DATA]" at bounding box center [784, 54] width 490 height 11
copy div "4031230"
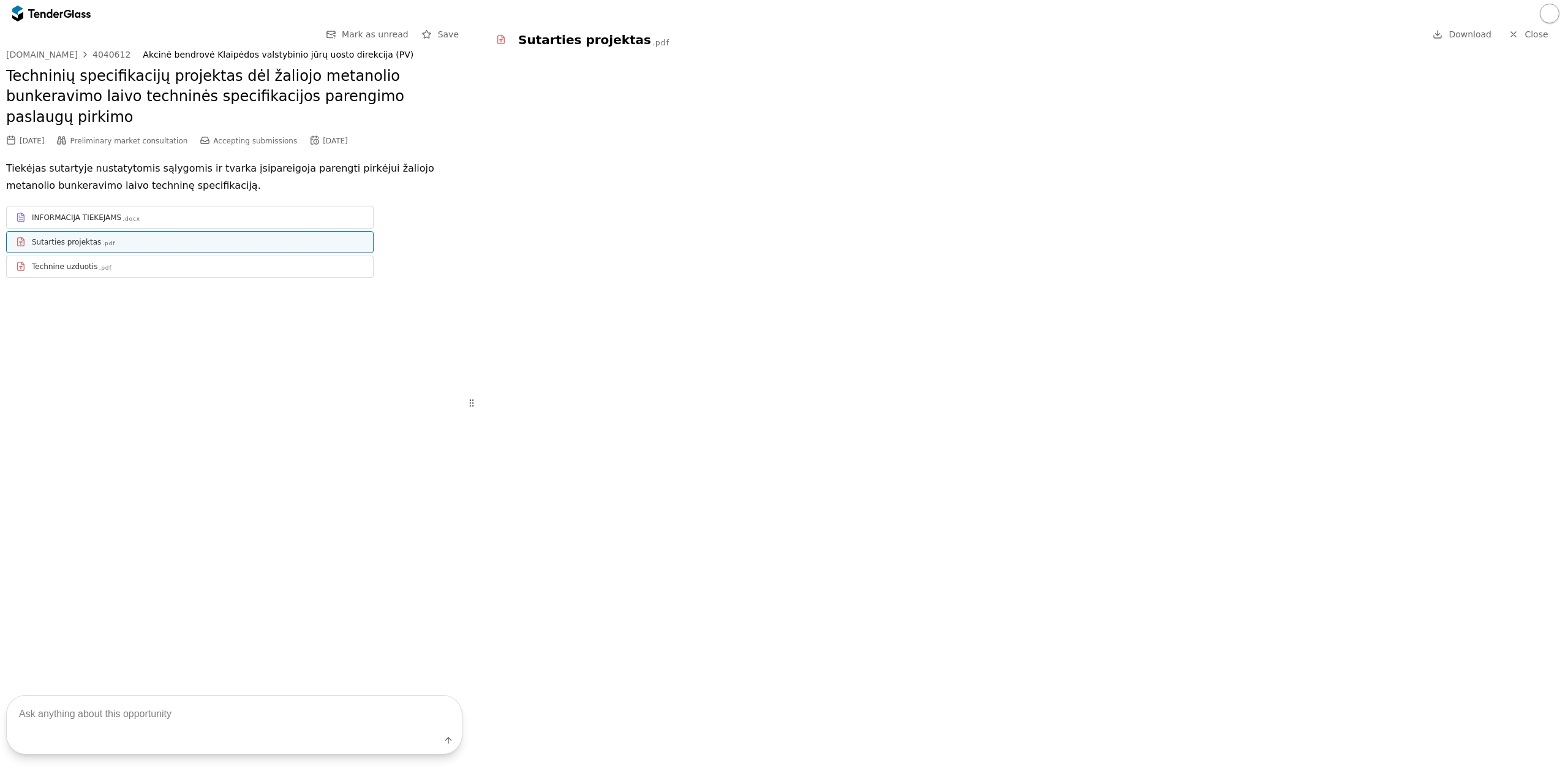
click at [92, 52] on div "4040612" at bounding box center [111, 54] width 38 height 9
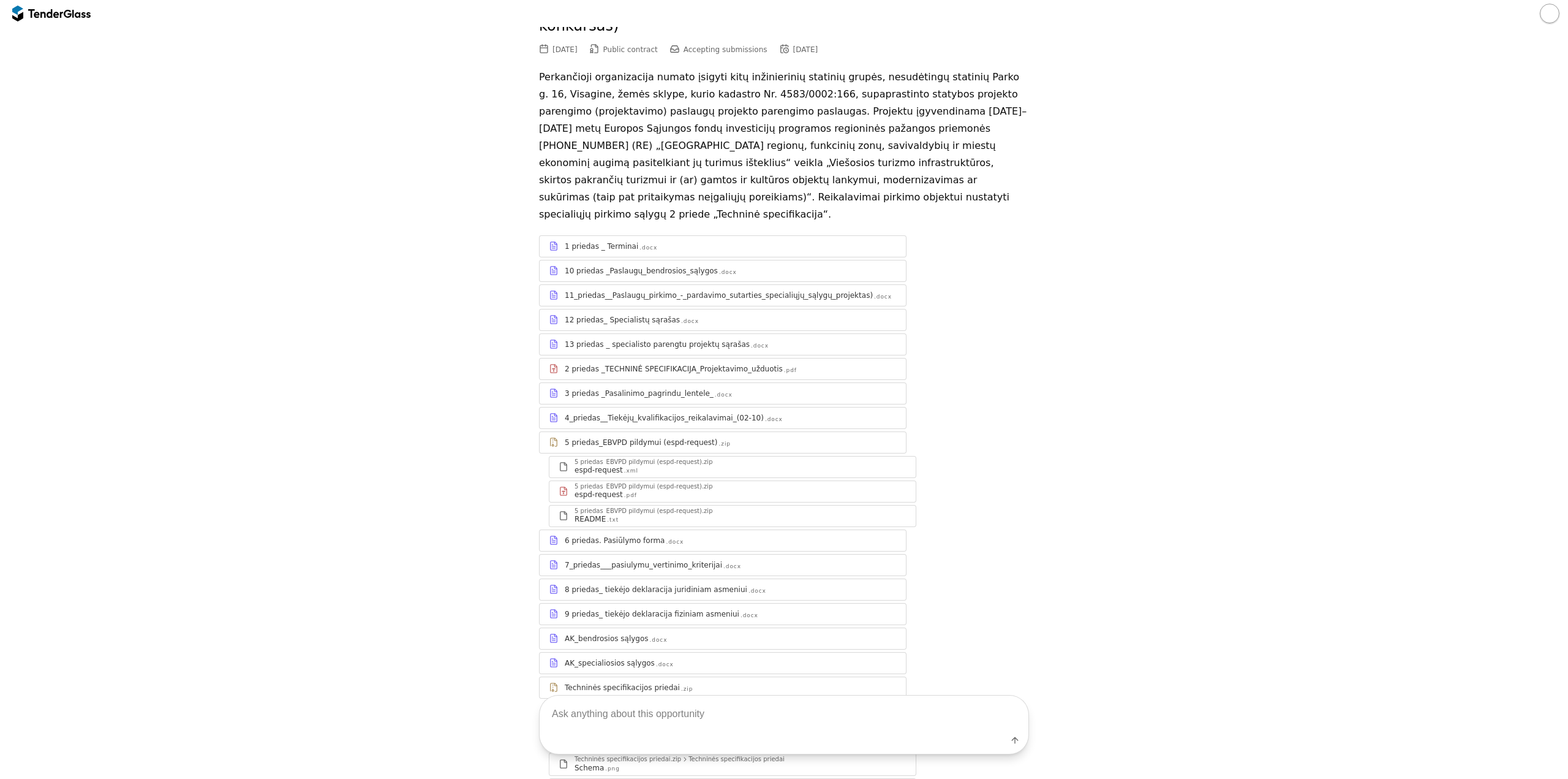
scroll to position [183, 0]
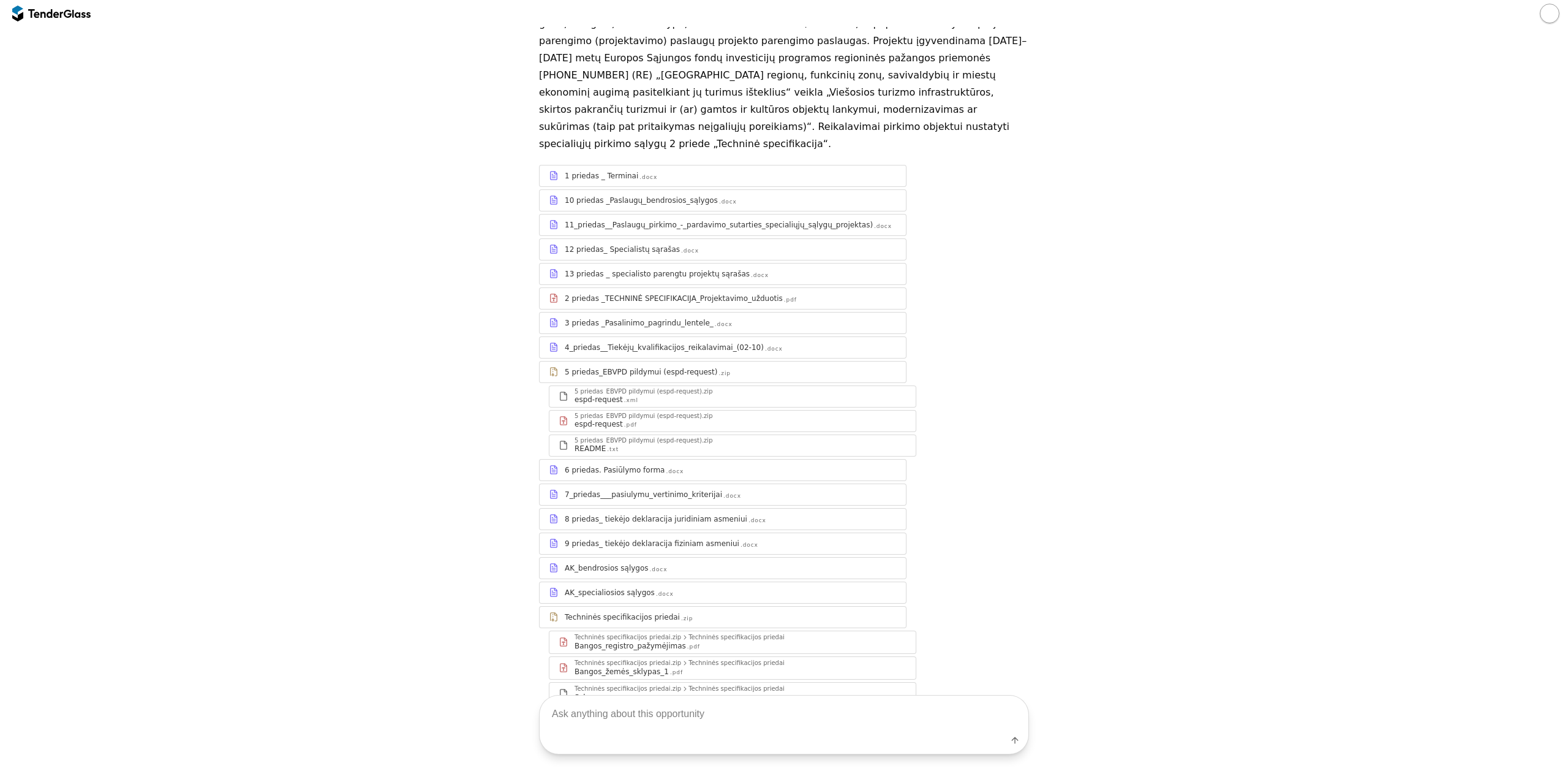
click at [764, 609] on div "Techninės specifikacijos priedai .zip" at bounding box center [722, 617] width 366 height 15
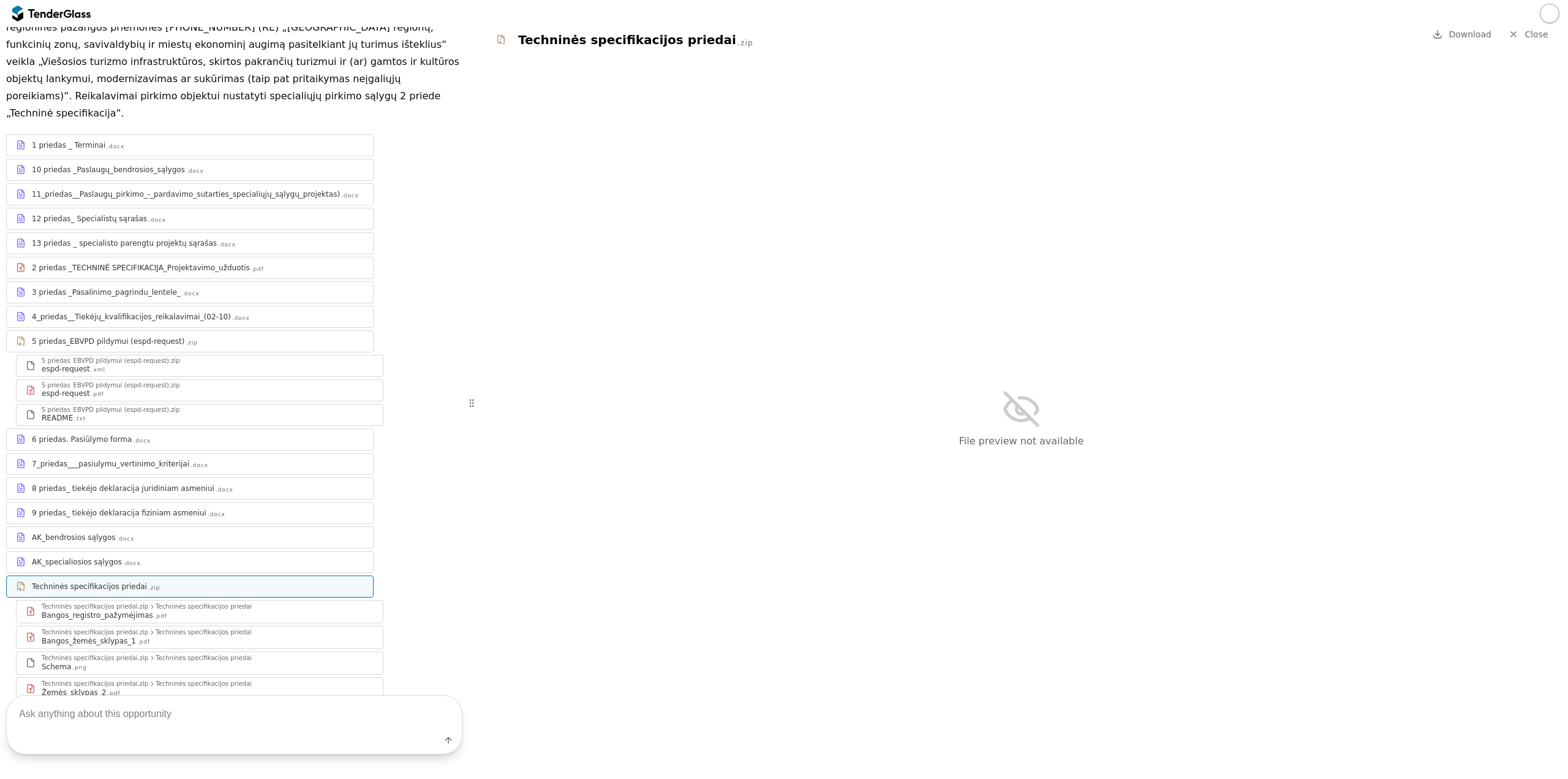
scroll to position [246, 0]
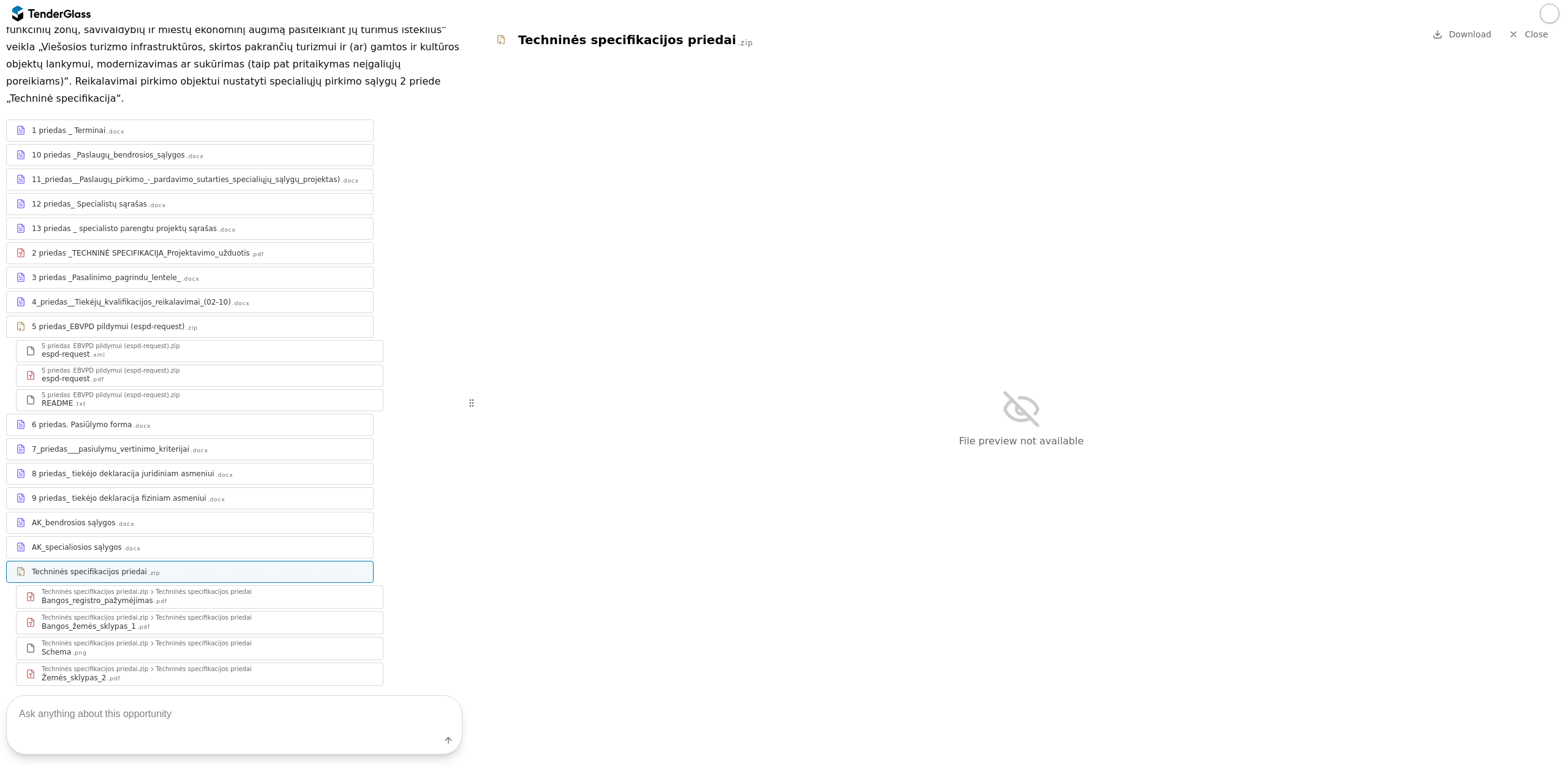
click at [185, 589] on div "Techninės specifikacijos priedai" at bounding box center [204, 592] width 96 height 6
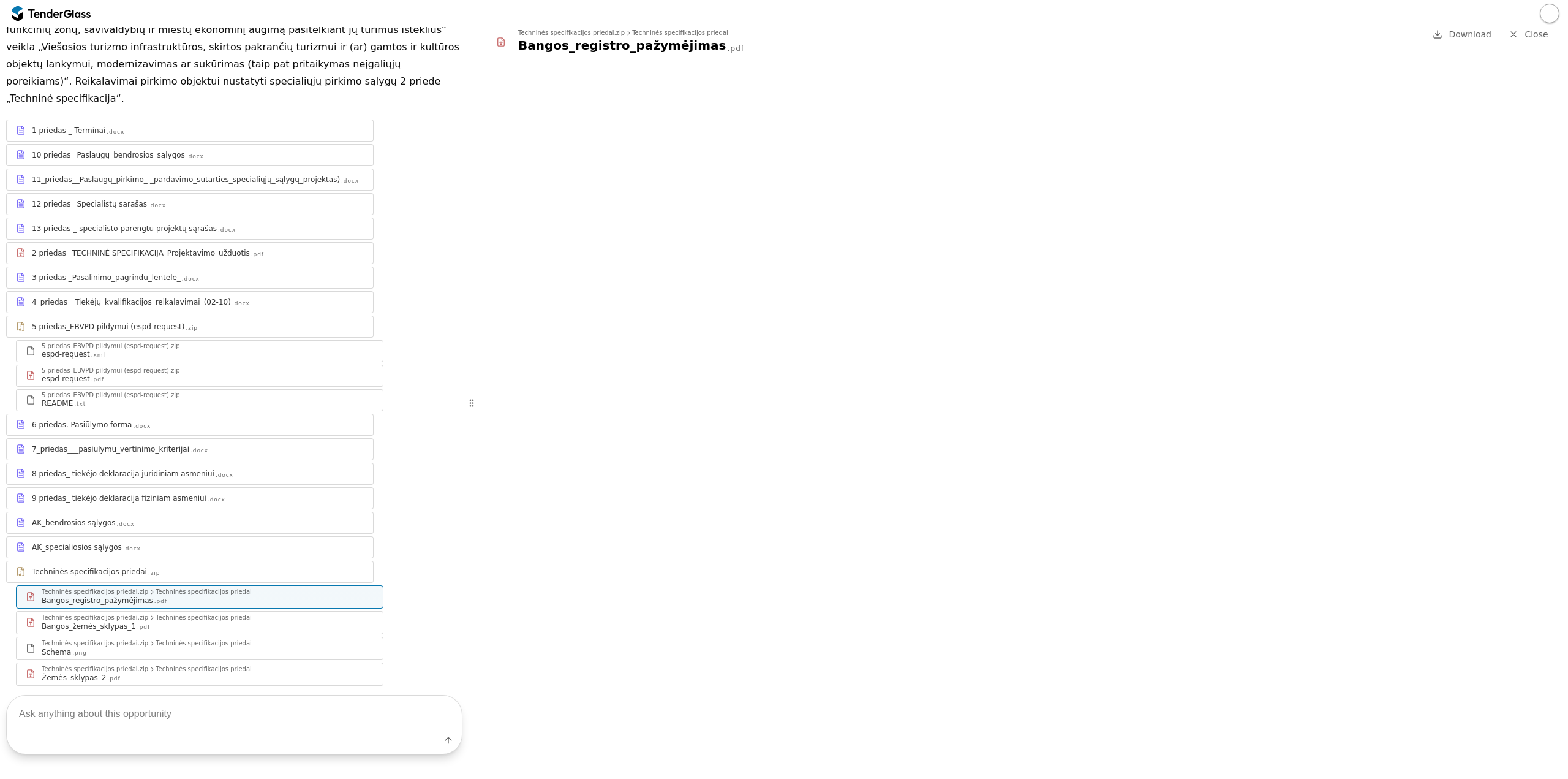
click at [135, 206] on div "1 priedas _ Terminai .docx 10 priedas _Paslaugų_bendrosios_sąlygos .docx 11_pri…" at bounding box center [234, 402] width 456 height 566
click at [127, 245] on div "2 priedas _TECHNINĖ SPECIFIKACIJA_Projektavimo_užduotis .pdf" at bounding box center [189, 252] width 366 height 15
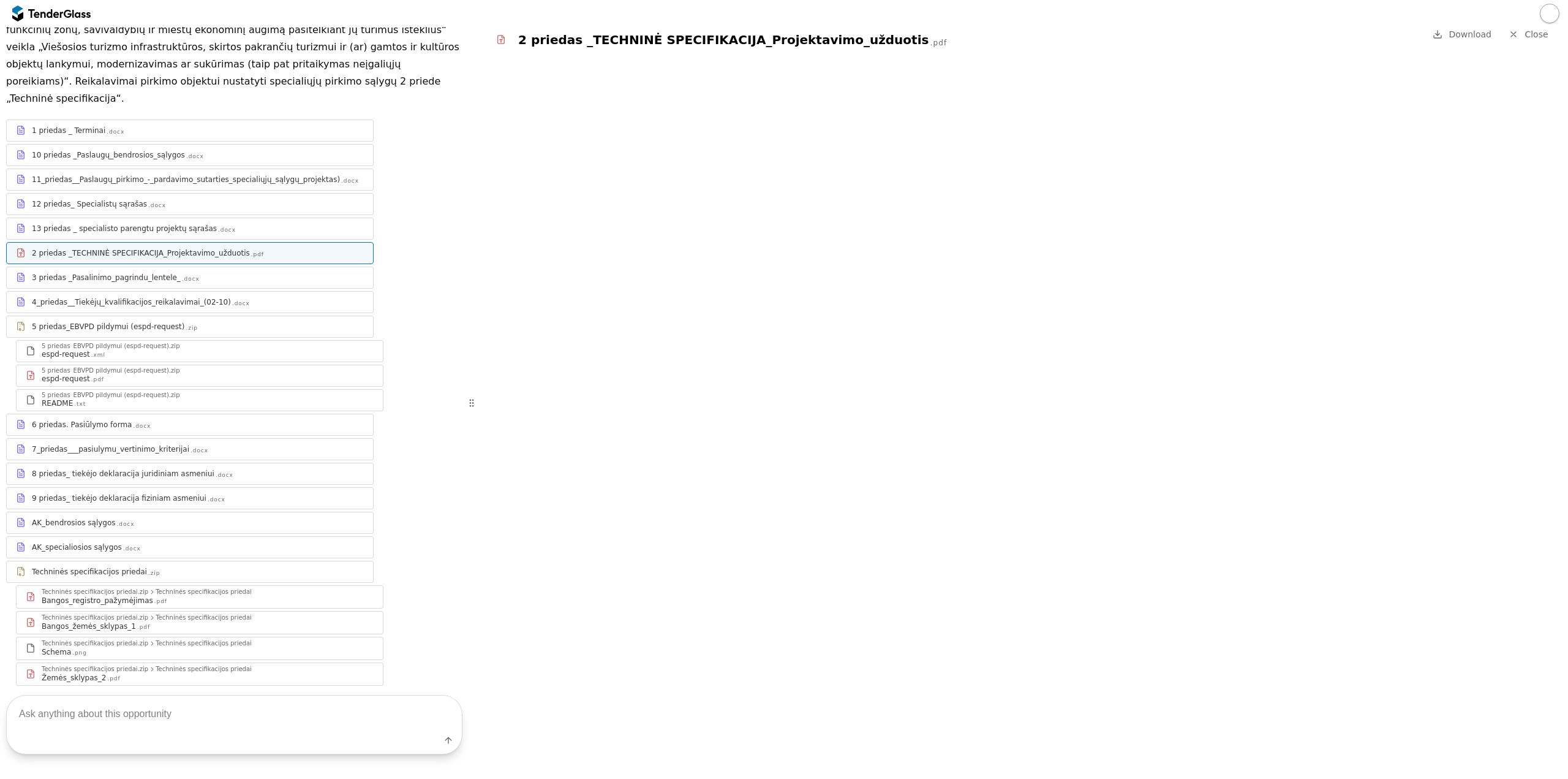
click at [137, 199] on div "12 priedas_ Specialistų sąrašas .docx" at bounding box center [197, 204] width 332 height 10
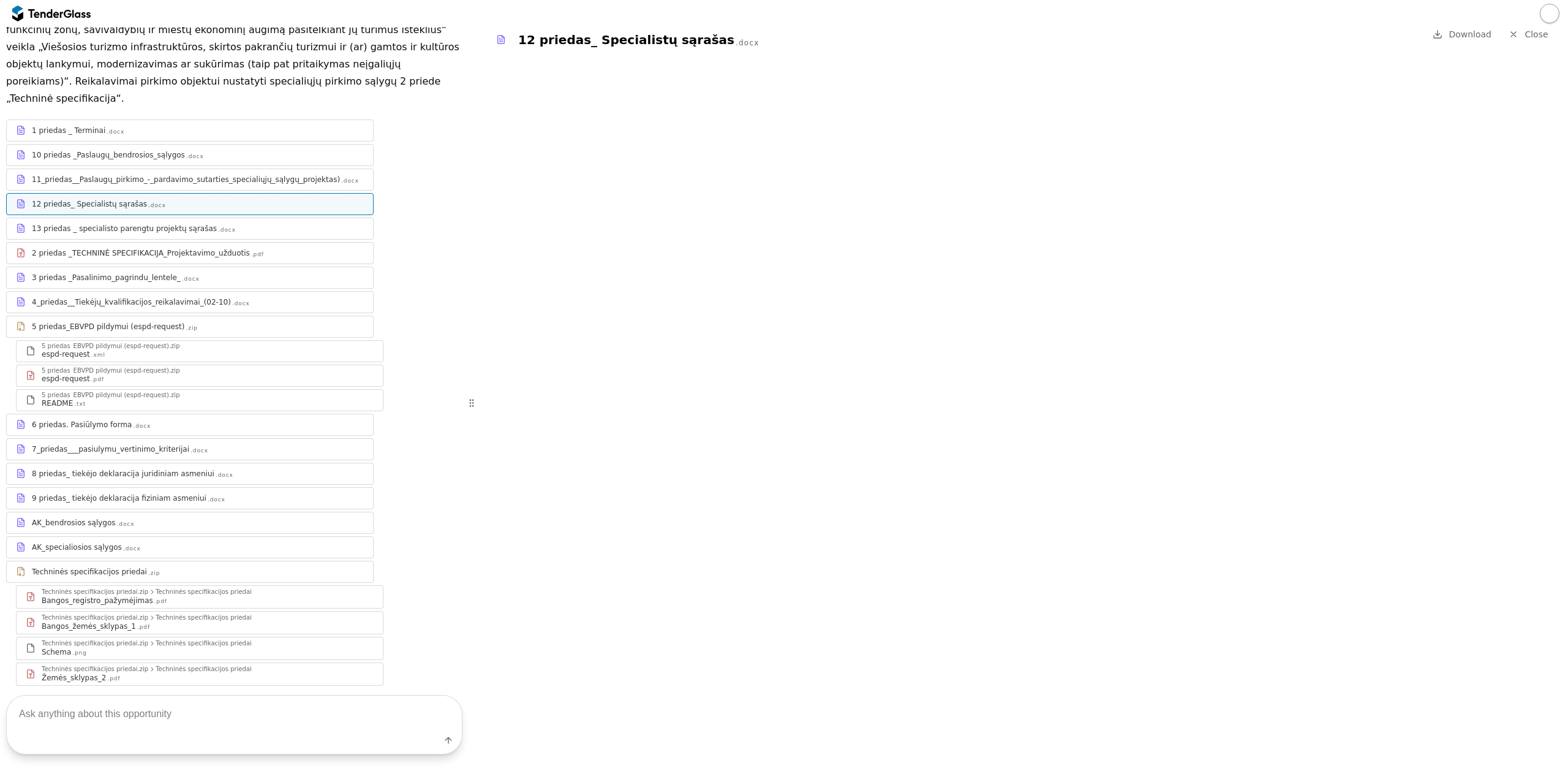
click at [141, 297] on div "4_priedas__Tiekėjų_kvalifikacijos_reikalavimai_(02-10)" at bounding box center [131, 302] width 199 height 10
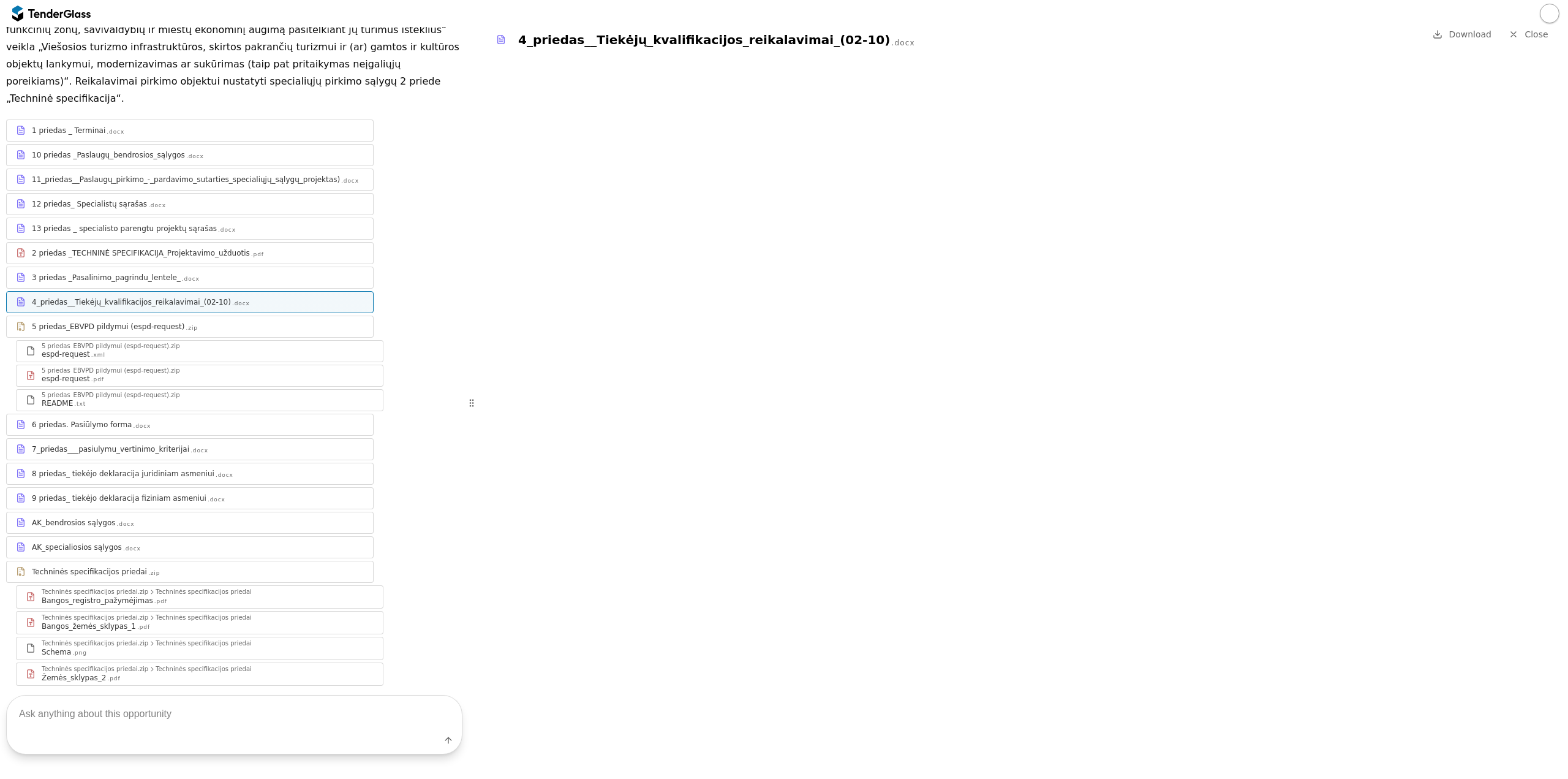
click at [182, 275] on div ".docx" at bounding box center [191, 279] width 18 height 8
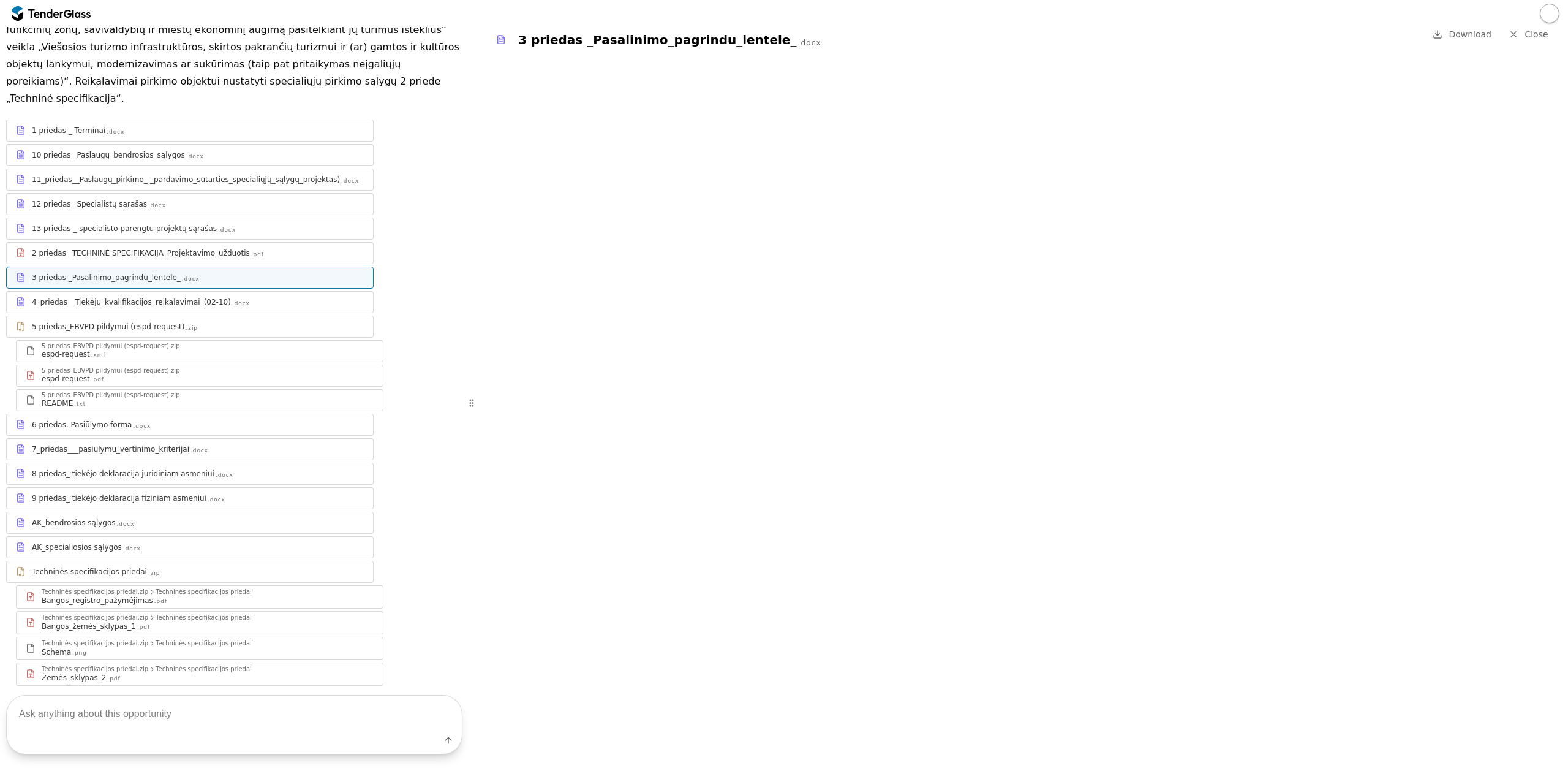
click at [169, 248] on div "2 priedas _TECHNINĖ SPECIFIKACIJA_Projektavimo_užduotis" at bounding box center [141, 253] width 218 height 10
click at [136, 444] on div "7_priedas___pasiulymu_vertinimo_kriterijai" at bounding box center [110, 449] width 158 height 10
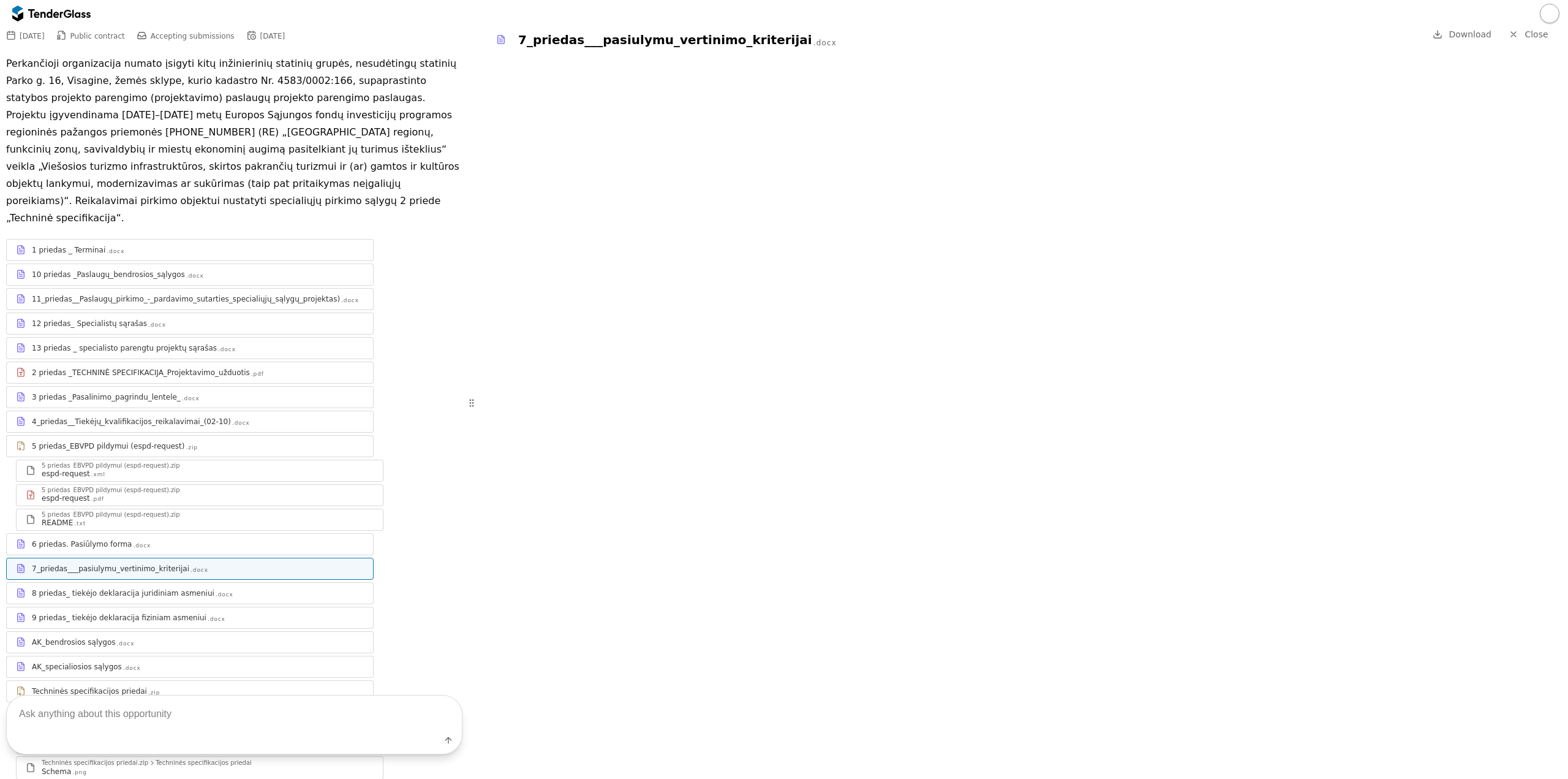
scroll to position [124, 0]
click at [167, 371] on div "2 priedas _TECHNINĖ SPECIFIKACIJA_Projektavimo_užduotis" at bounding box center [141, 376] width 218 height 10
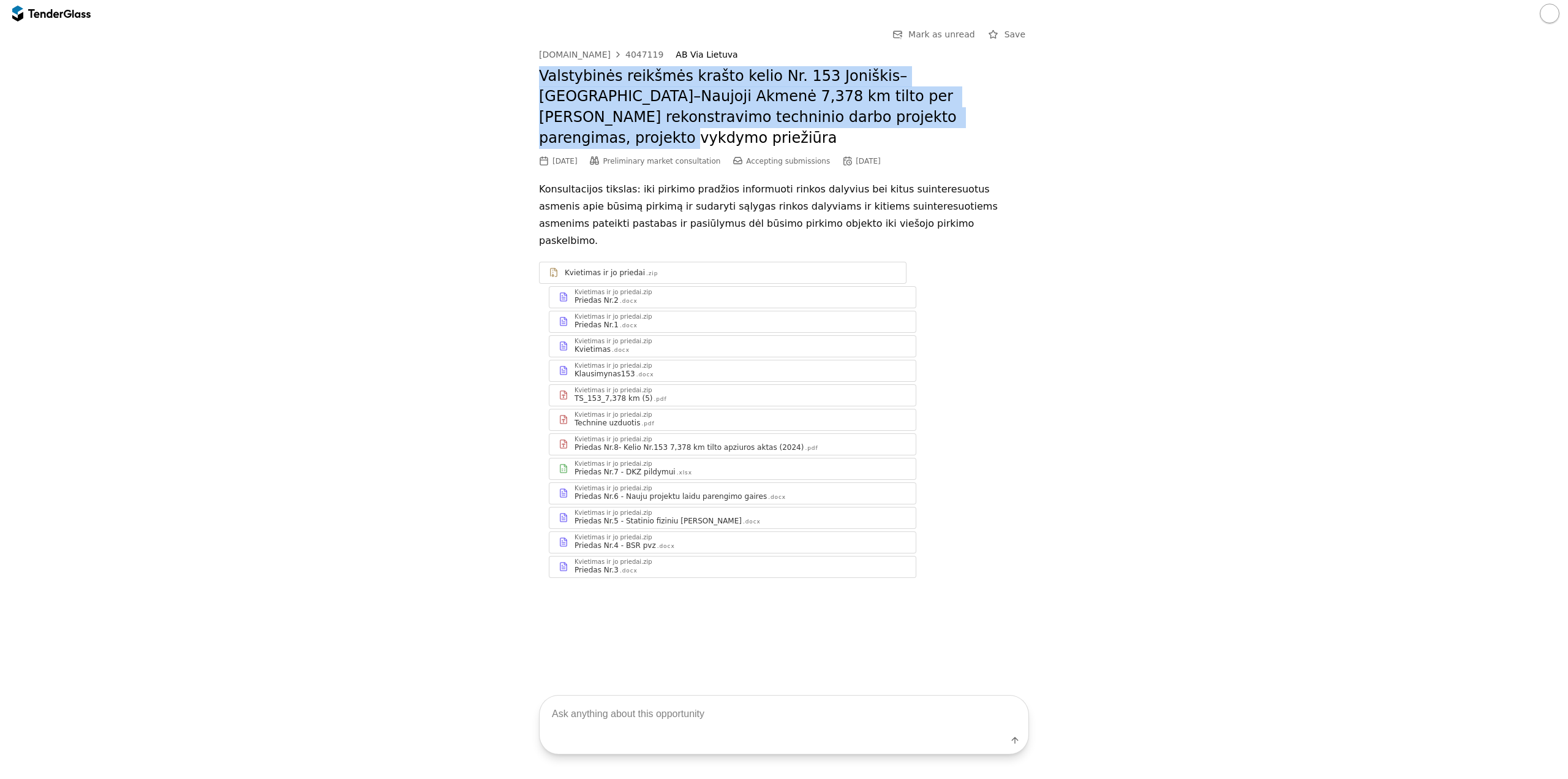
drag, startPoint x: 807, startPoint y: 118, endPoint x: 530, endPoint y: 79, distance: 279.7
click at [530, 79] on div "Go Back Mark as unread Save [DOMAIN_NAME] 4047119 AB Via Lietuva Valstybinės re…" at bounding box center [784, 311] width 1556 height 570
copy h2 "Valstybinės reikšmės krašto kelio Nr. 153 Joniškis–[GEOGRAPHIC_DATA]–Naujoji Ak…"
click at [594, 53] on div "[DOMAIN_NAME]" at bounding box center [574, 54] width 72 height 9
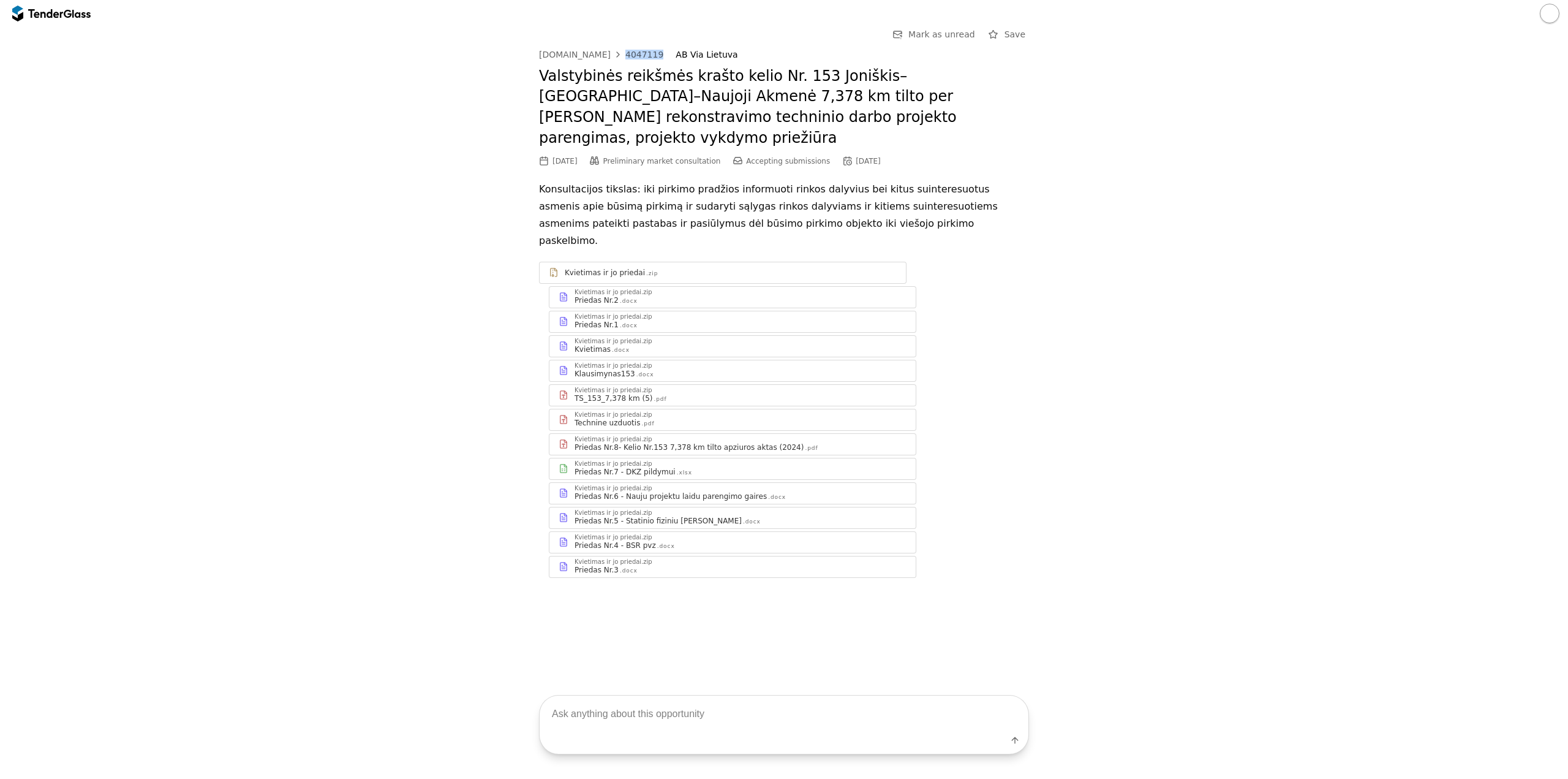
drag, startPoint x: 653, startPoint y: 51, endPoint x: 613, endPoint y: 52, distance: 40.0
click at [613, 52] on div "viesiejipirkimai.lt 4047119 AB Via Lietuva" at bounding box center [784, 54] width 490 height 11
copy link "4047119"
